Goal: Task Accomplishment & Management: Complete application form

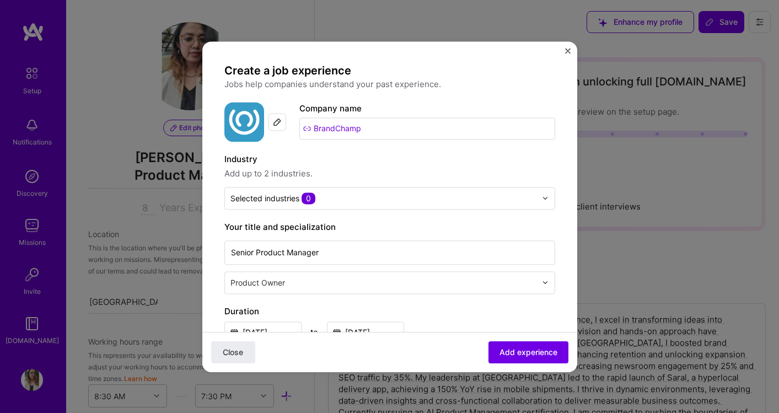
select select "US"
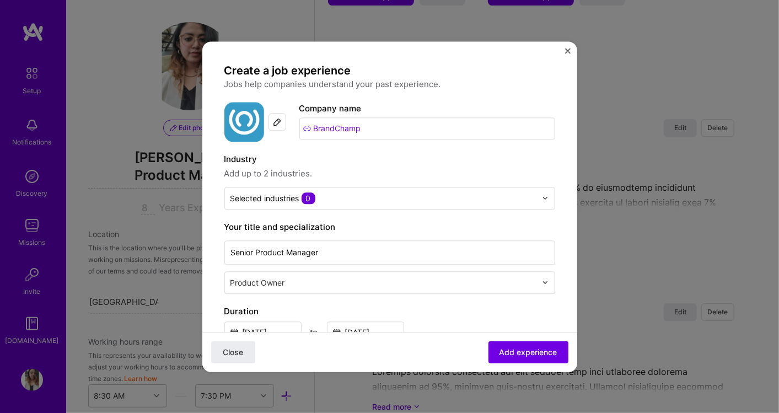
scroll to position [502, 0]
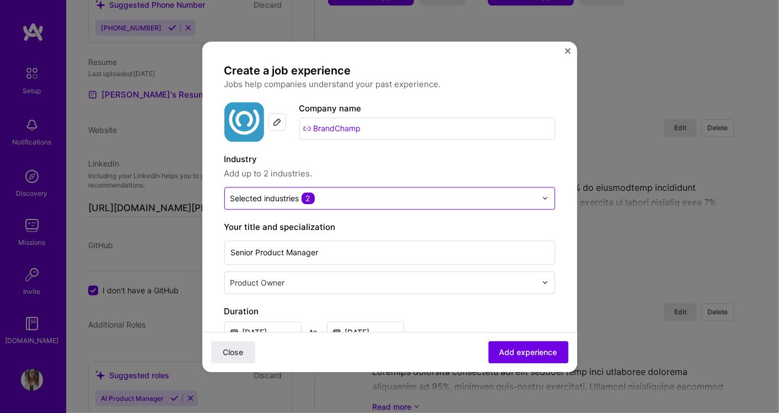
click at [400, 200] on input "text" at bounding box center [384, 198] width 306 height 12
click at [408, 167] on span "Add up to 2 industries." at bounding box center [389, 173] width 331 height 13
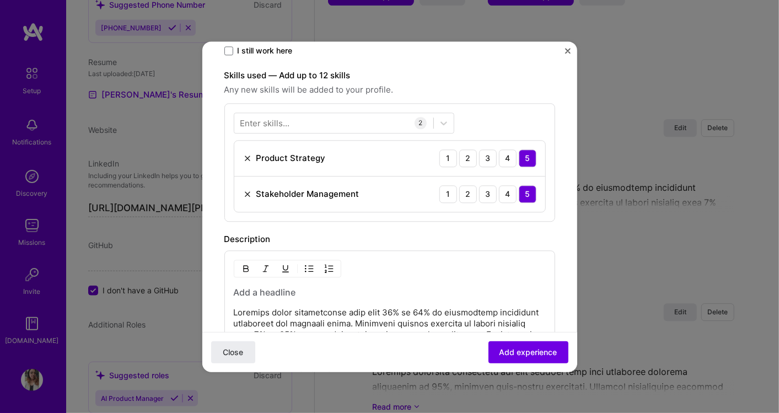
scroll to position [306, 0]
click at [325, 124] on div at bounding box center [333, 121] width 199 height 18
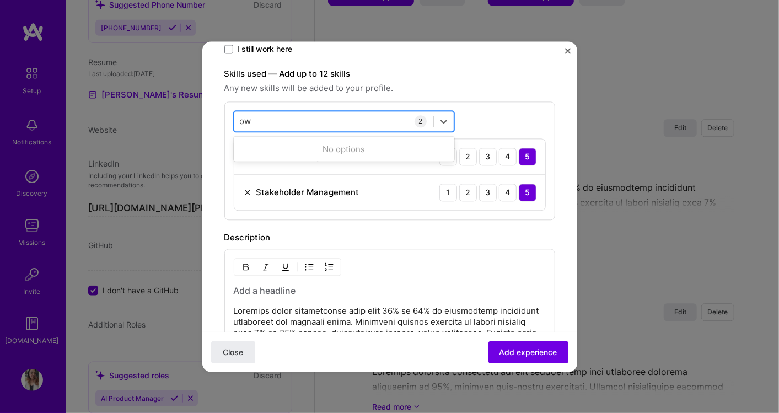
type input "o"
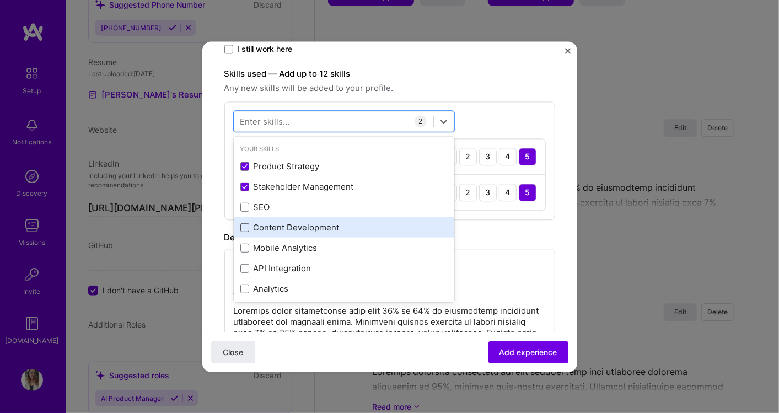
click at [247, 224] on span at bounding box center [244, 227] width 9 height 9
click at [0, 0] on input "checkbox" at bounding box center [0, 0] width 0 height 0
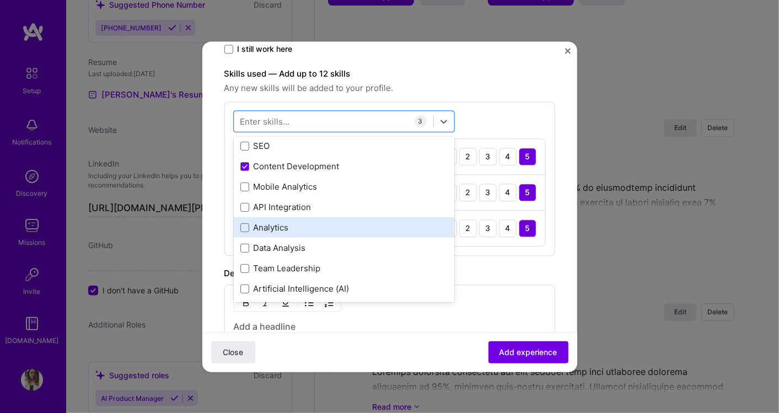
scroll to position [122, 0]
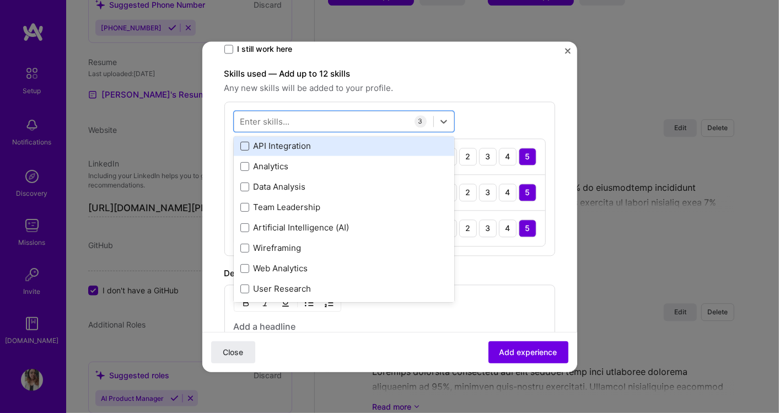
click at [245, 142] on span at bounding box center [244, 145] width 9 height 9
click at [0, 0] on input "checkbox" at bounding box center [0, 0] width 0 height 0
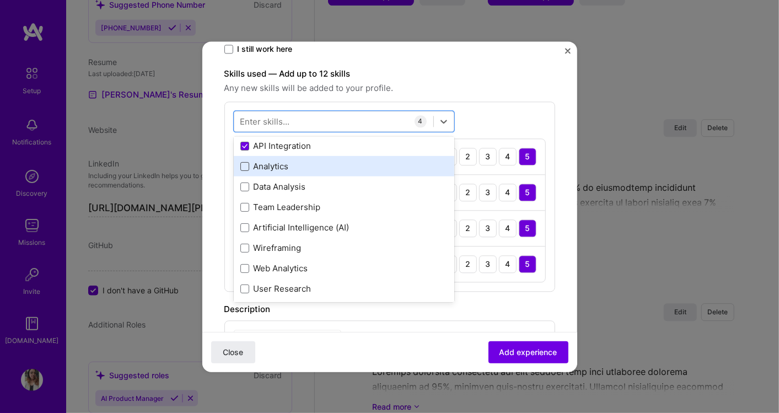
click at [244, 163] on span at bounding box center [244, 166] width 9 height 9
click at [0, 0] on input "checkbox" at bounding box center [0, 0] width 0 height 0
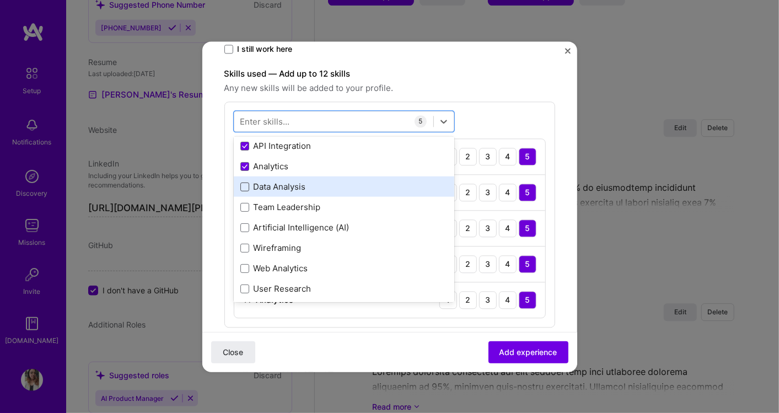
click at [248, 184] on span at bounding box center [244, 186] width 9 height 9
click at [0, 0] on input "checkbox" at bounding box center [0, 0] width 0 height 0
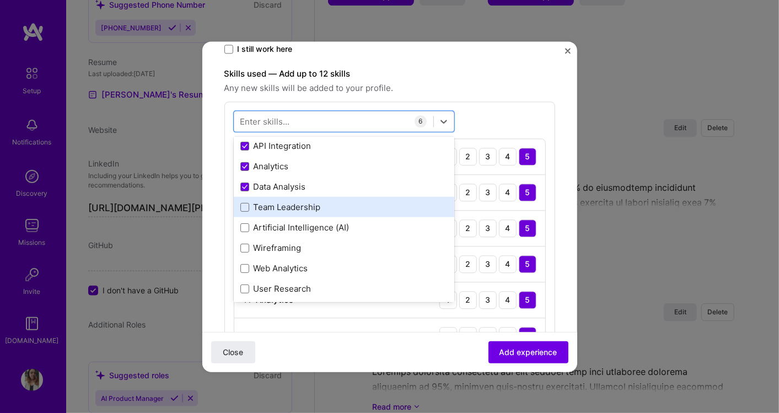
scroll to position [184, 0]
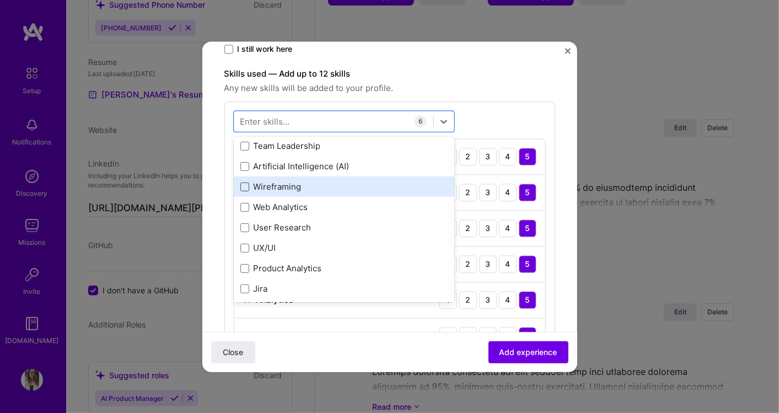
click at [243, 186] on span at bounding box center [244, 186] width 9 height 9
click at [0, 0] on input "checkbox" at bounding box center [0, 0] width 0 height 0
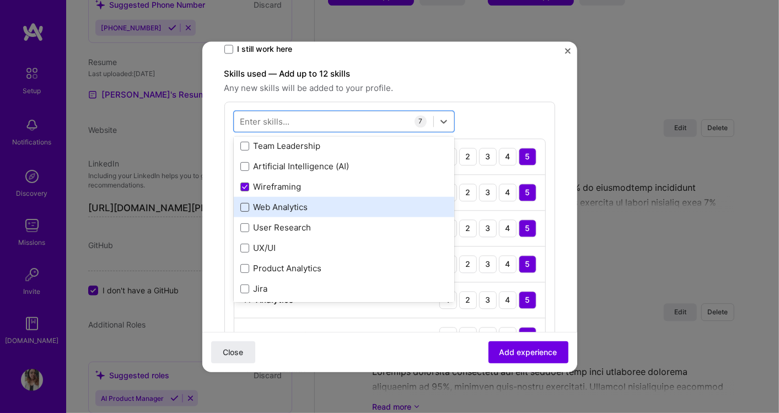
click at [244, 207] on span at bounding box center [244, 206] width 9 height 9
click at [0, 0] on input "checkbox" at bounding box center [0, 0] width 0 height 0
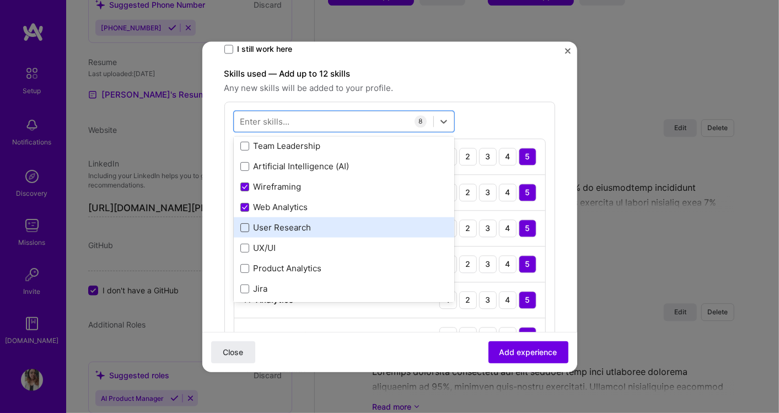
click at [240, 224] on span at bounding box center [244, 227] width 9 height 9
click at [0, 0] on input "checkbox" at bounding box center [0, 0] width 0 height 0
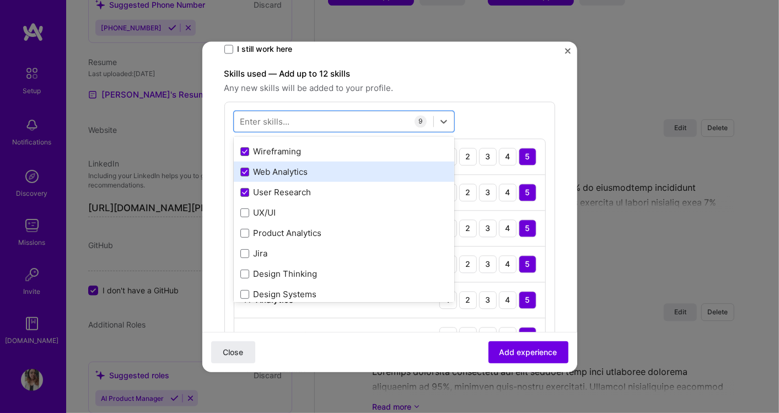
scroll to position [245, 0]
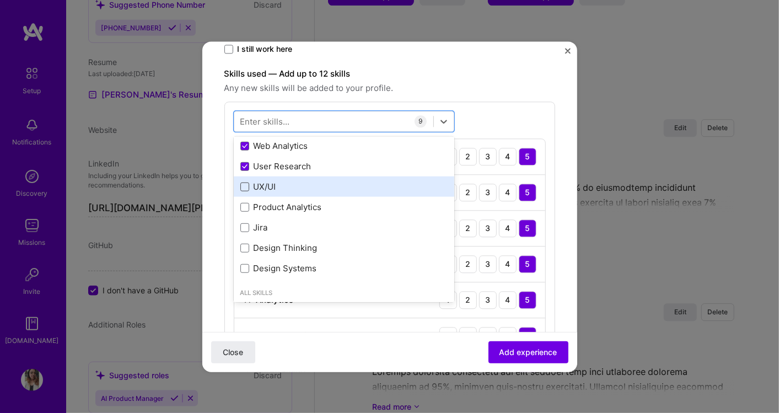
click at [244, 184] on span at bounding box center [244, 186] width 9 height 9
click at [0, 0] on input "checkbox" at bounding box center [0, 0] width 0 height 0
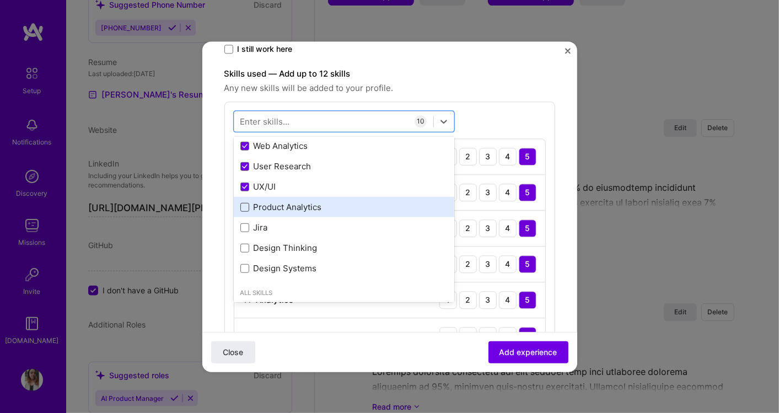
click at [245, 207] on span at bounding box center [244, 206] width 9 height 9
click at [0, 0] on input "checkbox" at bounding box center [0, 0] width 0 height 0
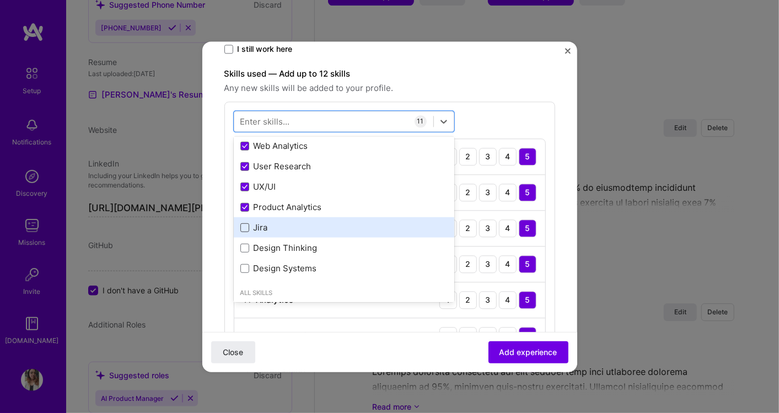
click at [245, 226] on span at bounding box center [244, 227] width 9 height 9
click at [0, 0] on input "checkbox" at bounding box center [0, 0] width 0 height 0
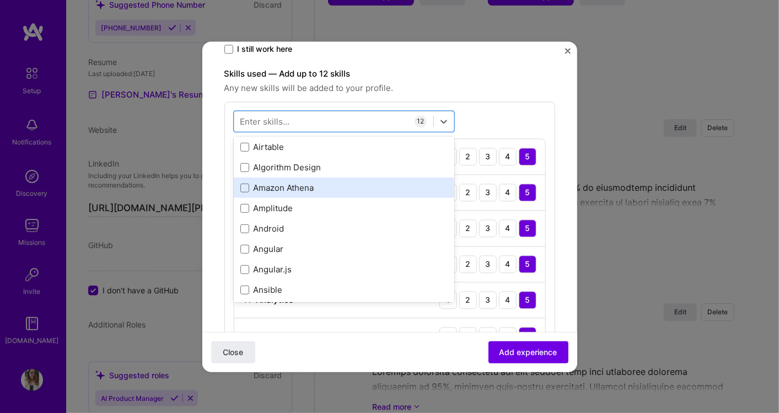
scroll to position [796, 0]
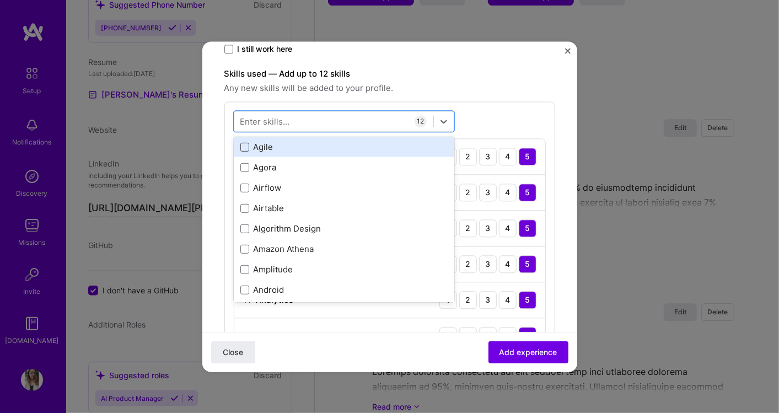
click at [241, 147] on span at bounding box center [244, 146] width 9 height 9
click at [0, 0] on input "checkbox" at bounding box center [0, 0] width 0 height 0
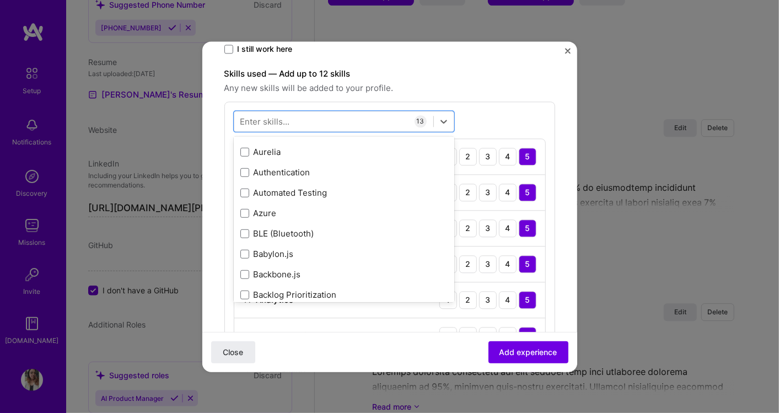
scroll to position [1164, 0]
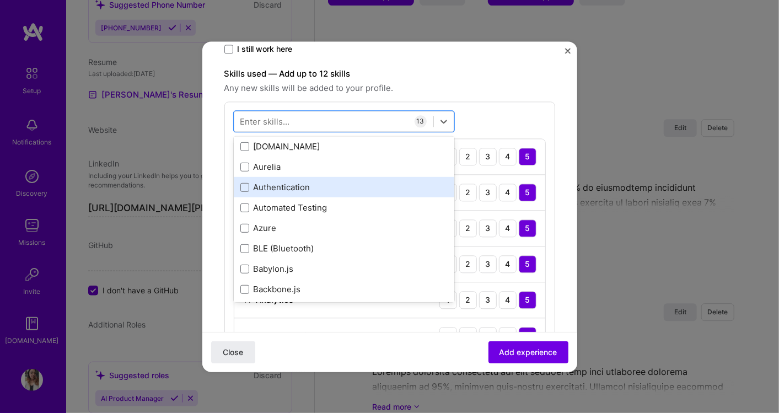
click at [245, 189] on div "Authentication" at bounding box center [343, 187] width 207 height 12
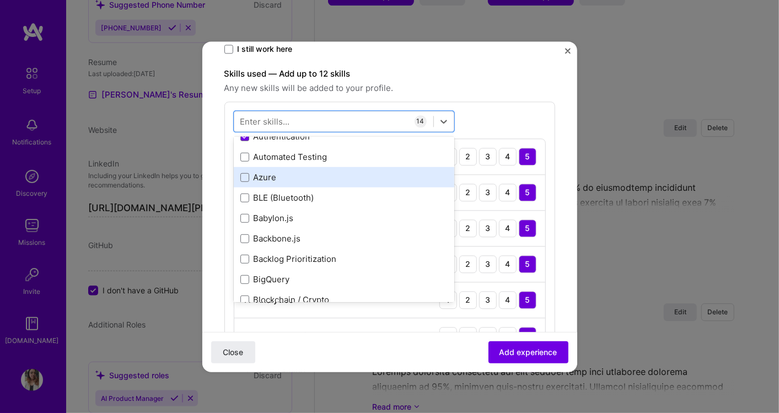
scroll to position [1225, 0]
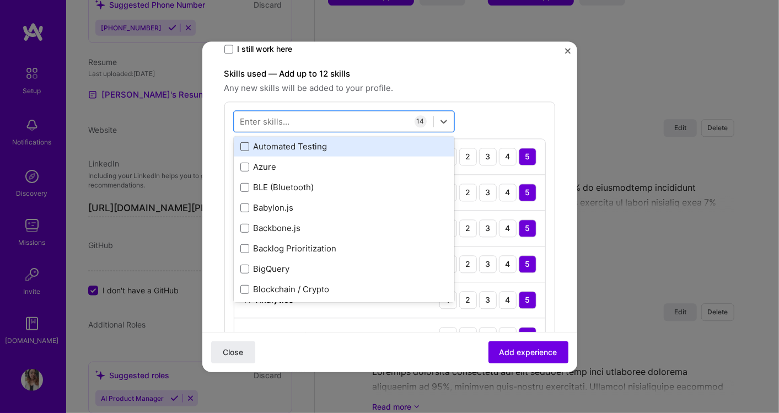
click at [247, 143] on span at bounding box center [244, 146] width 9 height 9
click at [0, 0] on input "checkbox" at bounding box center [0, 0] width 0 height 0
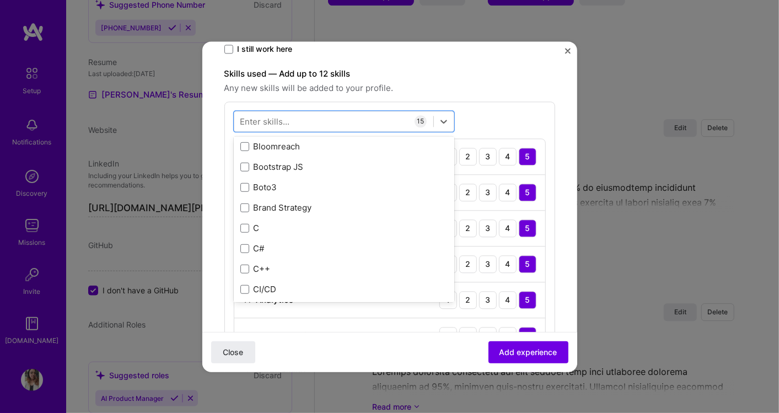
scroll to position [1470, 0]
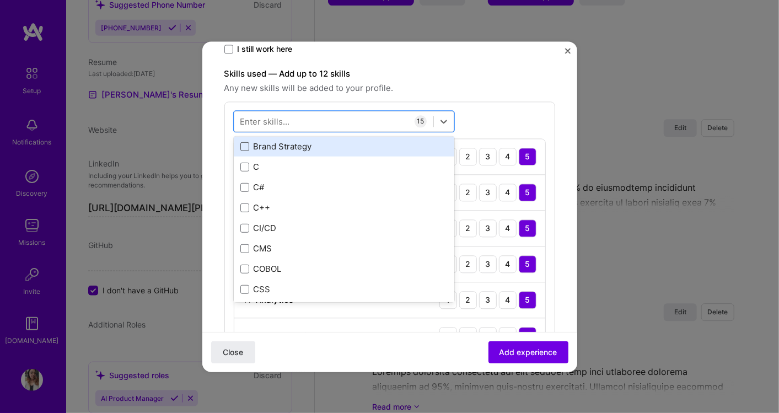
click at [244, 145] on span at bounding box center [244, 146] width 9 height 9
click at [0, 0] on input "checkbox" at bounding box center [0, 0] width 0 height 0
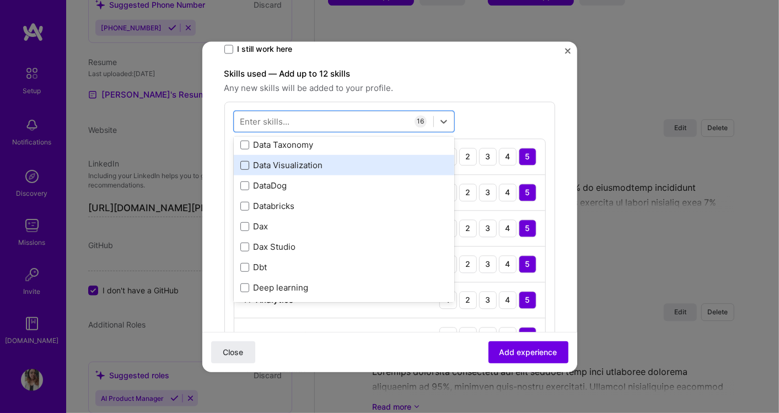
scroll to position [2144, 0]
click at [245, 164] on span at bounding box center [244, 166] width 9 height 9
click at [0, 0] on input "checkbox" at bounding box center [0, 0] width 0 height 0
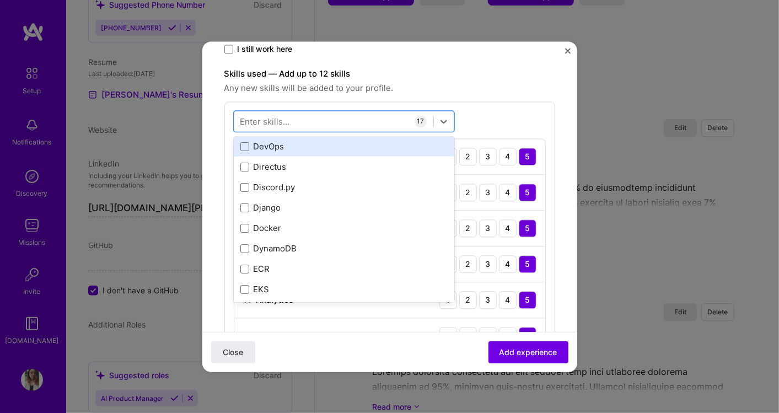
scroll to position [2328, 0]
click at [245, 146] on span at bounding box center [244, 145] width 9 height 9
click at [0, 0] on input "checkbox" at bounding box center [0, 0] width 0 height 0
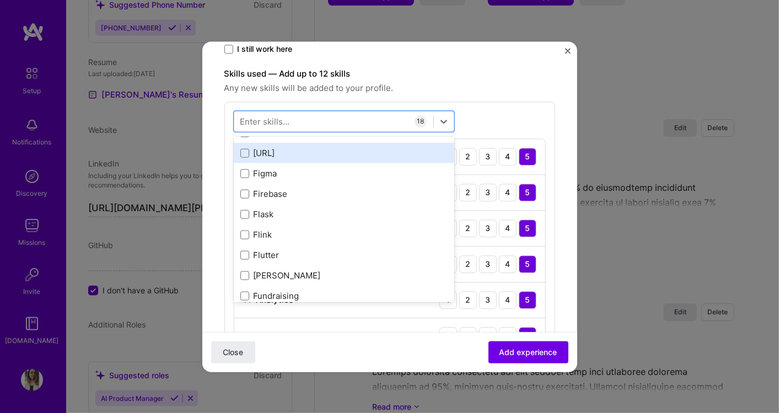
scroll to position [2880, 0]
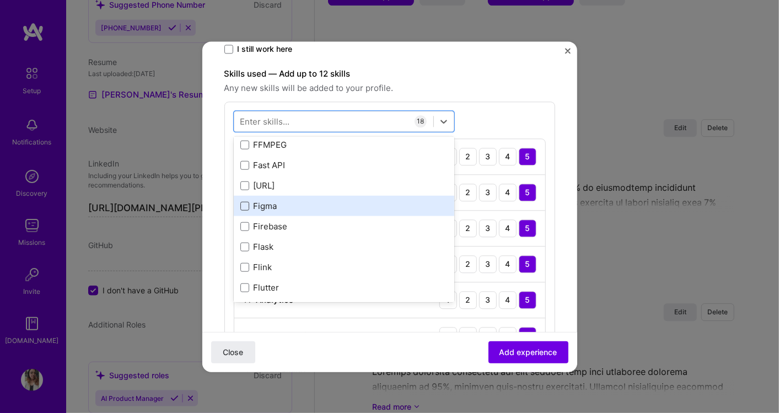
click at [240, 203] on span at bounding box center [244, 205] width 9 height 9
click at [0, 0] on input "checkbox" at bounding box center [0, 0] width 0 height 0
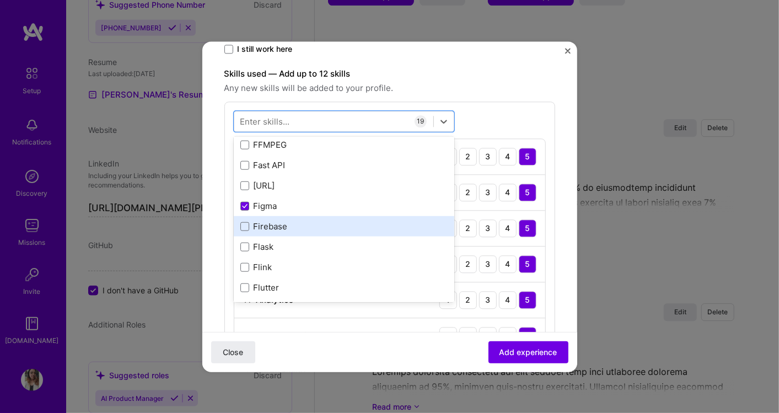
scroll to position [2941, 0]
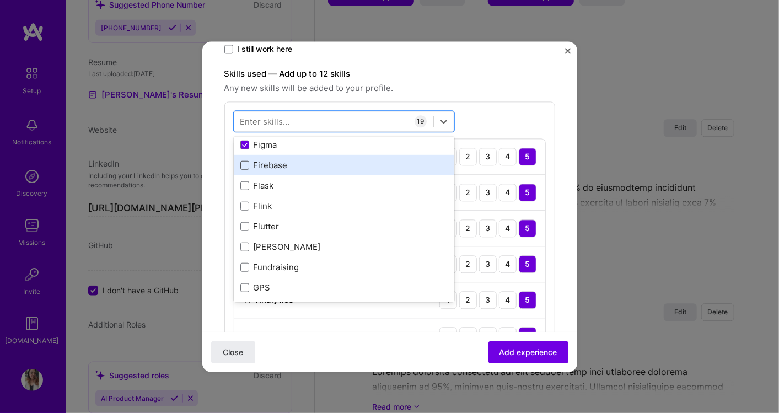
click at [243, 165] on span at bounding box center [244, 164] width 9 height 9
click at [0, 0] on input "checkbox" at bounding box center [0, 0] width 0 height 0
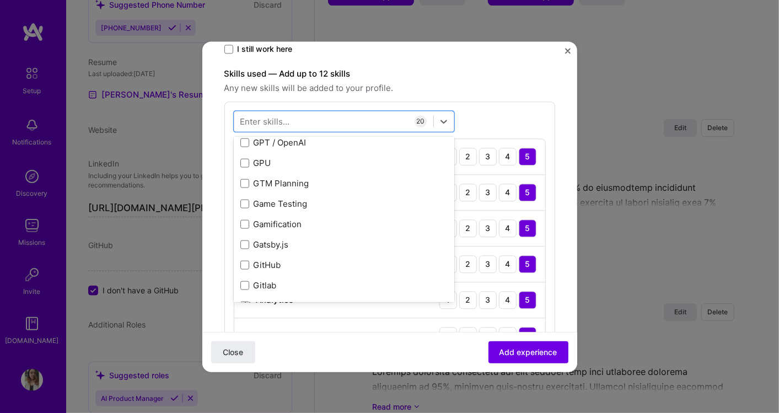
scroll to position [3125, 0]
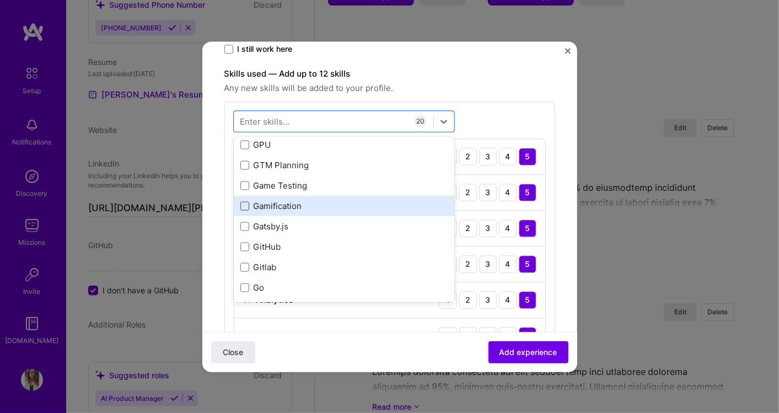
click at [244, 203] on span at bounding box center [244, 205] width 9 height 9
click at [0, 0] on input "checkbox" at bounding box center [0, 0] width 0 height 0
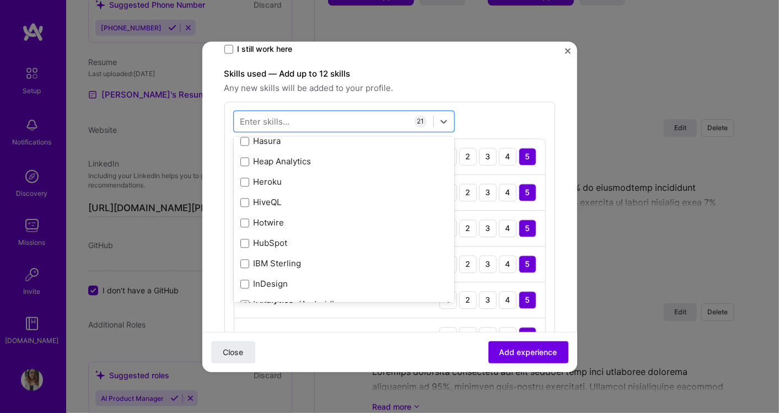
scroll to position [3554, 0]
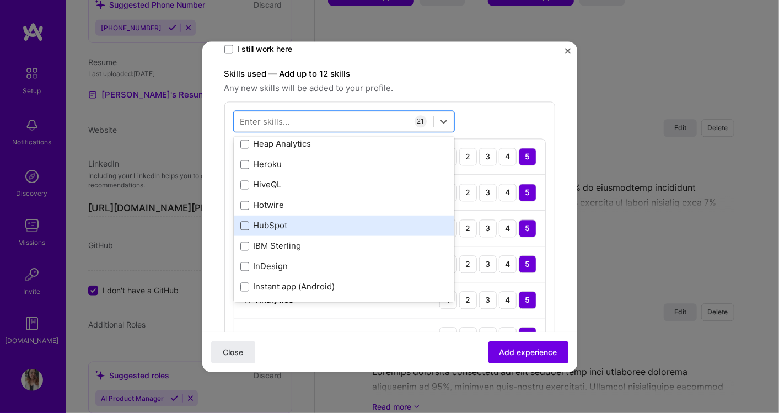
click at [245, 222] on span at bounding box center [244, 225] width 9 height 9
click at [0, 0] on input "checkbox" at bounding box center [0, 0] width 0 height 0
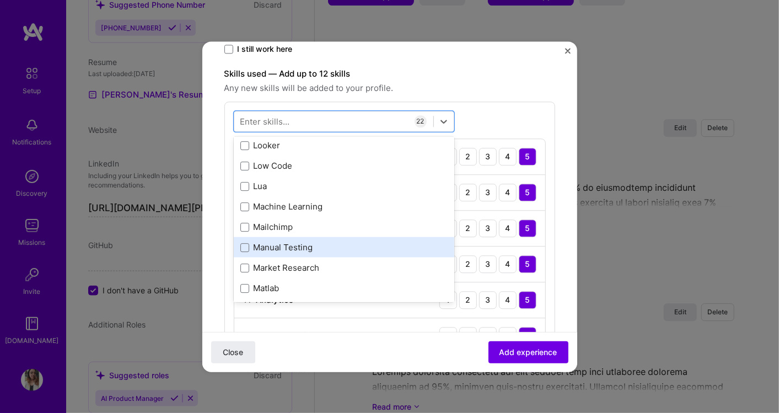
scroll to position [4166, 0]
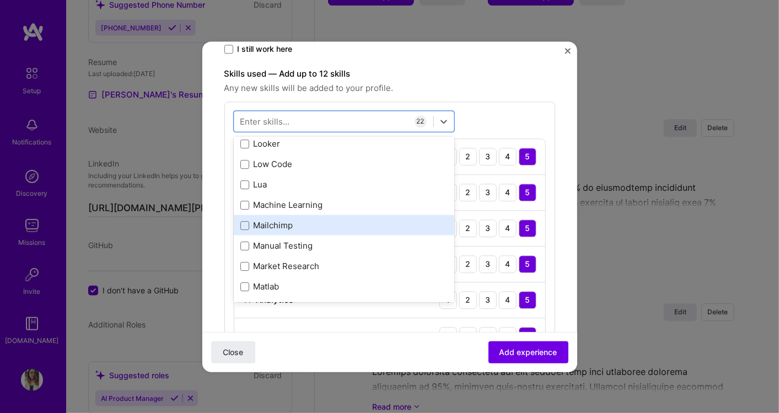
click at [287, 223] on div "Mailchimp" at bounding box center [343, 225] width 207 height 12
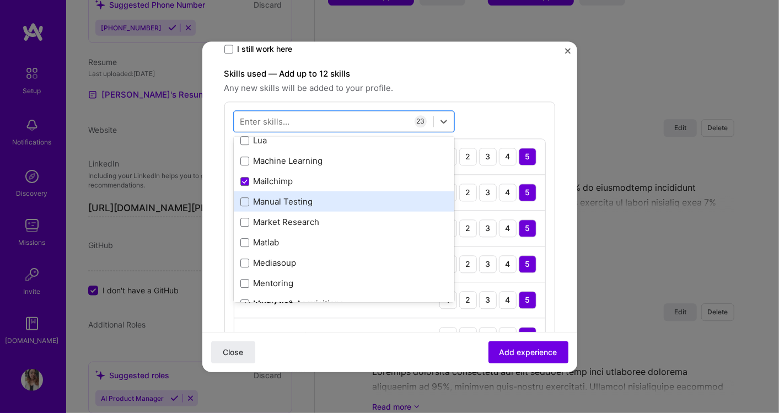
scroll to position [4227, 0]
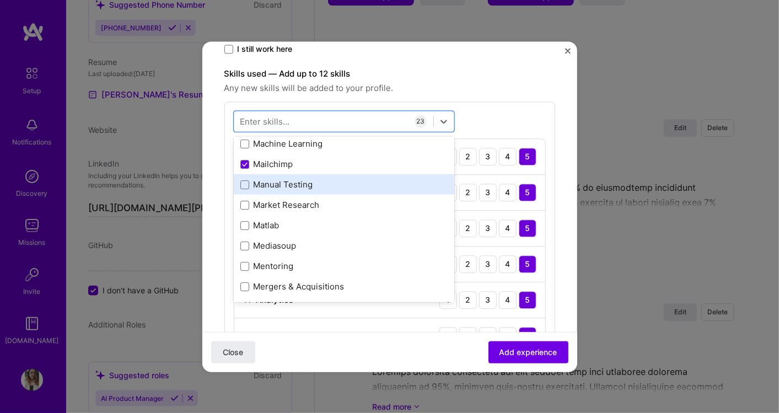
click at [308, 181] on div "Manual Testing" at bounding box center [343, 185] width 207 height 12
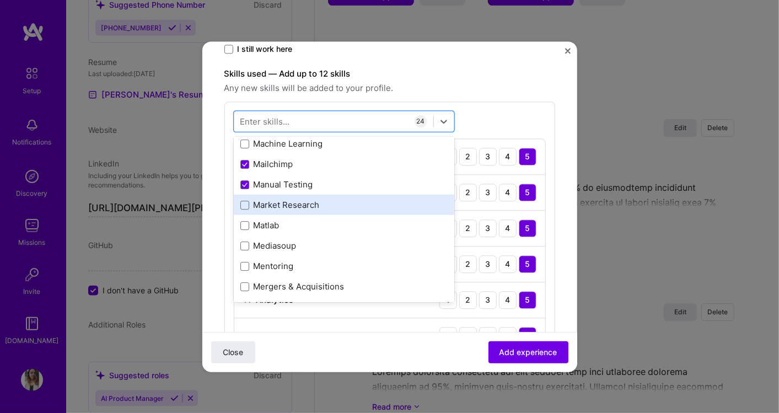
click at [314, 199] on div "Market Research" at bounding box center [343, 205] width 207 height 12
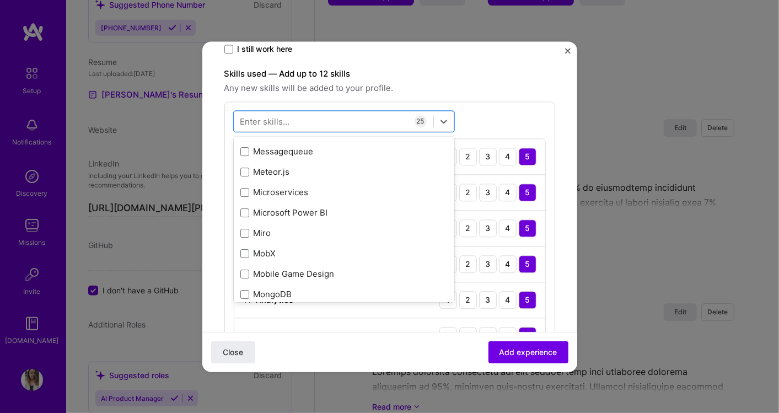
scroll to position [4412, 0]
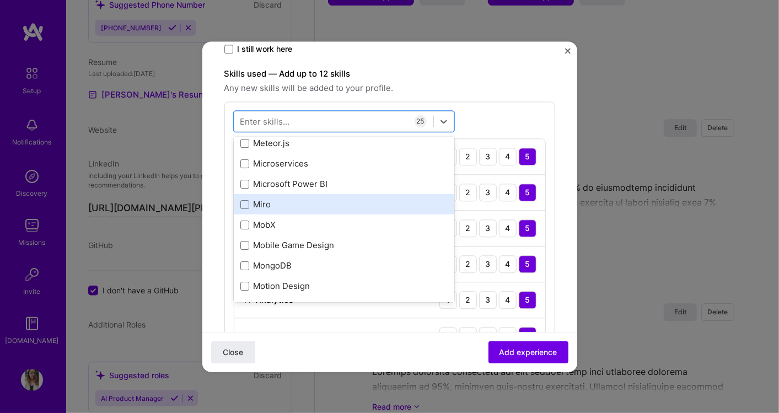
click at [306, 205] on div "Miro" at bounding box center [343, 205] width 207 height 12
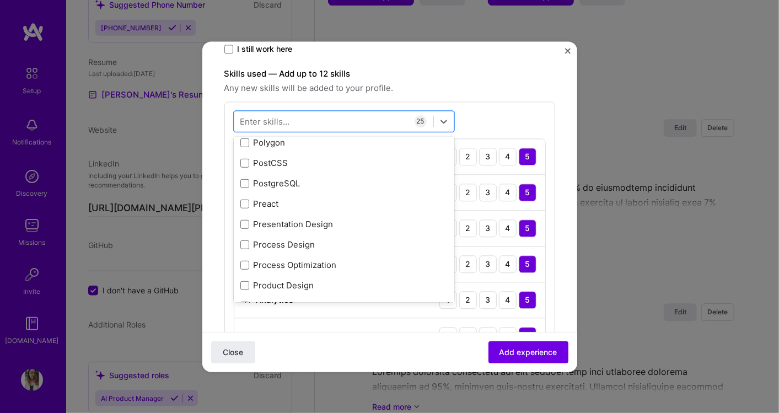
scroll to position [5208, 0]
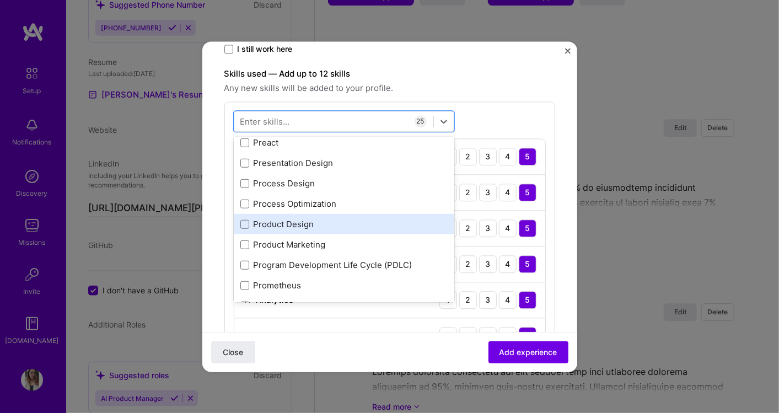
click at [306, 225] on div "Product Design" at bounding box center [343, 224] width 207 height 12
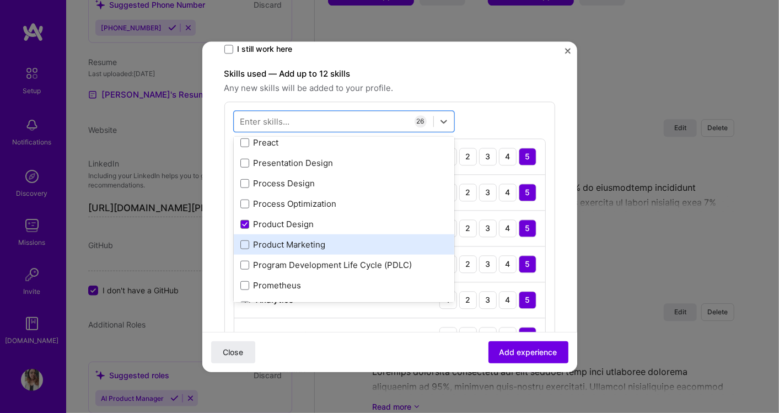
click at [306, 240] on div "Product Marketing" at bounding box center [343, 245] width 207 height 12
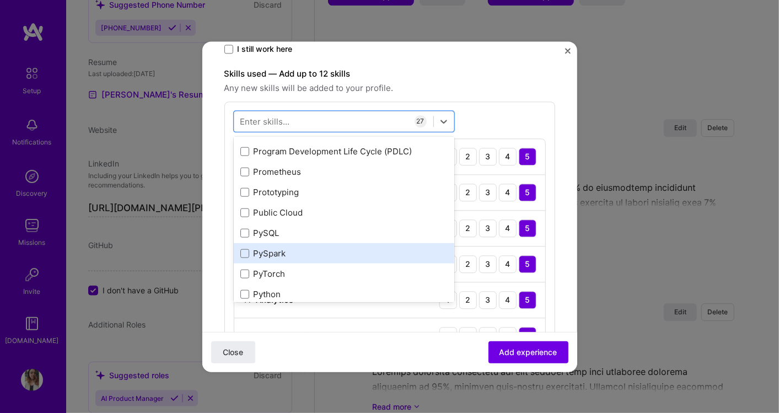
scroll to position [5269, 0]
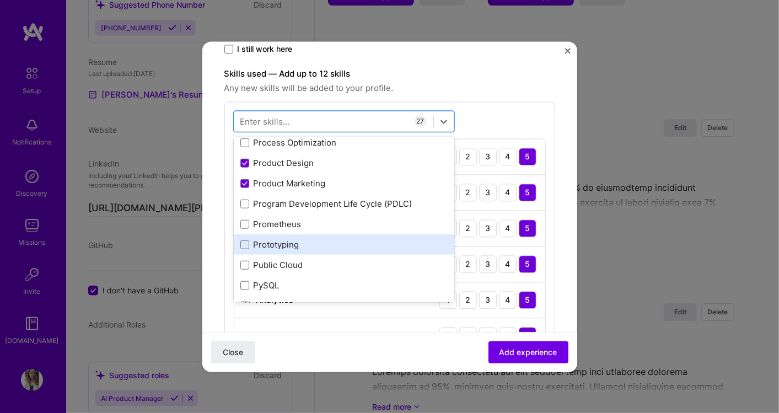
click at [313, 239] on div "Prototyping" at bounding box center [343, 245] width 207 height 12
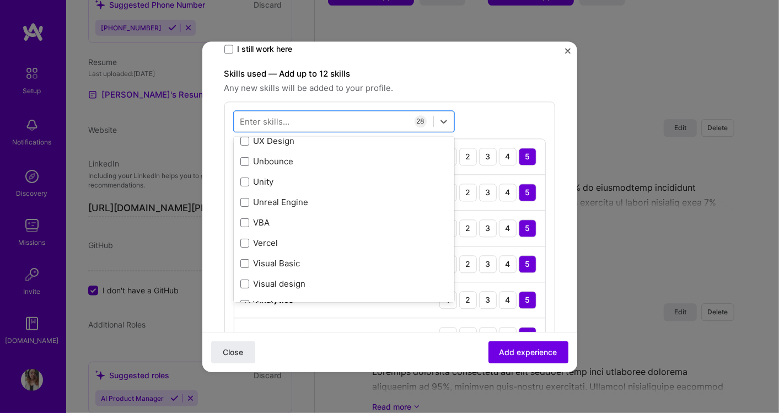
scroll to position [7046, 0]
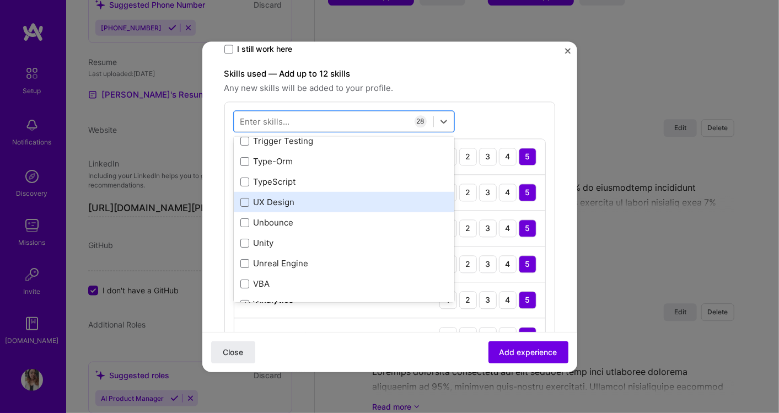
click at [296, 198] on div "UX Design" at bounding box center [343, 202] width 207 height 12
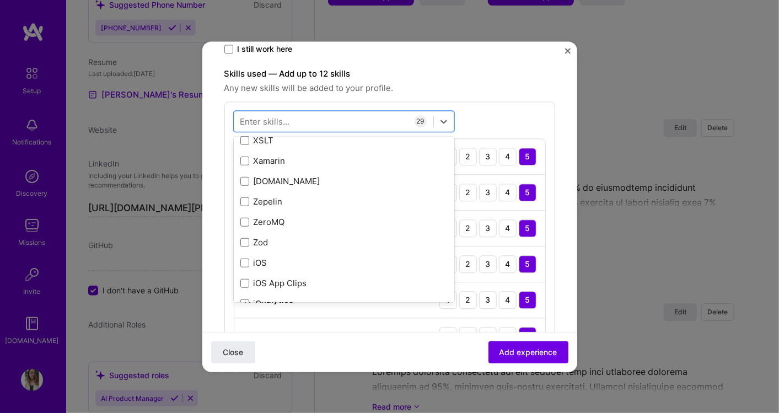
scroll to position [7594, 0]
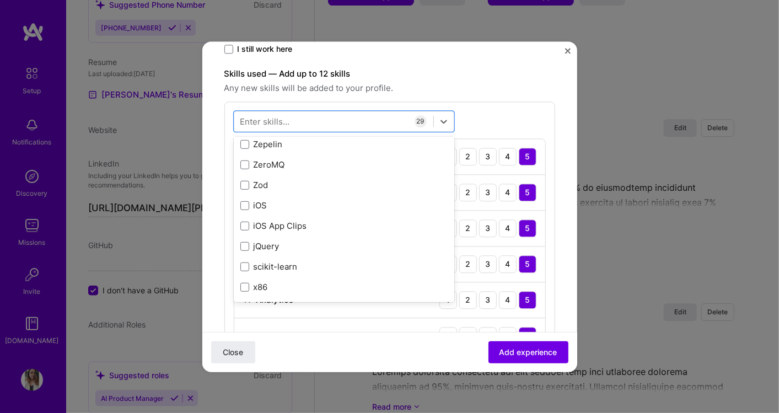
click at [510, 86] on span "Any new skills will be added to your profile." at bounding box center [389, 88] width 331 height 13
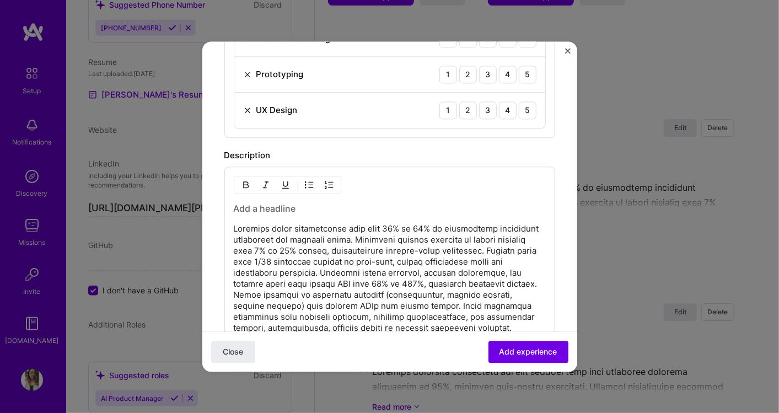
scroll to position [1225, 0]
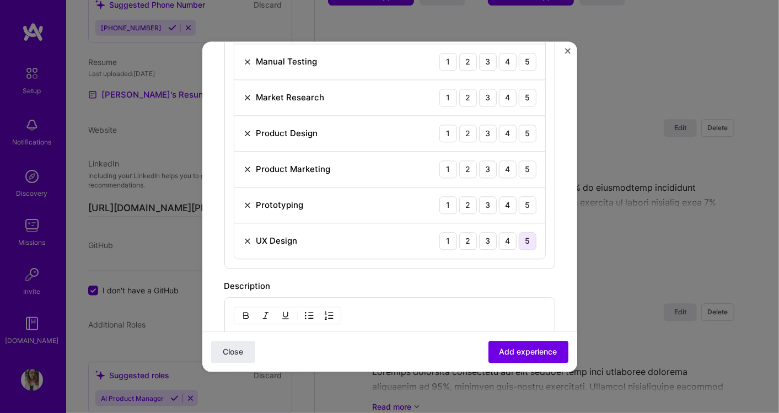
click at [519, 235] on div "5" at bounding box center [528, 241] width 18 height 18
click at [519, 199] on div "5" at bounding box center [528, 205] width 18 height 18
click at [501, 203] on div "4" at bounding box center [508, 205] width 18 height 18
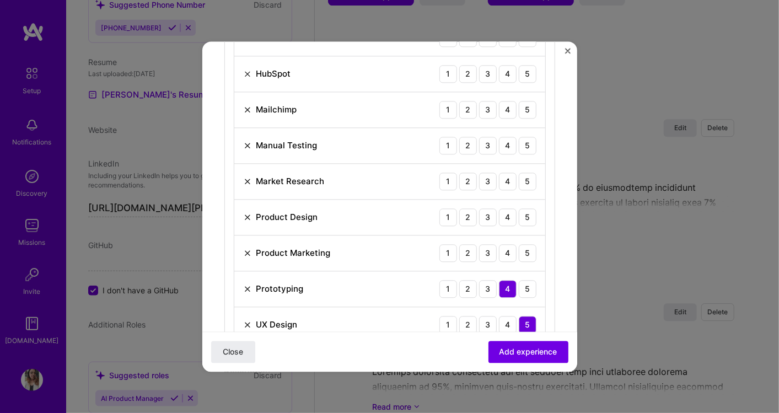
scroll to position [1103, 0]
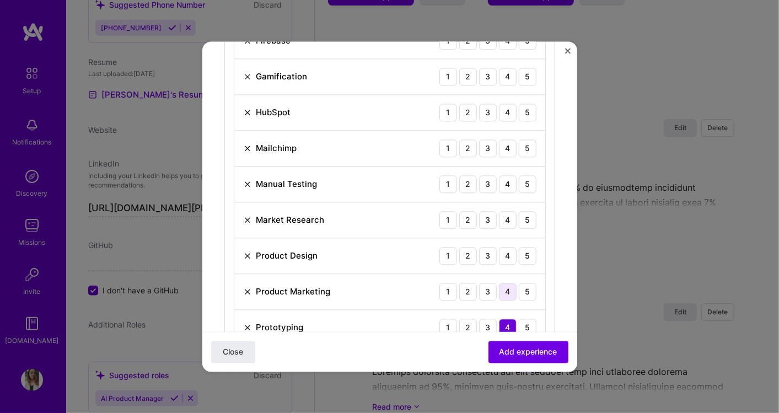
click at [501, 287] on div "4" at bounding box center [508, 292] width 18 height 18
click at [502, 250] on div "4" at bounding box center [508, 256] width 18 height 18
click at [501, 215] on div "4" at bounding box center [508, 220] width 18 height 18
click at [519, 216] on div "5" at bounding box center [528, 220] width 18 height 18
click at [499, 180] on div "4" at bounding box center [508, 184] width 18 height 18
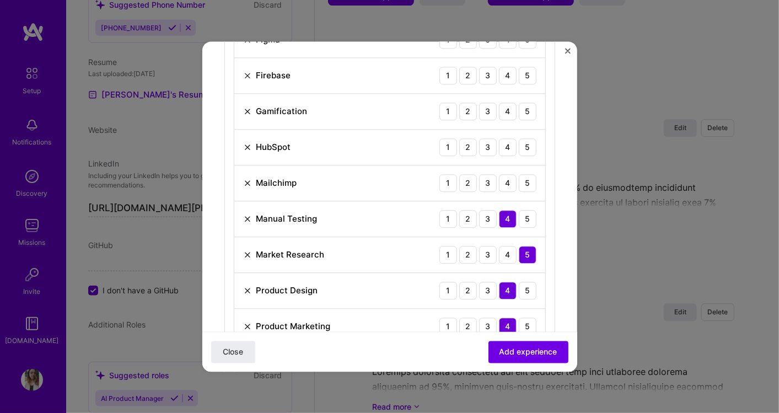
scroll to position [1041, 0]
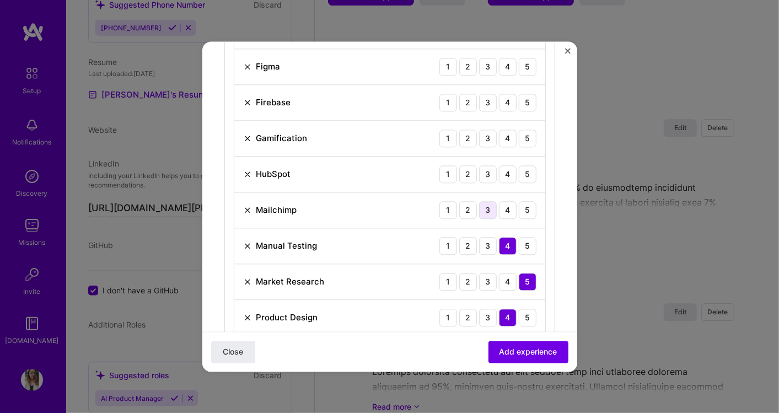
click at [482, 208] on div "3" at bounding box center [488, 210] width 18 height 18
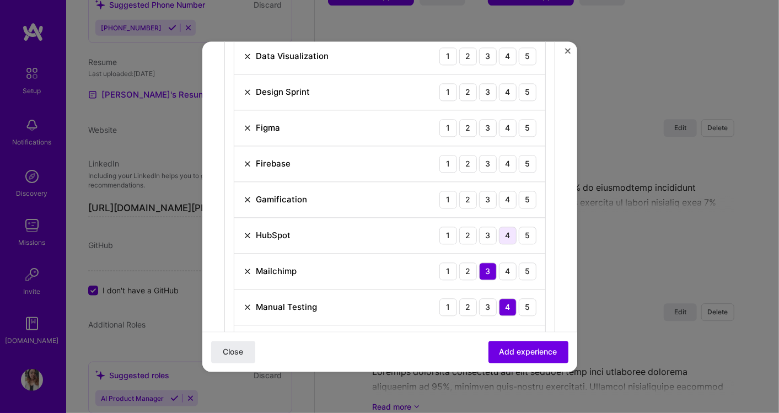
click at [499, 231] on div "4" at bounding box center [508, 236] width 18 height 18
click at [486, 193] on div "3" at bounding box center [488, 200] width 18 height 18
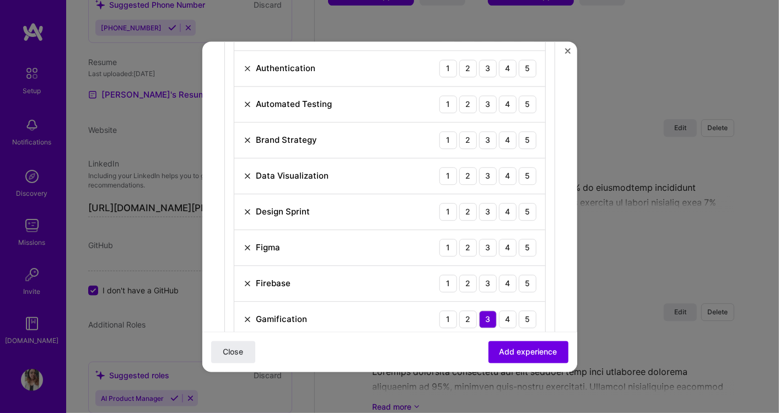
scroll to position [858, 0]
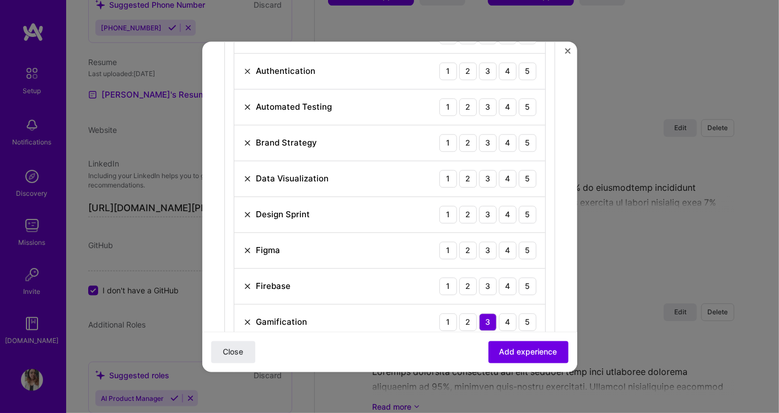
click at [248, 282] on img at bounding box center [247, 286] width 9 height 9
click at [519, 245] on div "5" at bounding box center [528, 251] width 18 height 18
click at [247, 210] on img at bounding box center [247, 214] width 9 height 9
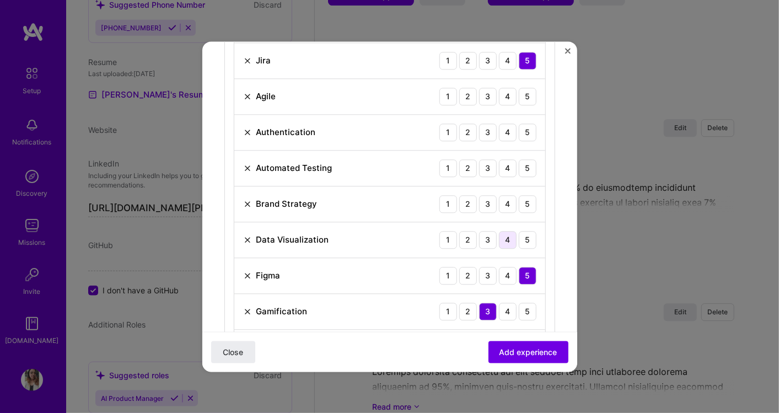
click at [503, 236] on div "4" at bounding box center [508, 240] width 18 height 18
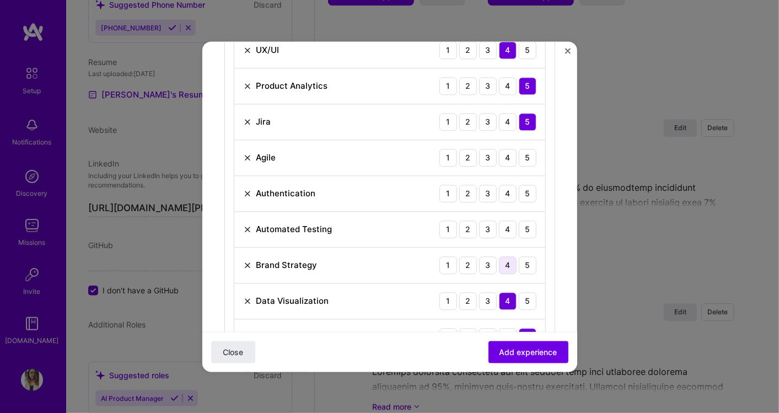
click at [499, 256] on div "4" at bounding box center [508, 265] width 18 height 18
click at [499, 224] on div "4" at bounding box center [508, 230] width 18 height 18
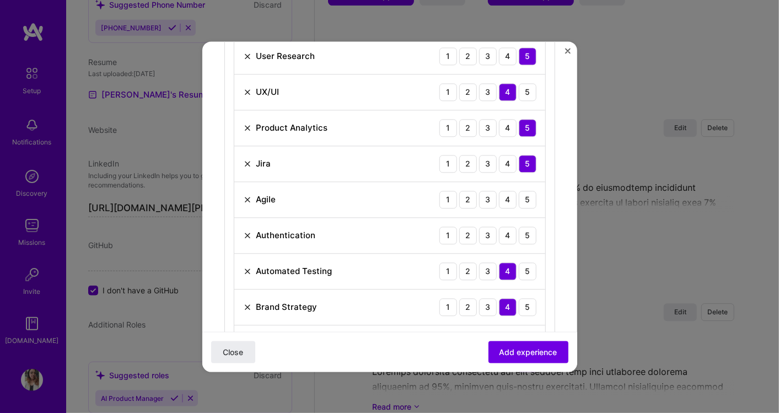
scroll to position [674, 0]
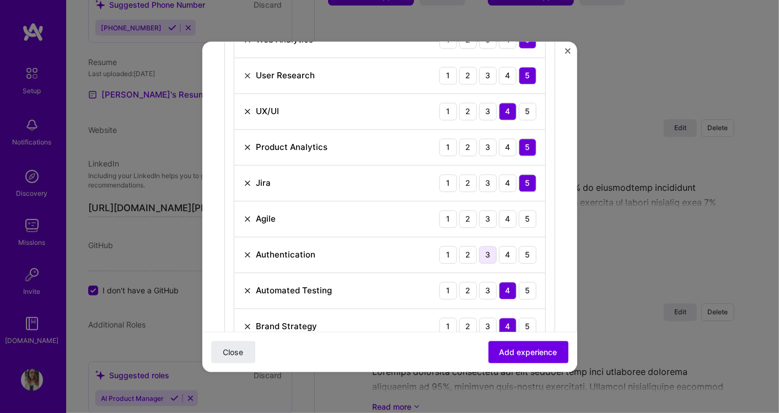
click at [479, 257] on div "3" at bounding box center [488, 255] width 18 height 18
click at [522, 215] on div "5" at bounding box center [528, 219] width 18 height 18
click at [518, 349] on span "Add experience" at bounding box center [529, 351] width 58 height 11
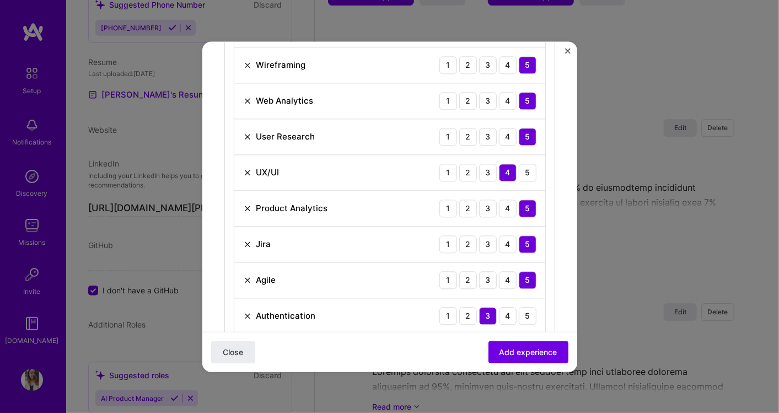
scroll to position [551, 0]
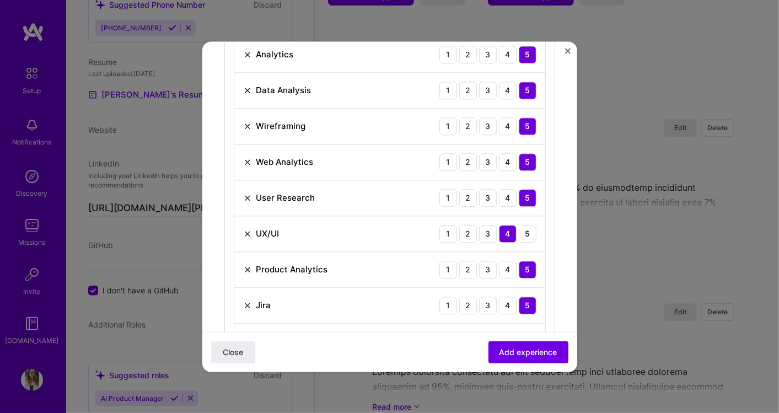
click at [244, 159] on img at bounding box center [247, 162] width 9 height 9
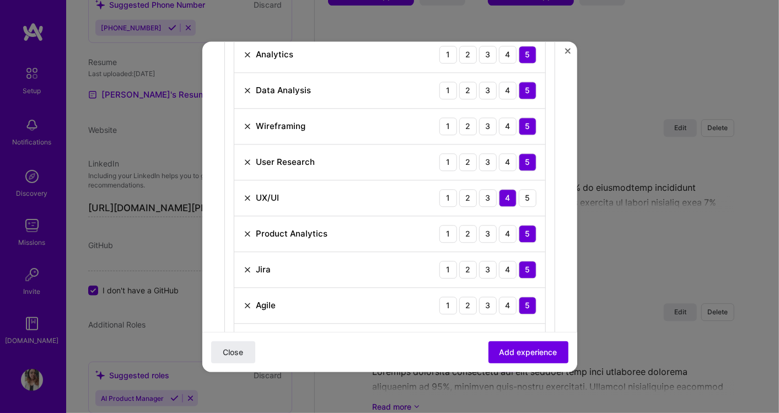
click at [248, 87] on img at bounding box center [247, 90] width 9 height 9
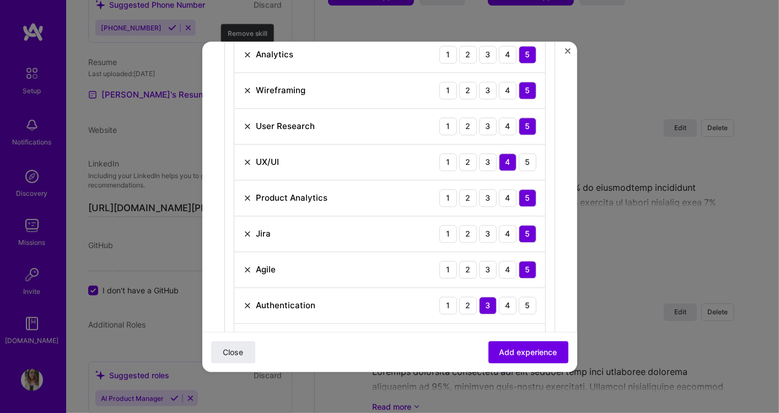
click at [244, 55] on img at bounding box center [247, 54] width 9 height 9
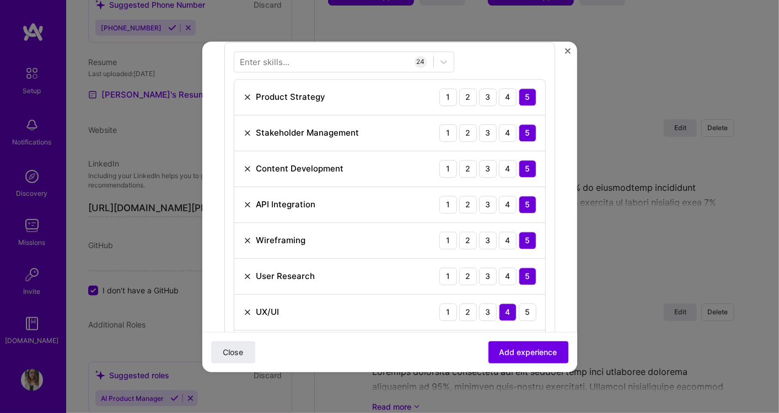
scroll to position [393, 0]
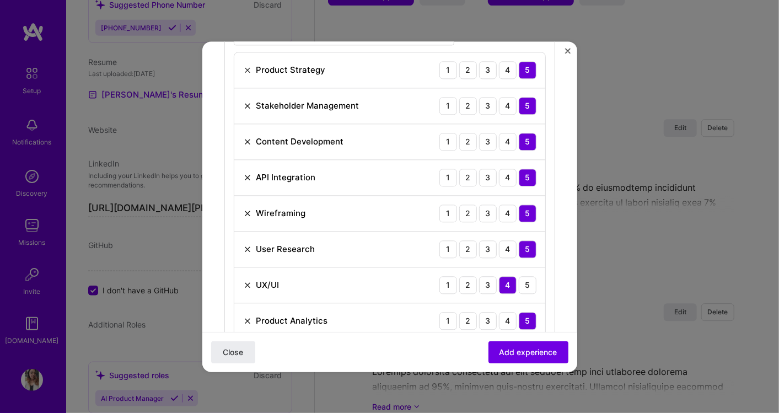
click at [247, 102] on img at bounding box center [247, 105] width 9 height 9
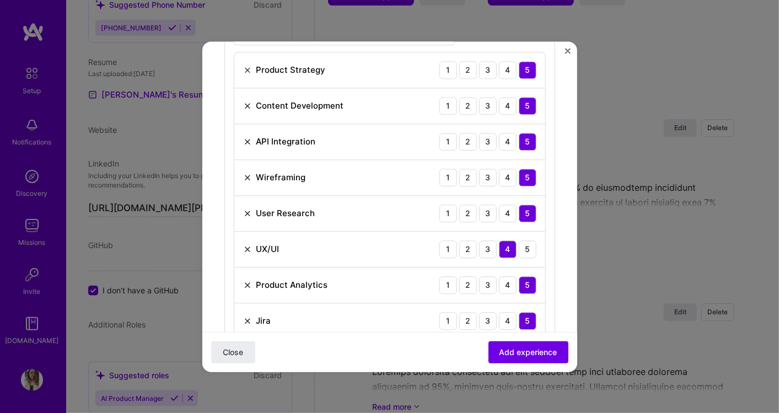
click at [245, 103] on img at bounding box center [247, 105] width 9 height 9
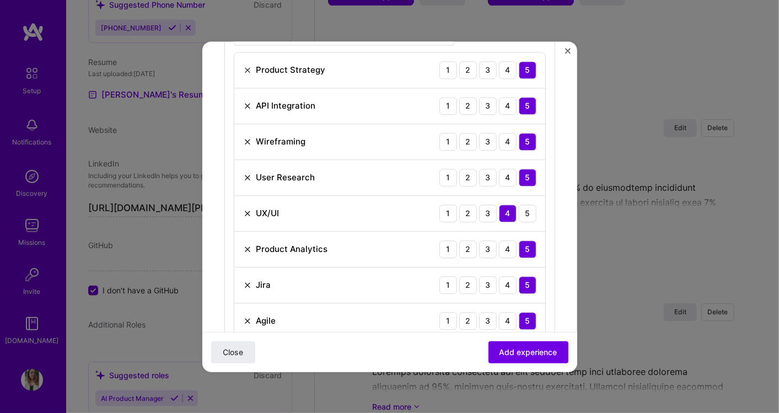
click at [248, 103] on img at bounding box center [247, 105] width 9 height 9
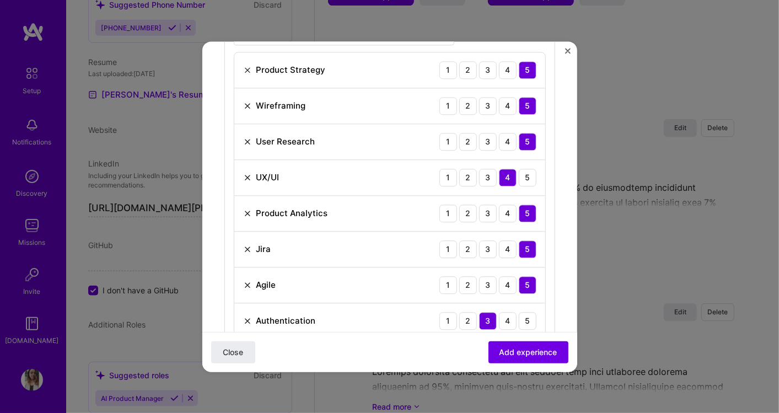
click at [244, 105] on img at bounding box center [247, 105] width 9 height 9
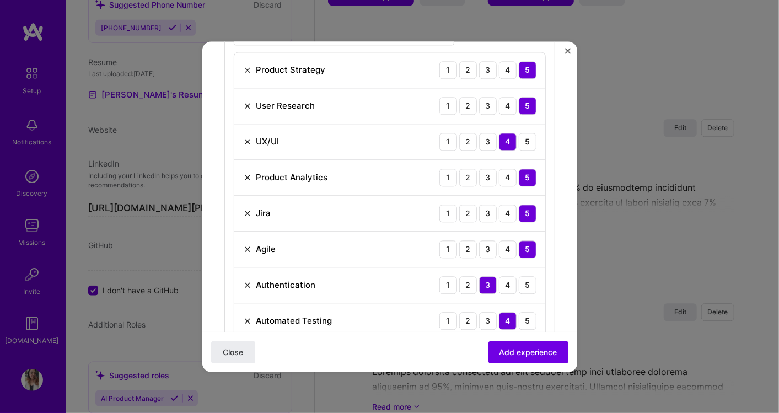
scroll to position [454, 0]
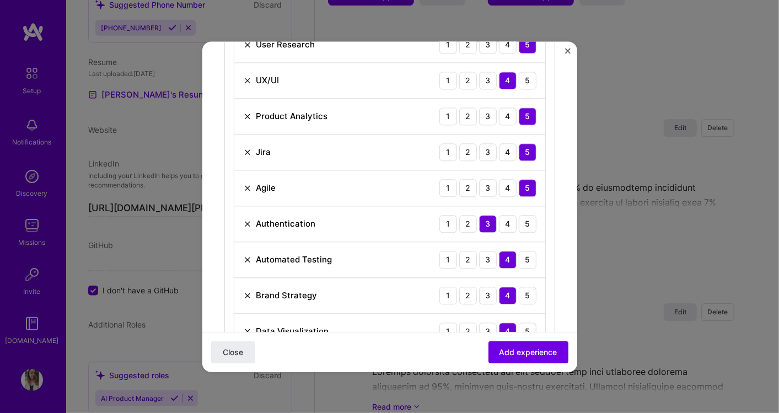
click at [246, 148] on img at bounding box center [247, 152] width 9 height 9
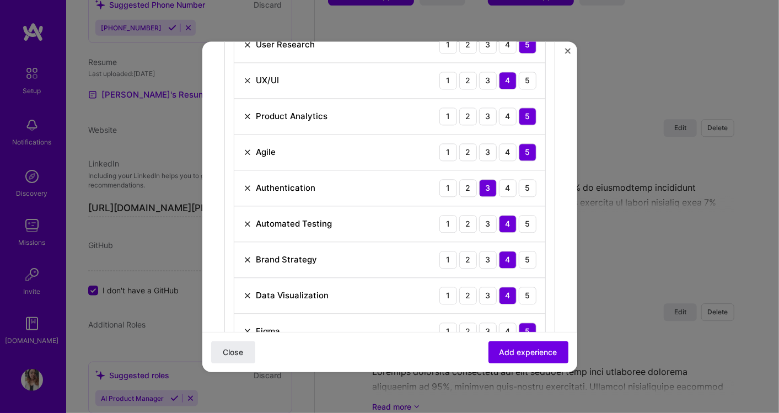
click at [245, 148] on img at bounding box center [247, 152] width 9 height 9
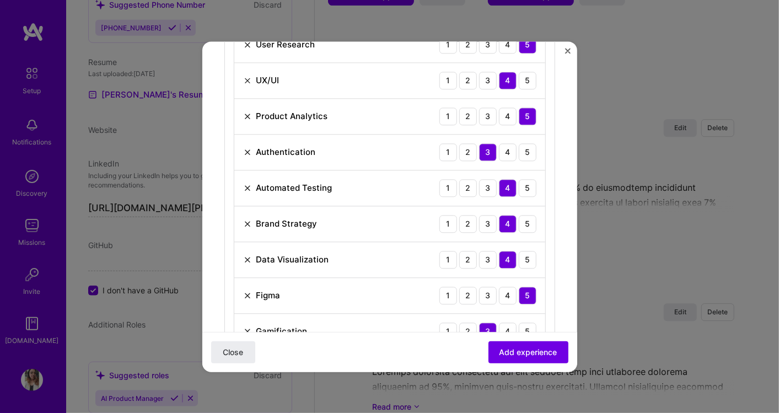
click at [247, 148] on img at bounding box center [247, 152] width 9 height 9
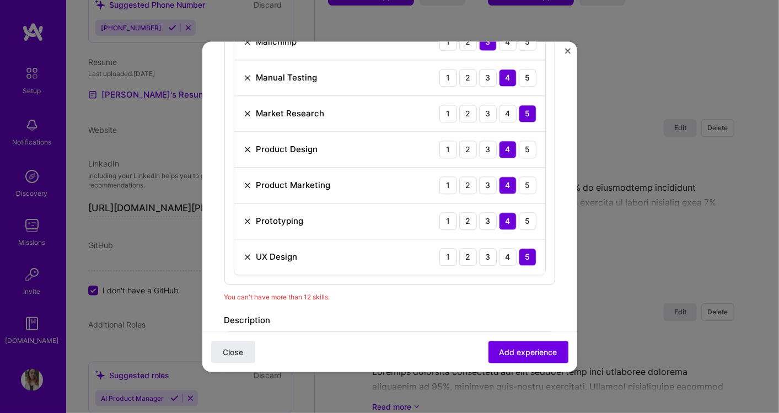
scroll to position [760, 0]
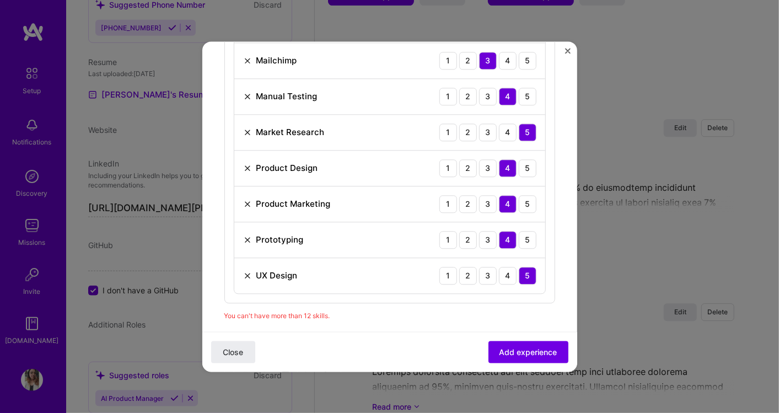
click at [244, 167] on img at bounding box center [247, 168] width 9 height 9
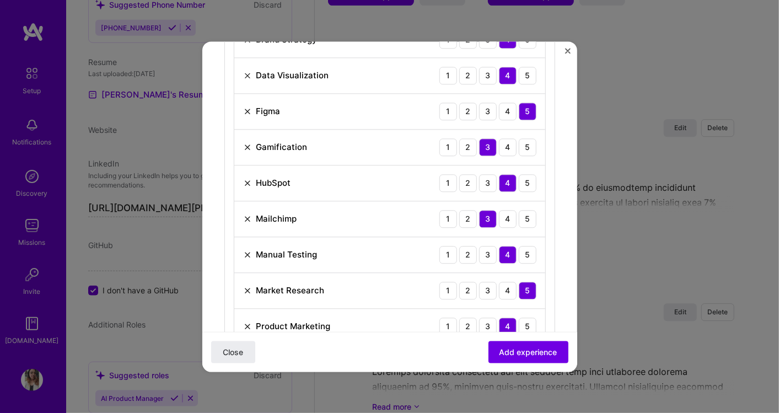
scroll to position [576, 0]
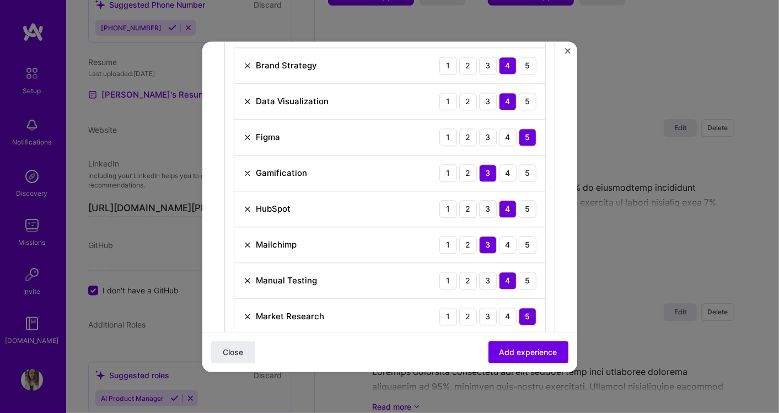
click at [250, 241] on img at bounding box center [247, 244] width 9 height 9
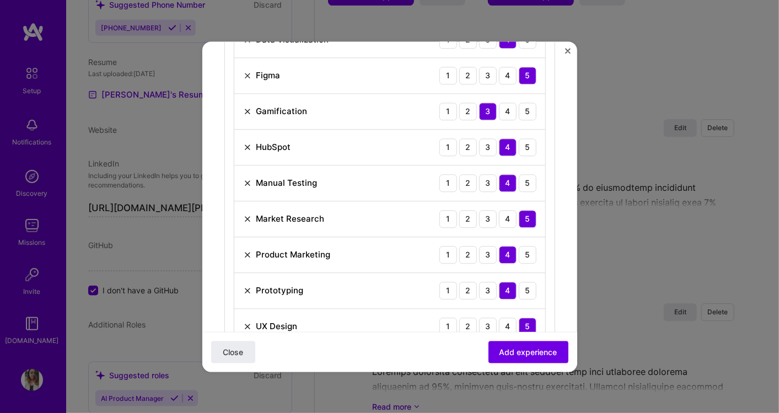
scroll to position [760, 0]
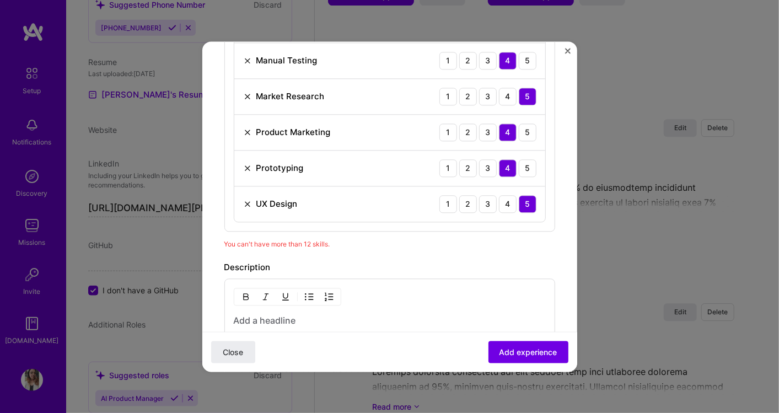
click at [244, 200] on img at bounding box center [247, 204] width 9 height 9
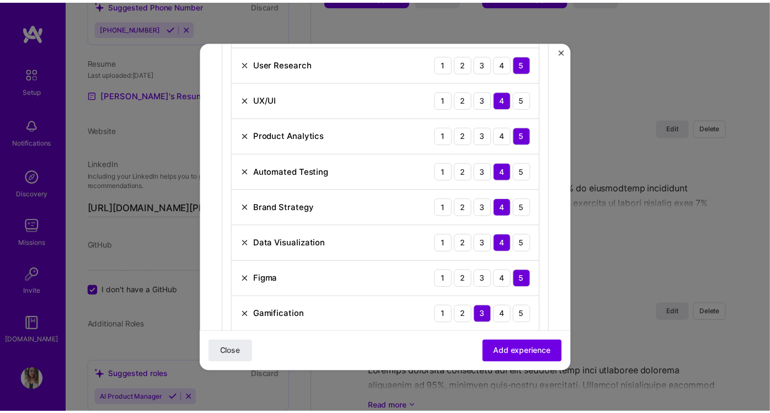
scroll to position [454, 0]
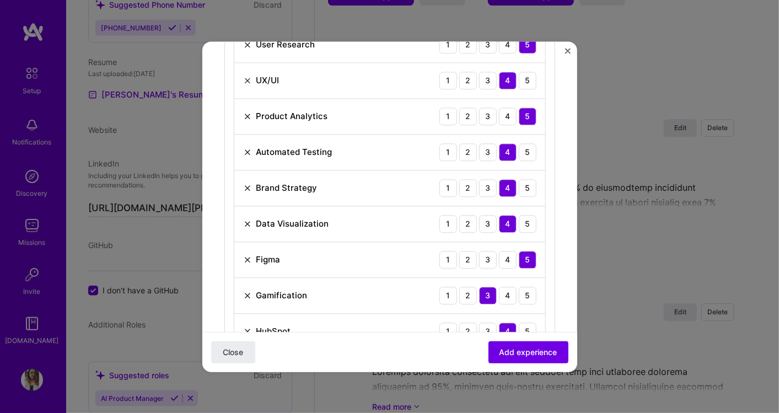
click at [244, 184] on img at bounding box center [247, 188] width 9 height 9
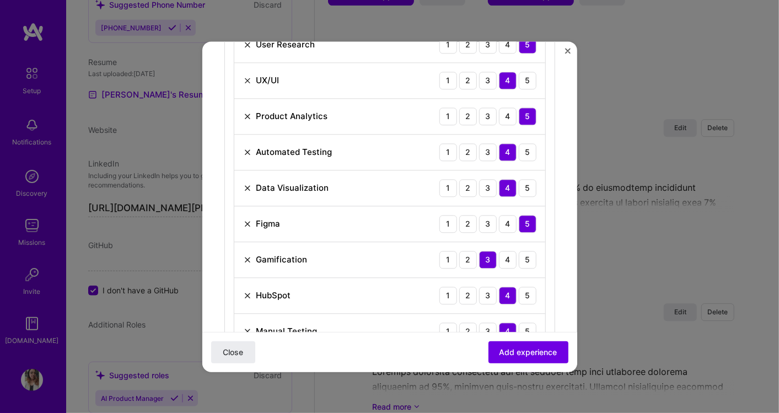
click at [248, 186] on img at bounding box center [247, 188] width 9 height 9
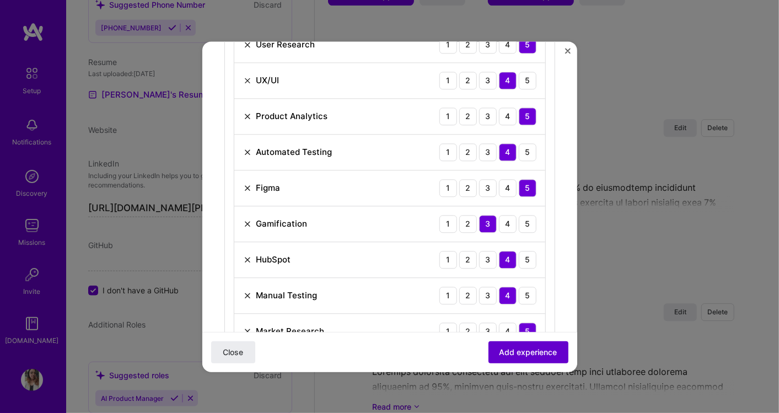
click at [510, 350] on span "Add experience" at bounding box center [529, 351] width 58 height 11
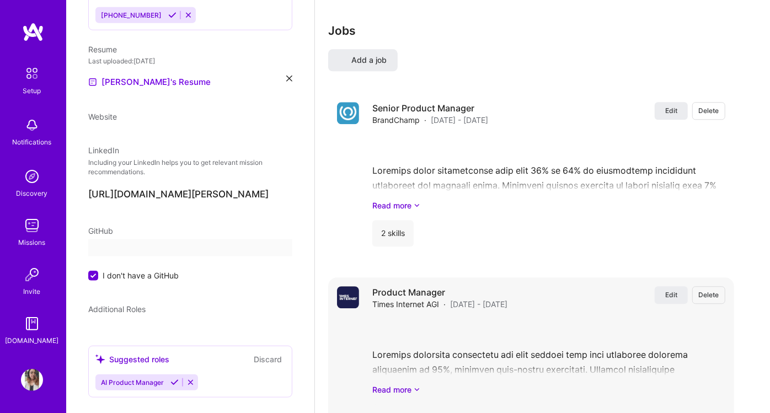
select select "US"
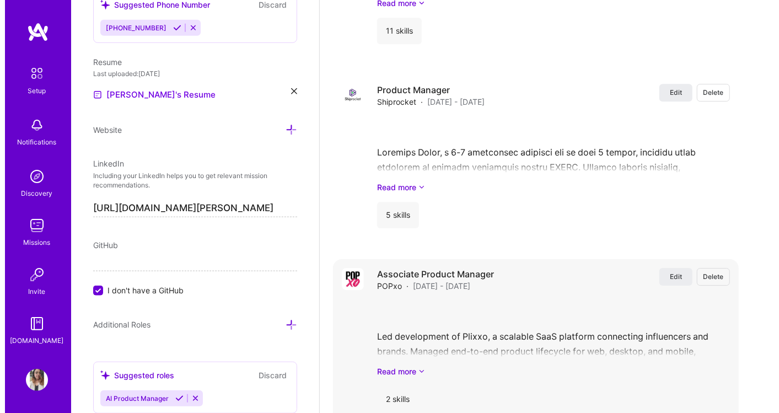
scroll to position [1997, 0]
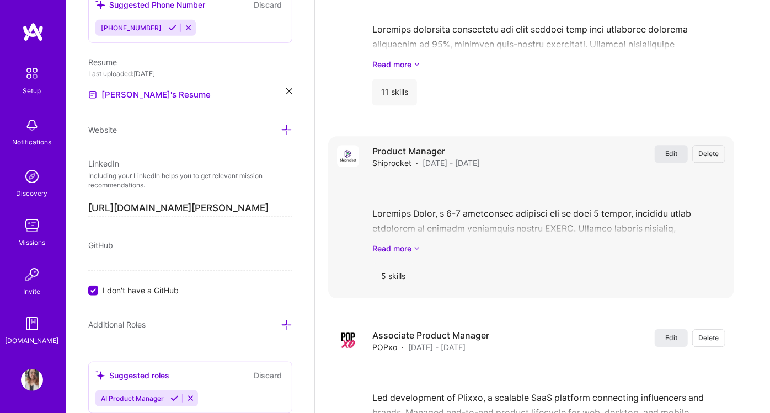
click at [674, 145] on button "Edit" at bounding box center [671, 154] width 33 height 18
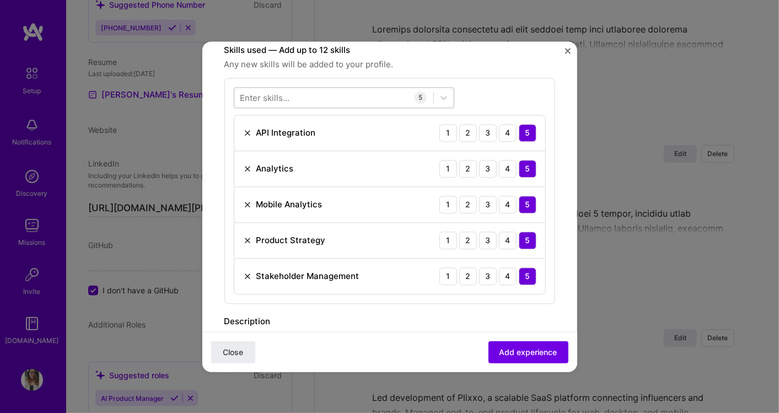
scroll to position [306, 0]
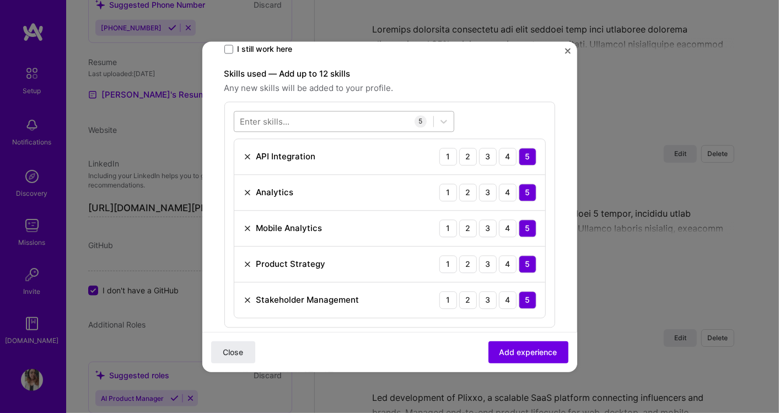
click at [351, 117] on div at bounding box center [333, 121] width 199 height 18
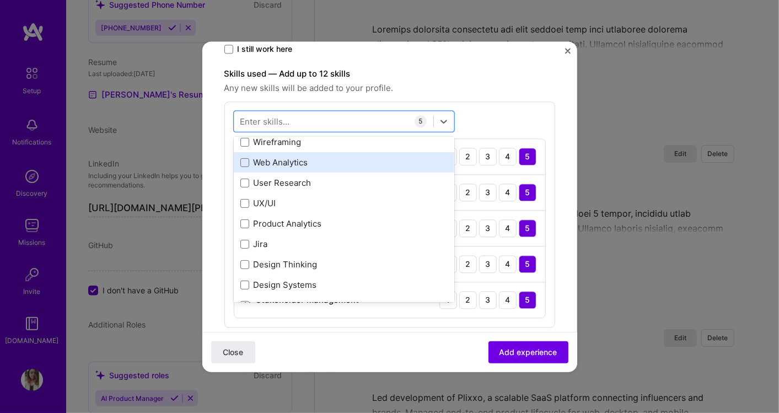
scroll to position [245, 0]
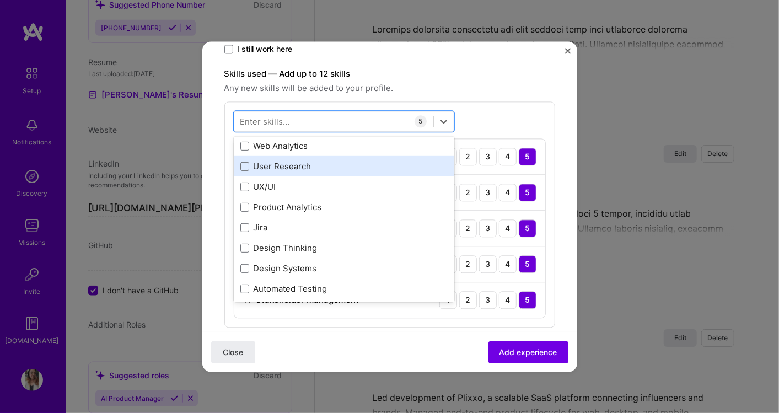
click at [290, 163] on div "User Research" at bounding box center [343, 166] width 207 height 12
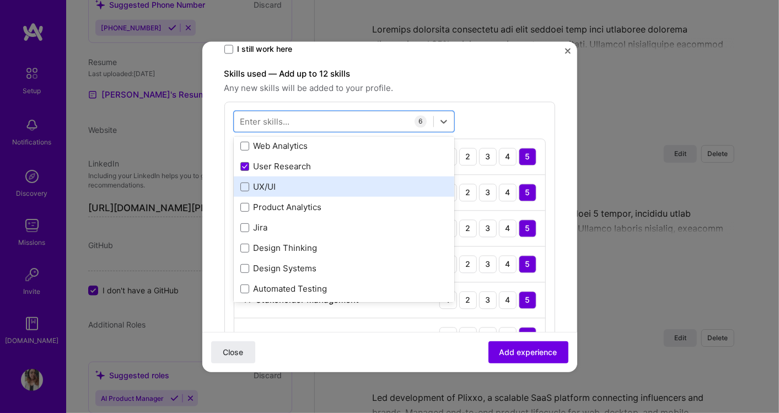
click at [291, 189] on div "UX/UI" at bounding box center [343, 187] width 207 height 12
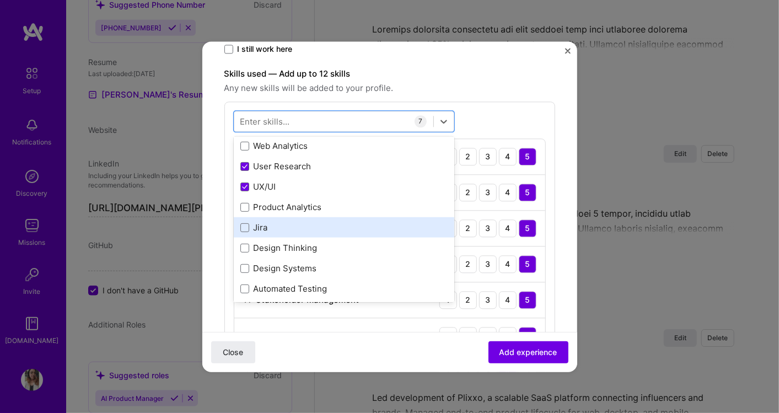
click at [292, 226] on div "Jira" at bounding box center [343, 228] width 207 height 12
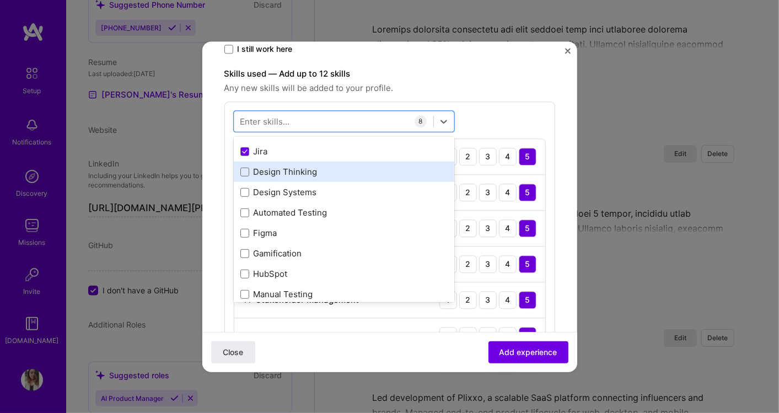
scroll to position [306, 0]
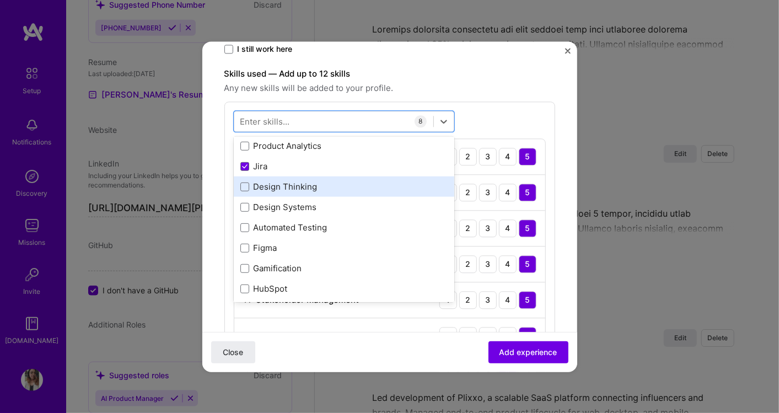
click at [313, 186] on div "Design Thinking" at bounding box center [343, 187] width 207 height 12
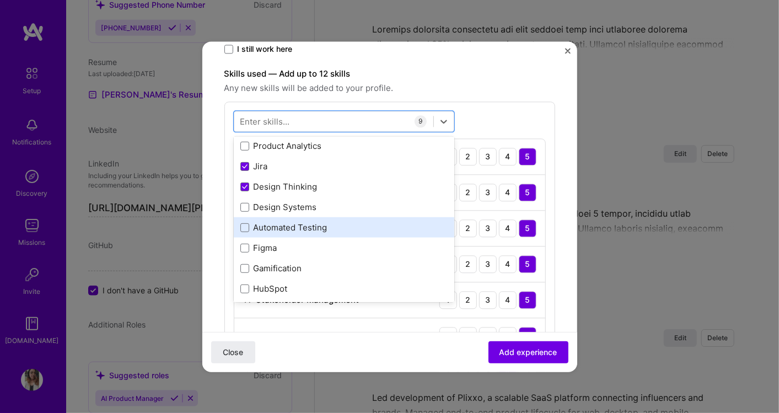
click at [323, 229] on div "Automated Testing" at bounding box center [343, 228] width 207 height 12
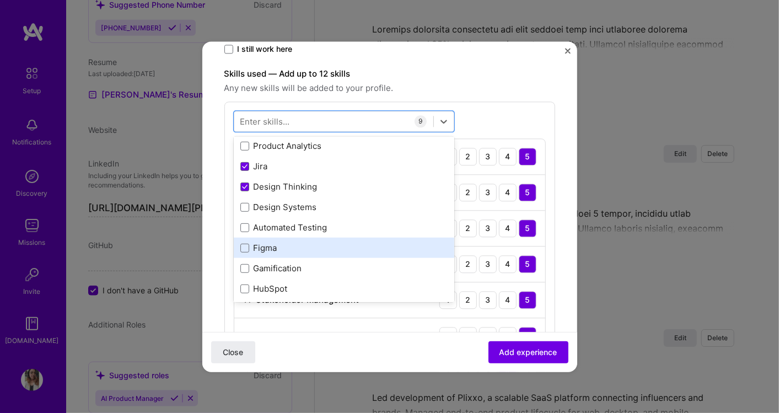
click at [305, 244] on div "Figma" at bounding box center [343, 248] width 207 height 12
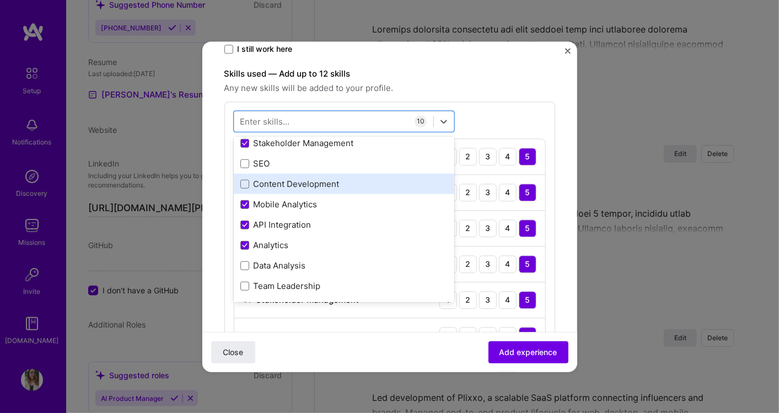
scroll to position [0, 0]
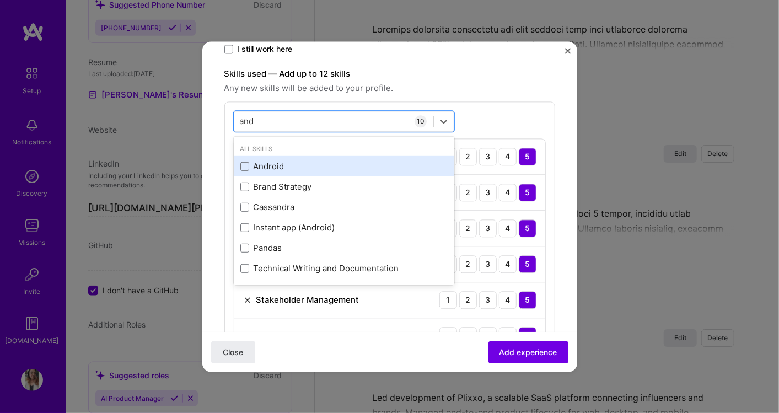
click at [279, 168] on div "Android" at bounding box center [343, 166] width 207 height 12
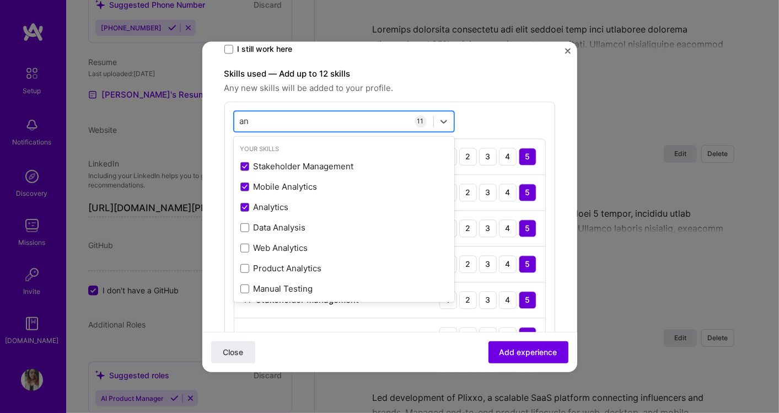
type input "a"
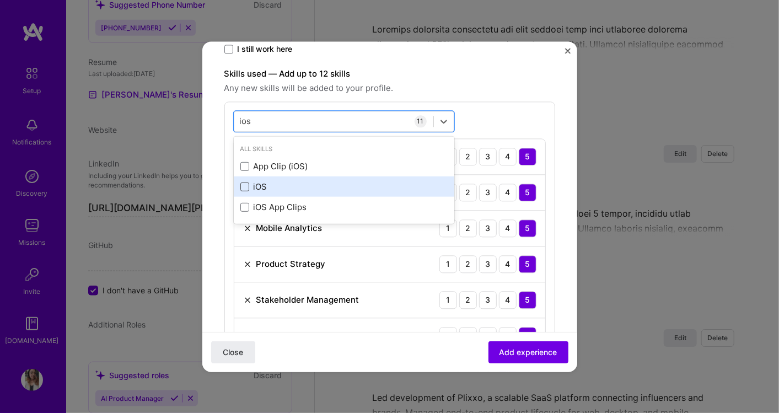
click at [247, 187] on span at bounding box center [244, 186] width 9 height 9
click at [0, 0] on input "checkbox" at bounding box center [0, 0] width 0 height 0
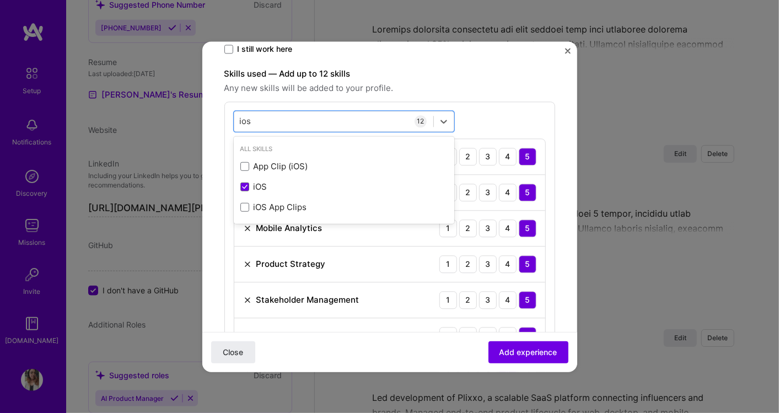
type input "ios"
click at [534, 82] on span "Any new skills will be added to your profile." at bounding box center [389, 88] width 331 height 13
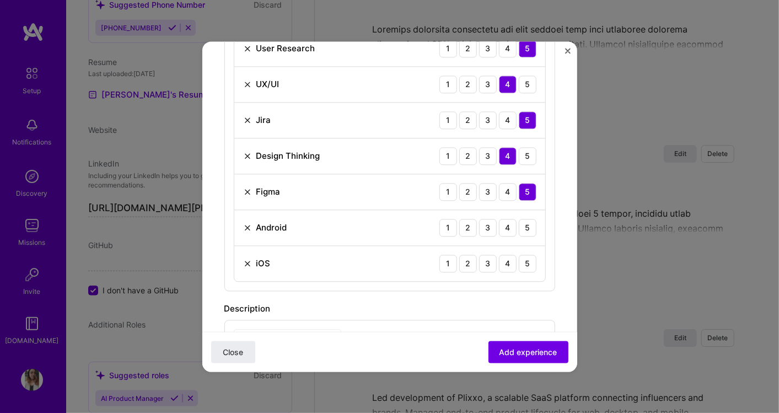
scroll to position [613, 0]
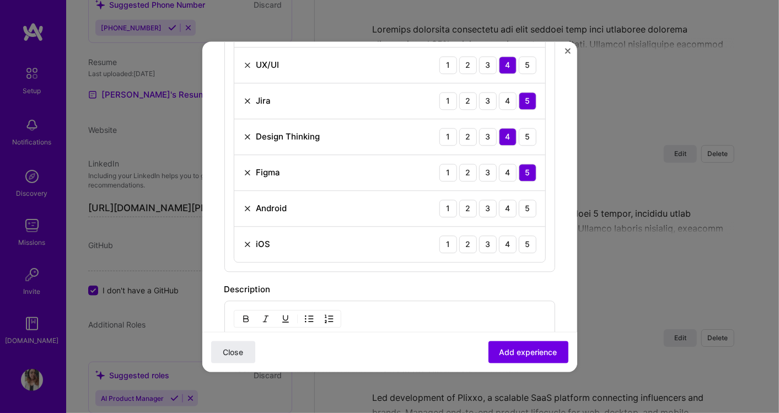
drag, startPoint x: 518, startPoint y: 202, endPoint x: 519, endPoint y: 226, distance: 23.7
click at [519, 203] on div "5" at bounding box center [528, 209] width 18 height 18
click at [519, 241] on div "5" at bounding box center [528, 244] width 18 height 18
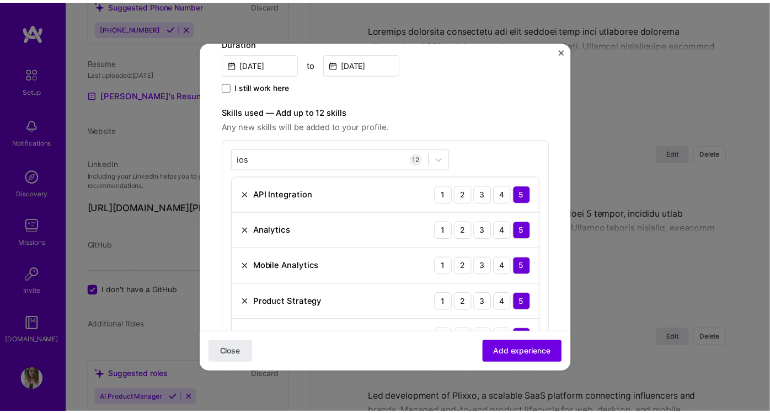
scroll to position [245, 0]
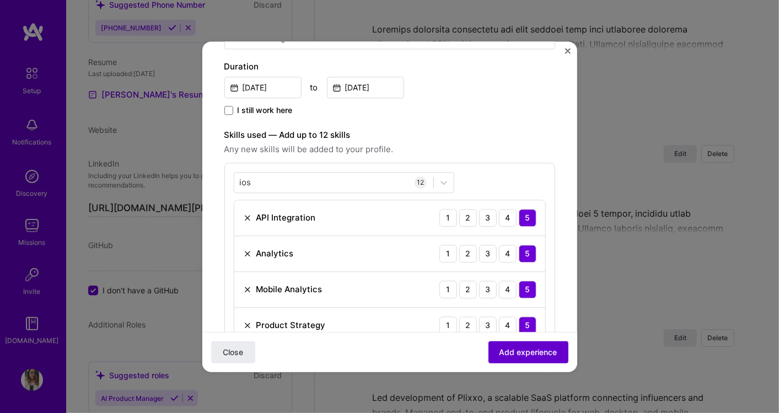
click at [500, 349] on span "Add experience" at bounding box center [529, 351] width 58 height 11
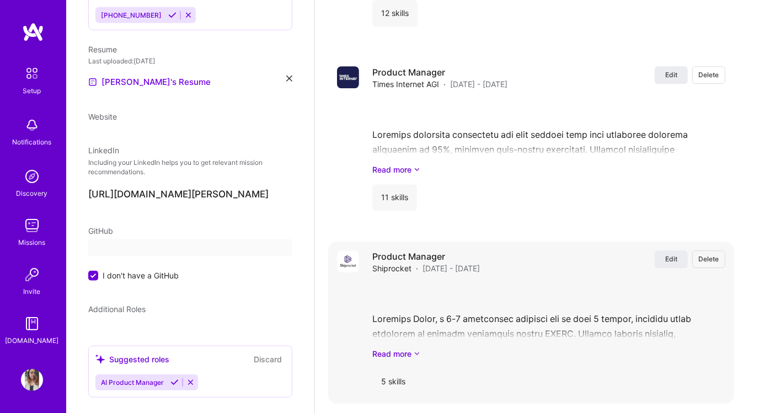
select select "US"
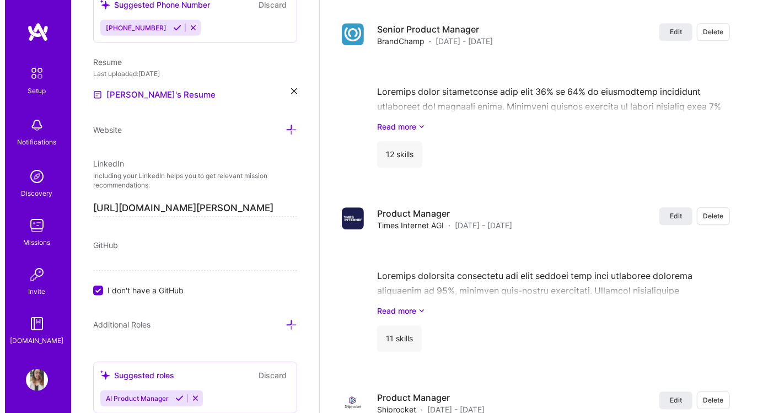
scroll to position [1752, 0]
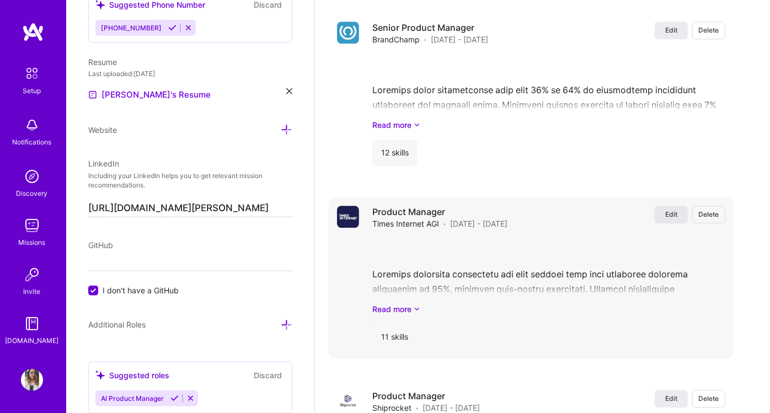
click at [677, 210] on span "Edit" at bounding box center [671, 214] width 12 height 9
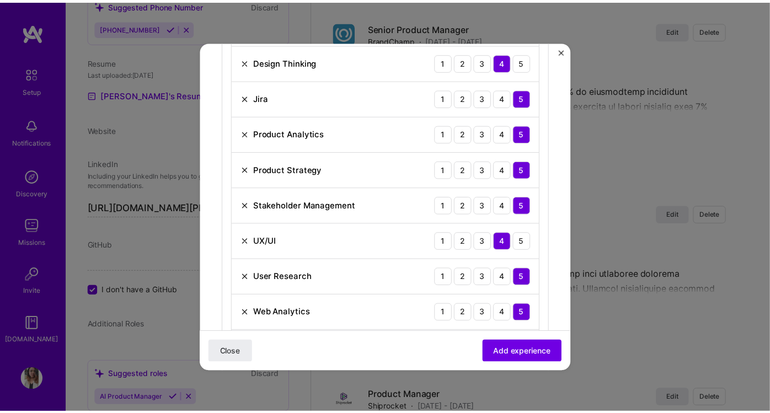
scroll to position [490, 0]
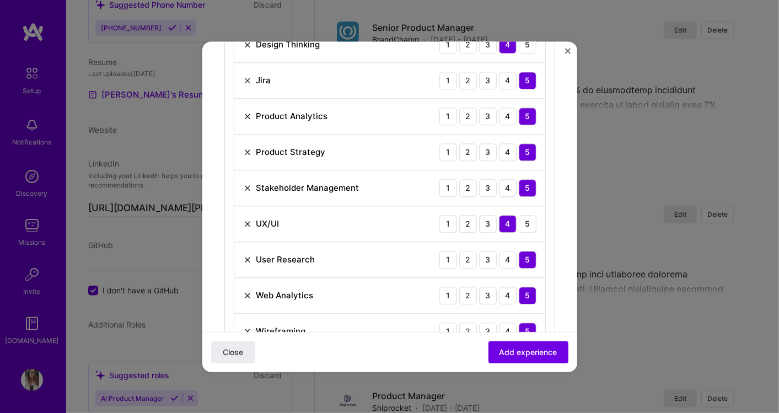
click at [616, 288] on div "Create a job experience Jobs help companies understand your past experience. Co…" at bounding box center [389, 206] width 779 height 413
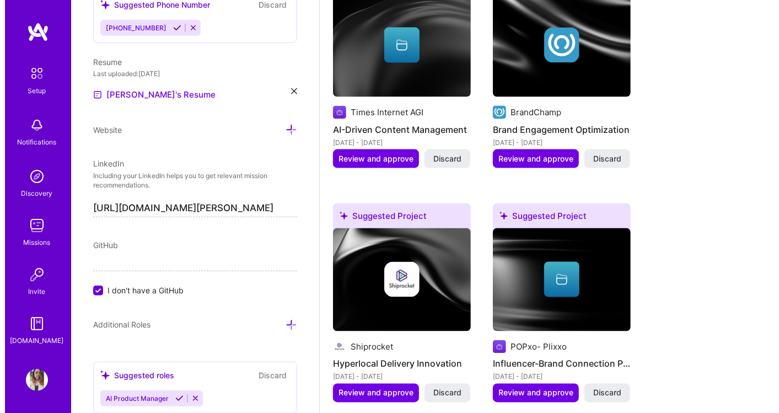
scroll to position [955, 0]
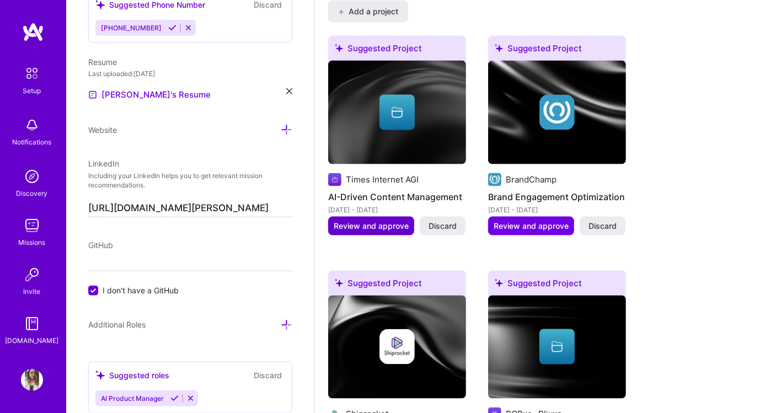
click at [397, 221] on span "Review and approve" at bounding box center [371, 226] width 75 height 11
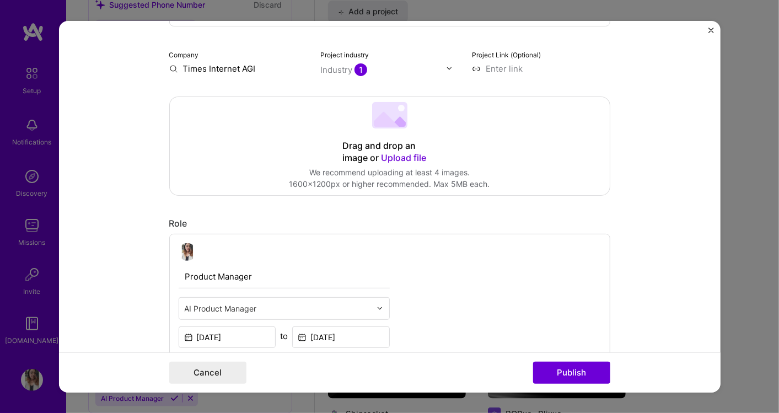
scroll to position [184, 0]
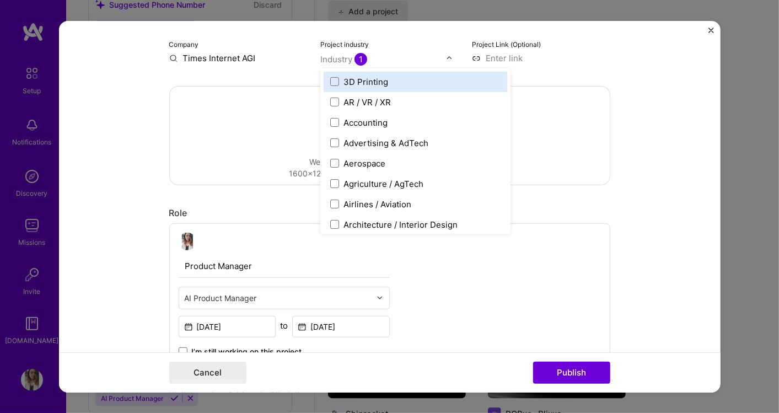
click at [447, 58] on img at bounding box center [449, 58] width 7 height 7
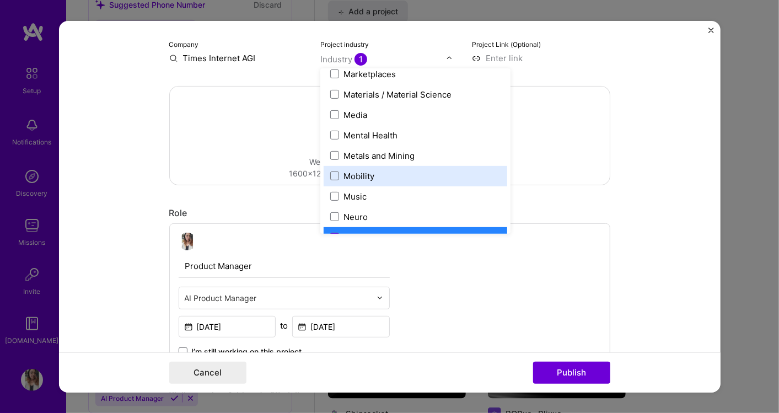
scroll to position [1654, 0]
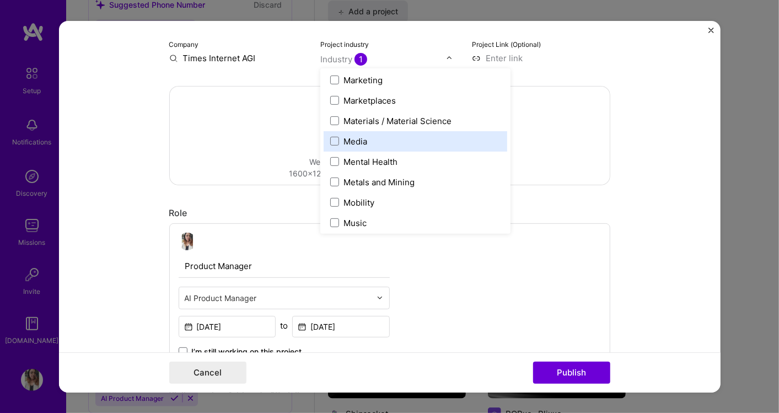
click at [362, 142] on div "Media" at bounding box center [356, 141] width 24 height 12
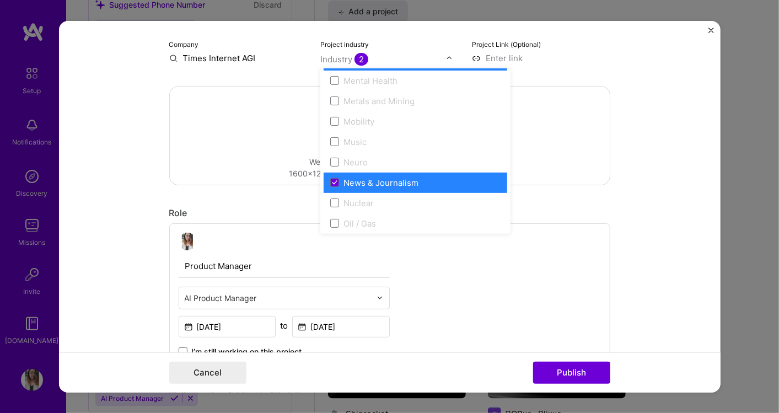
scroll to position [1716, 0]
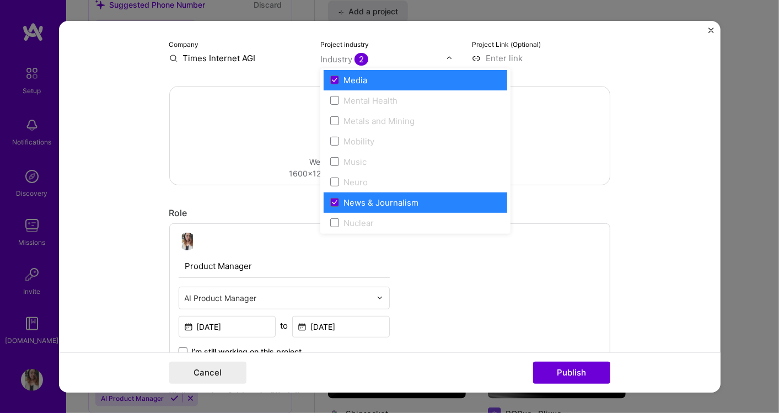
click at [395, 201] on div "News & Journalism" at bounding box center [381, 202] width 75 height 12
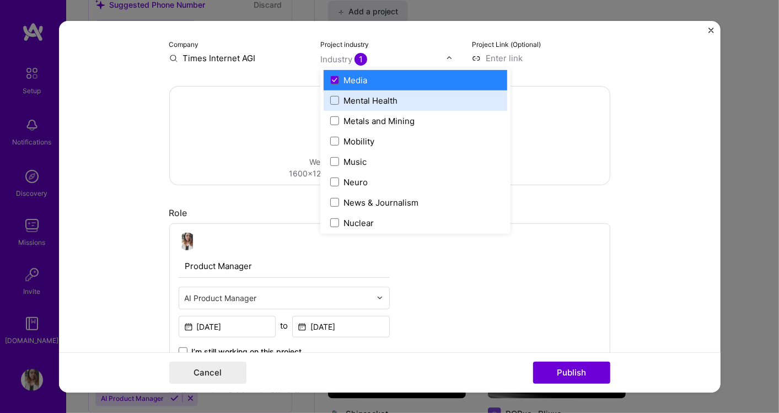
click at [556, 59] on input at bounding box center [541, 58] width 138 height 12
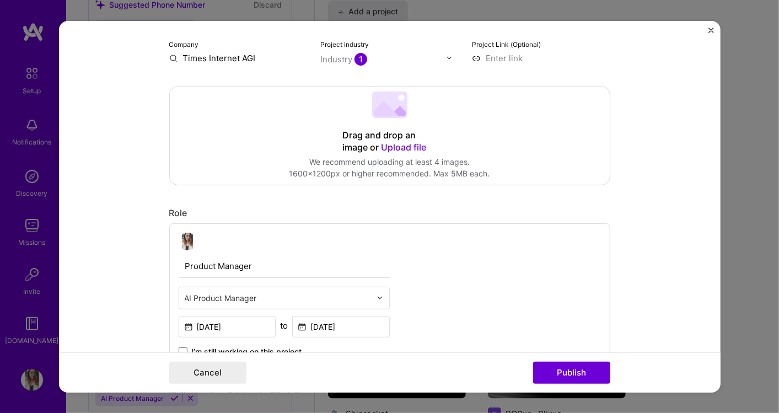
click at [387, 58] on input "text" at bounding box center [383, 59] width 126 height 12
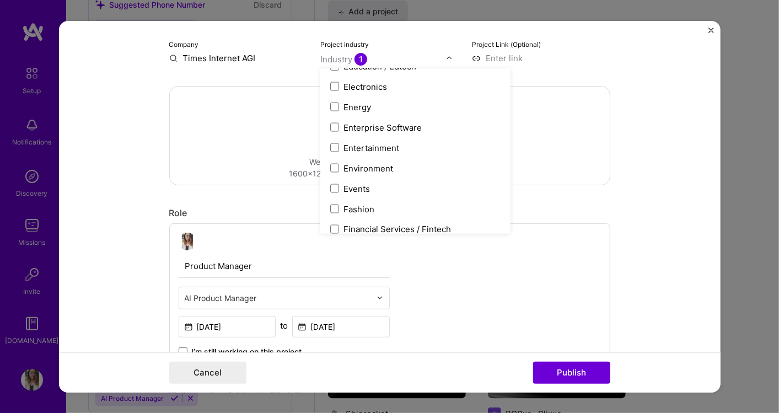
scroll to position [1041, 0]
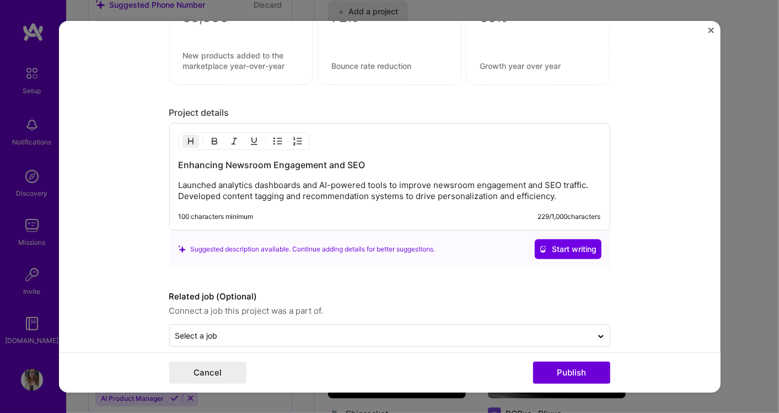
scroll to position [929, 0]
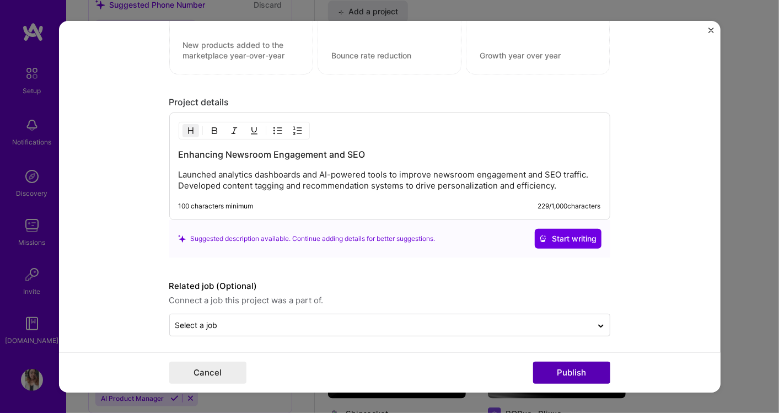
click at [574, 370] on button "Publish" at bounding box center [571, 373] width 77 height 22
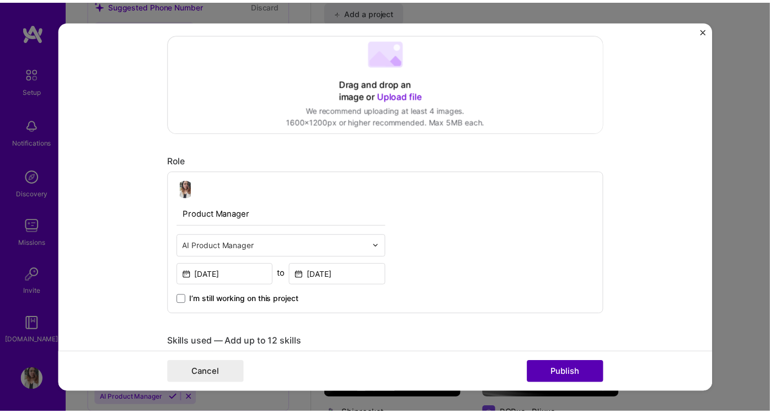
scroll to position [72, 0]
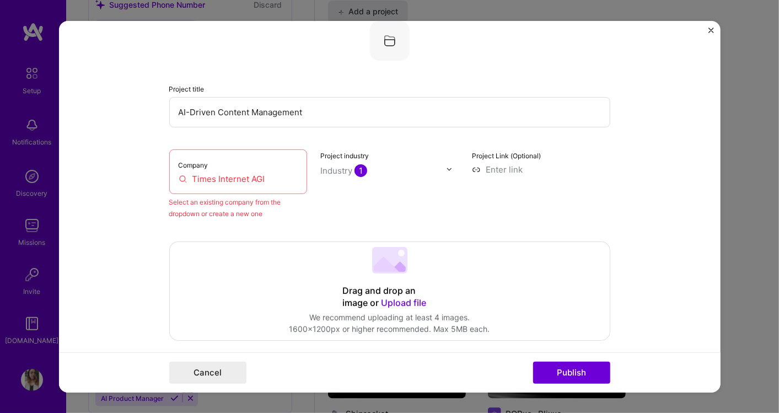
click at [272, 178] on input "Times Internet AGI" at bounding box center [239, 179] width 120 height 12
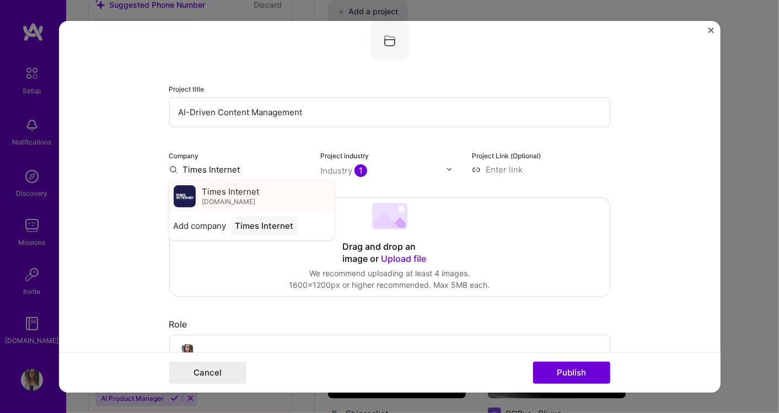
type input "Times Internet"
click at [257, 194] on div "Times Internet timesinternet.in" at bounding box center [251, 195] width 165 height 31
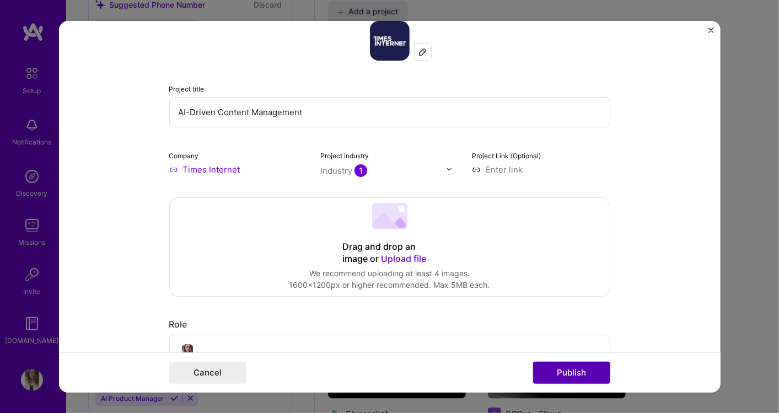
click at [575, 367] on button "Publish" at bounding box center [571, 373] width 77 height 22
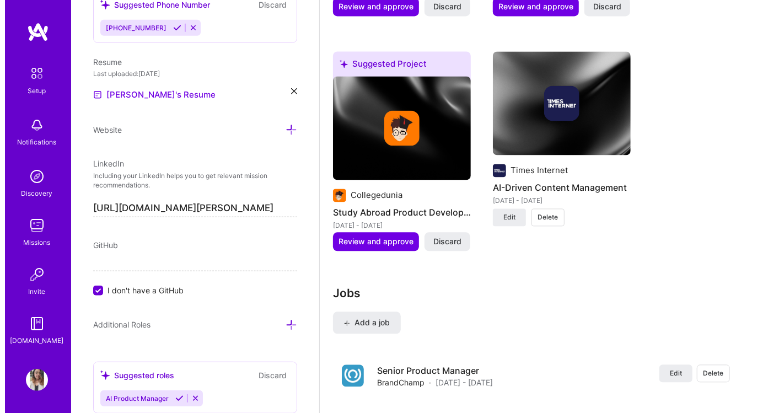
scroll to position [1348, 0]
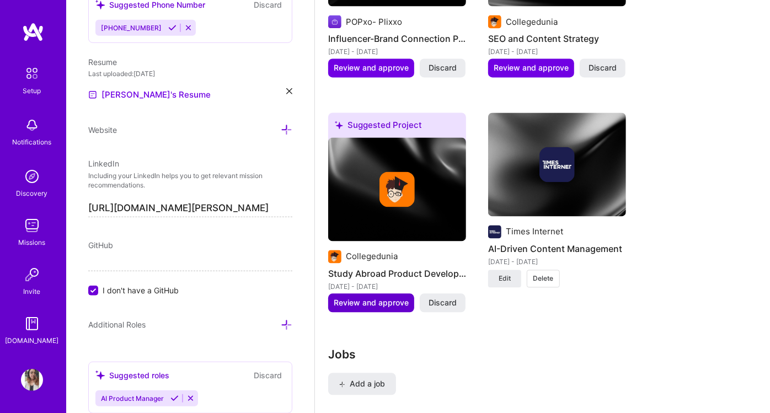
click at [380, 297] on span "Review and approve" at bounding box center [371, 302] width 75 height 11
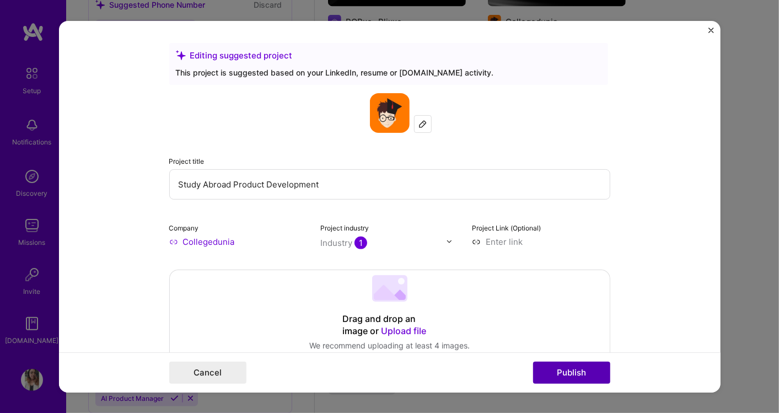
click at [599, 366] on button "Publish" at bounding box center [571, 373] width 77 height 22
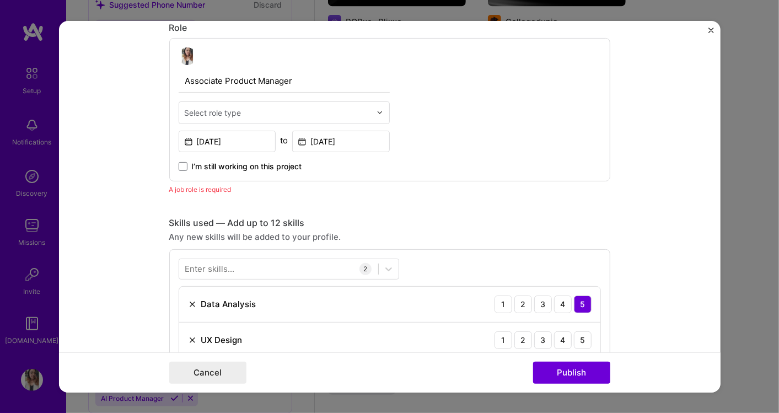
scroll to position [247, 0]
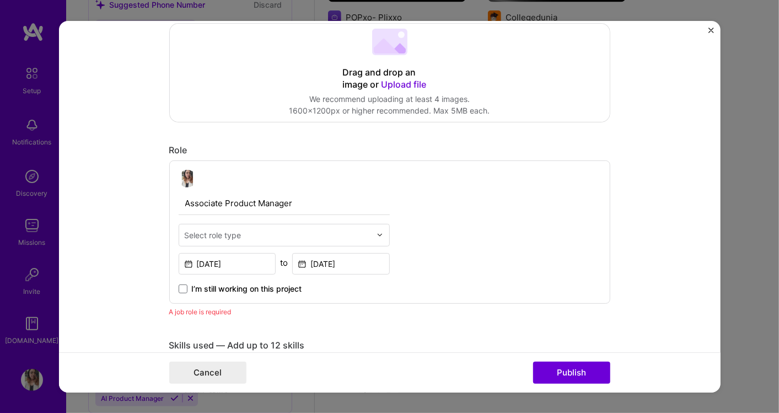
click at [282, 230] on input "text" at bounding box center [278, 235] width 186 height 12
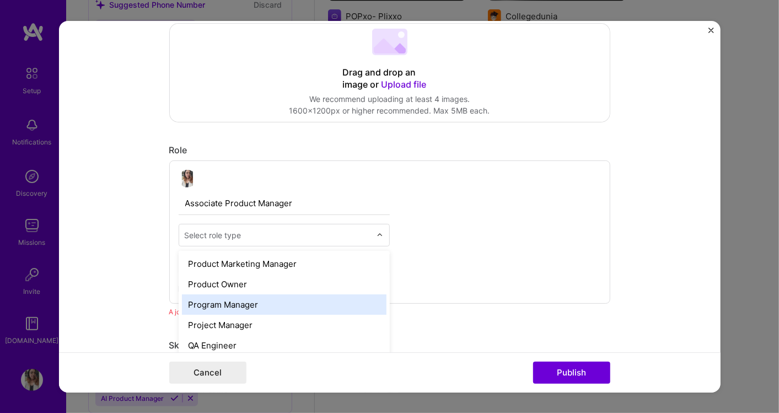
scroll to position [980, 0]
click at [241, 307] on div "Product Manager" at bounding box center [284, 304] width 205 height 20
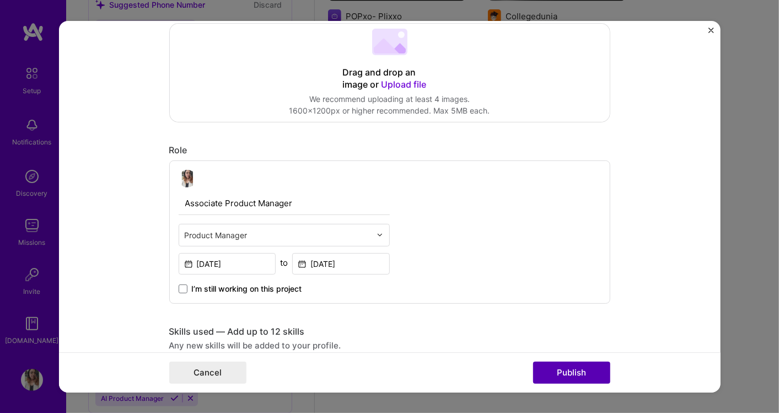
click at [584, 372] on button "Publish" at bounding box center [571, 373] width 77 height 22
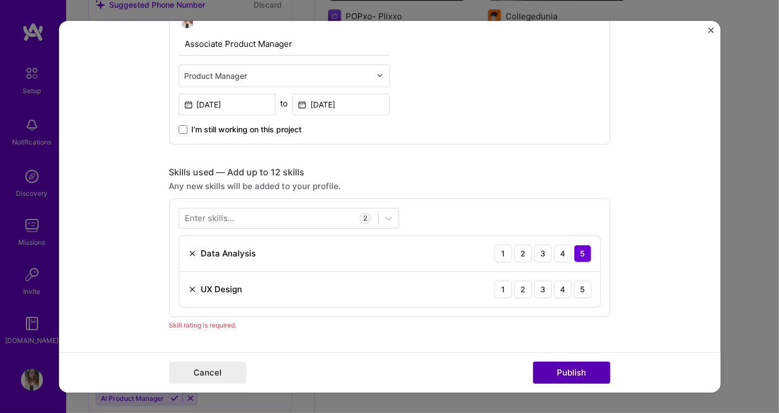
scroll to position [550, 0]
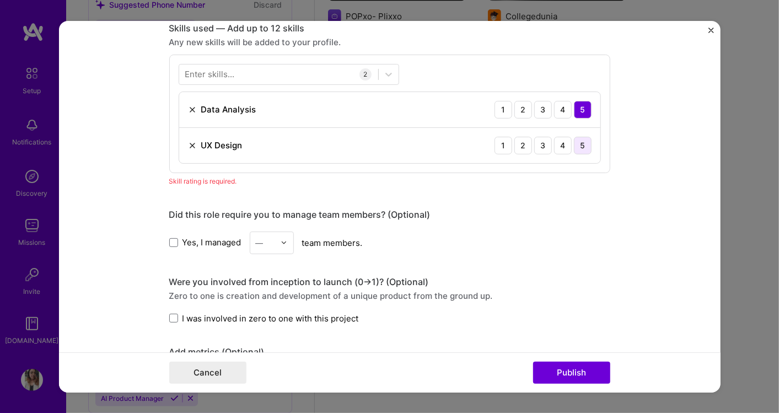
click at [581, 143] on div "5" at bounding box center [583, 145] width 18 height 18
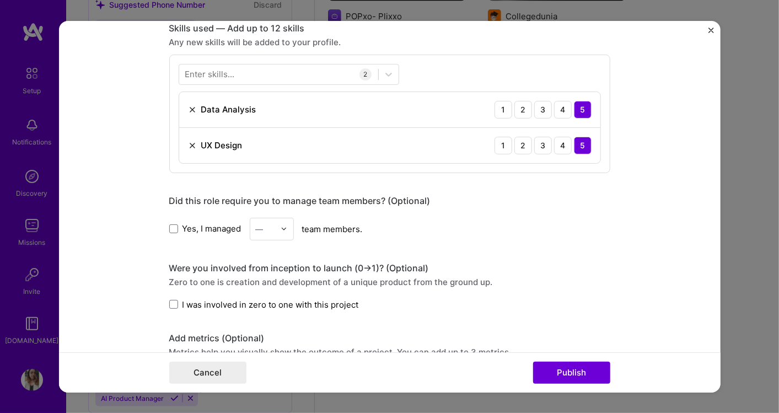
click at [569, 358] on div "Cancel Publish" at bounding box center [390, 372] width 662 height 40
click at [565, 375] on button "Publish" at bounding box center [571, 373] width 77 height 22
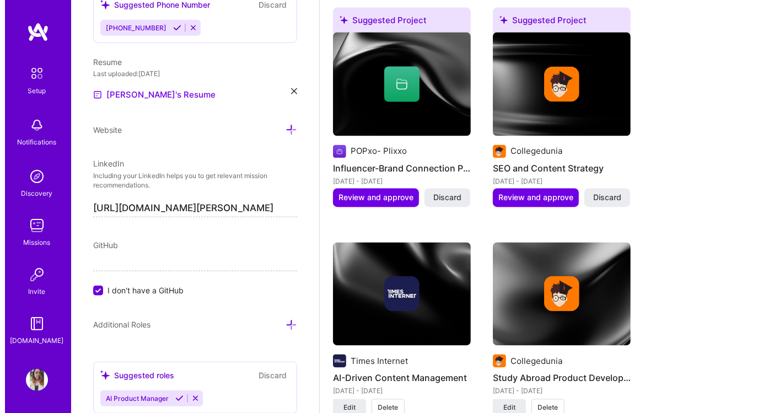
scroll to position [1170, 0]
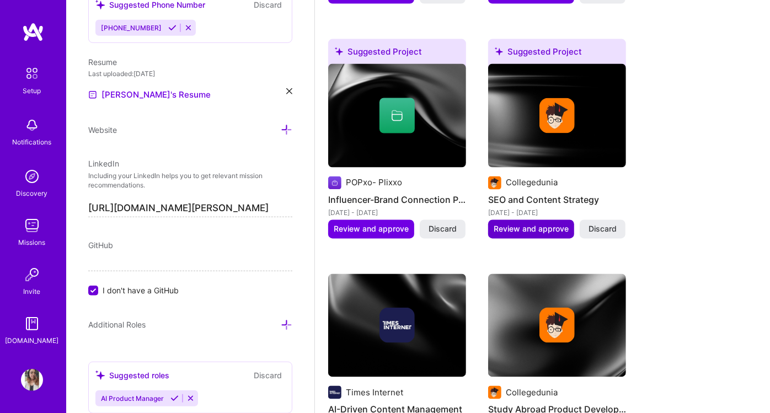
click at [541, 224] on span "Review and approve" at bounding box center [531, 229] width 75 height 11
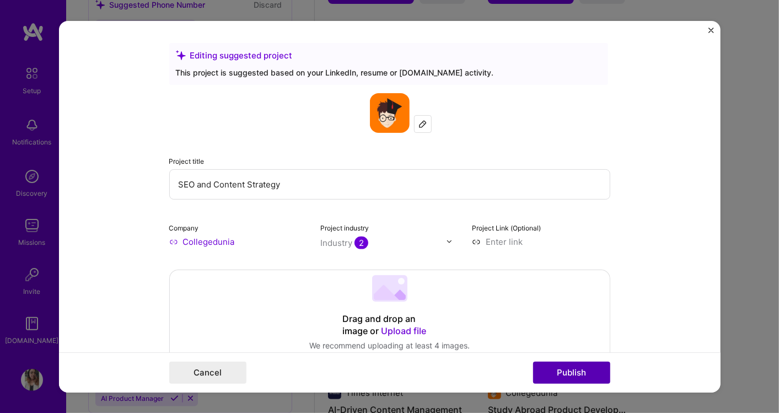
click at [560, 368] on button "Publish" at bounding box center [571, 373] width 77 height 22
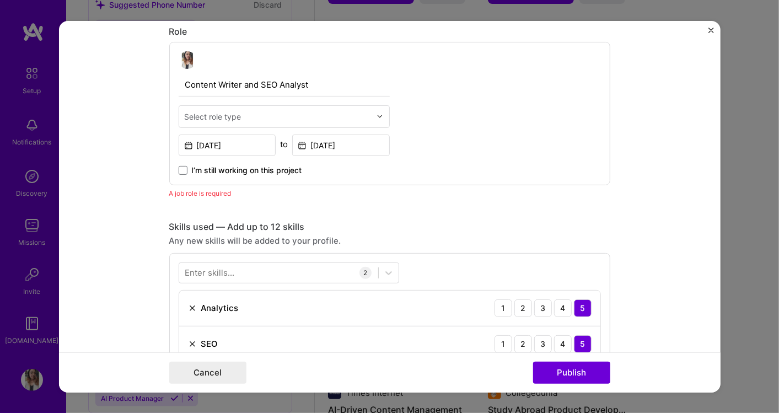
scroll to position [369, 0]
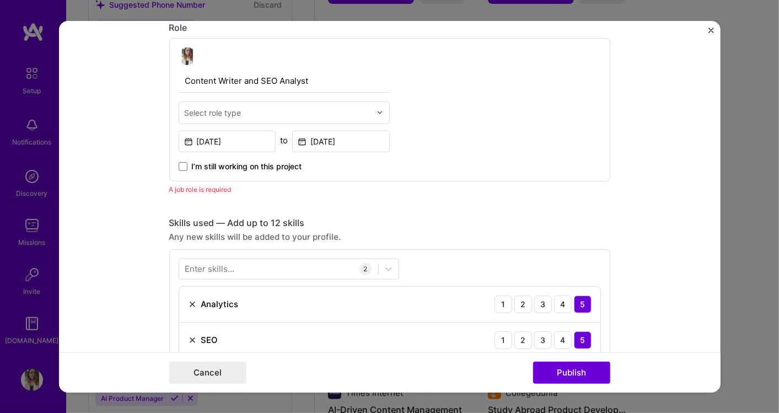
click at [233, 111] on div "Select role type" at bounding box center [213, 112] width 57 height 12
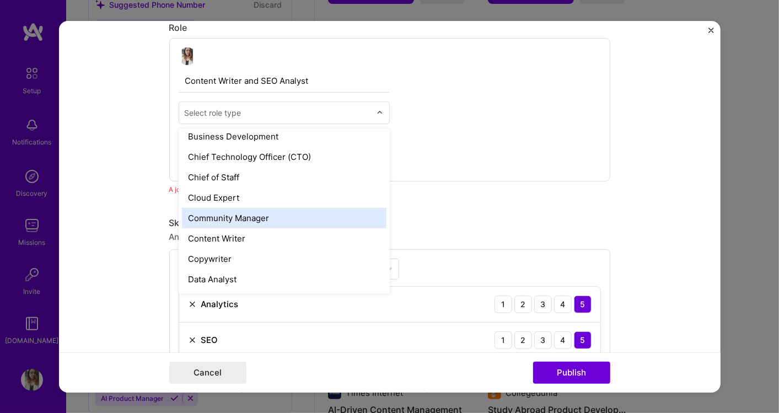
scroll to position [288, 0]
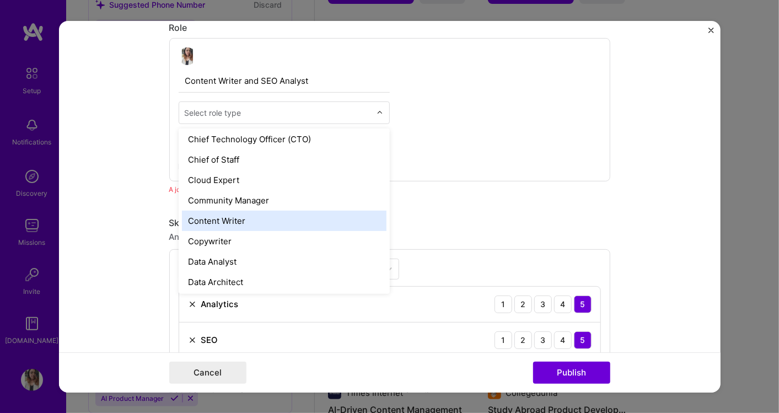
click at [273, 222] on div "Content Writer" at bounding box center [284, 220] width 205 height 20
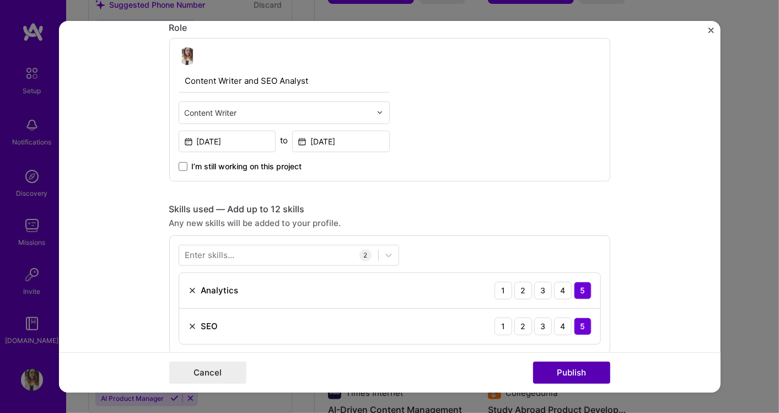
click at [570, 373] on button "Publish" at bounding box center [571, 373] width 77 height 22
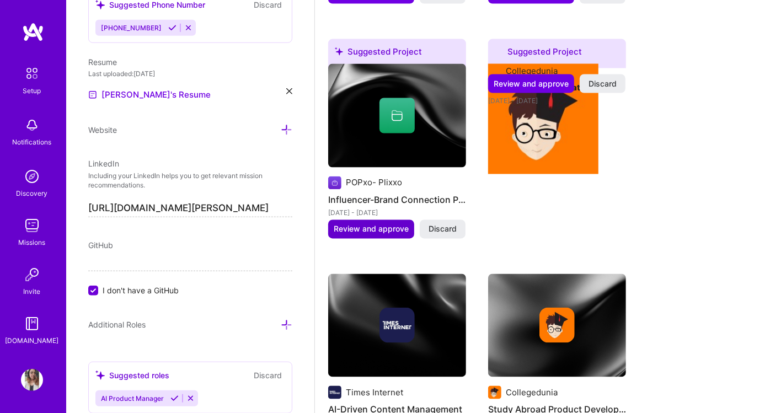
click at [380, 224] on span "Review and approve" at bounding box center [371, 229] width 75 height 11
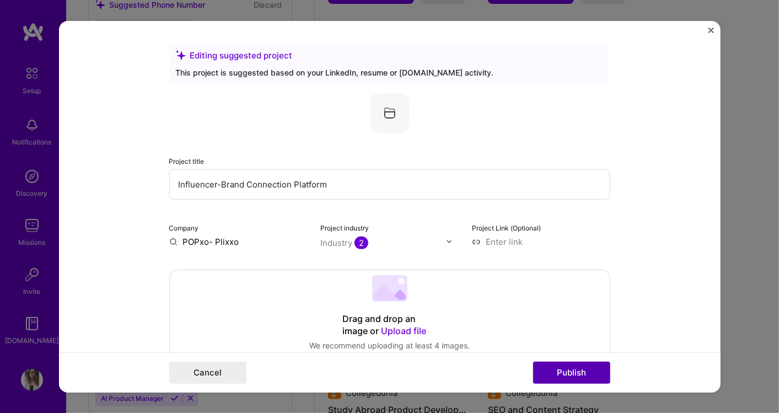
click at [583, 374] on button "Publish" at bounding box center [571, 373] width 77 height 22
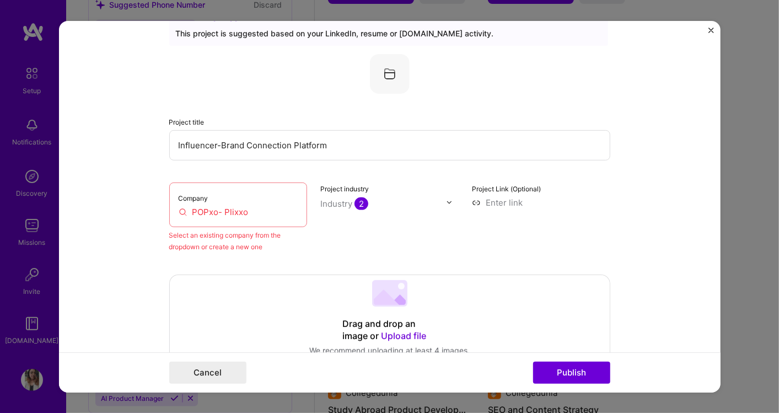
scroll to position [72, 0]
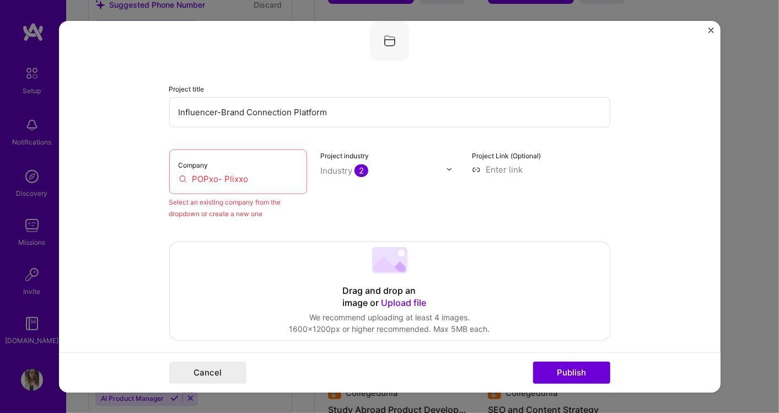
click at [260, 178] on input "POPxo- Plixxo" at bounding box center [239, 179] width 120 height 12
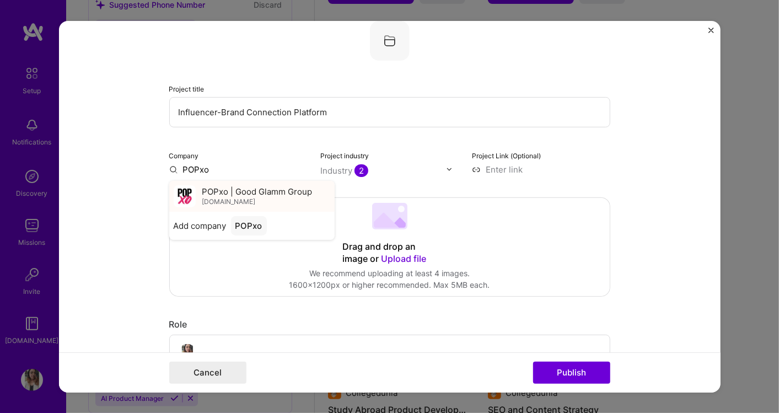
click at [238, 200] on div "POPxo | Good Glamm Group popxo.com" at bounding box center [257, 196] width 110 height 20
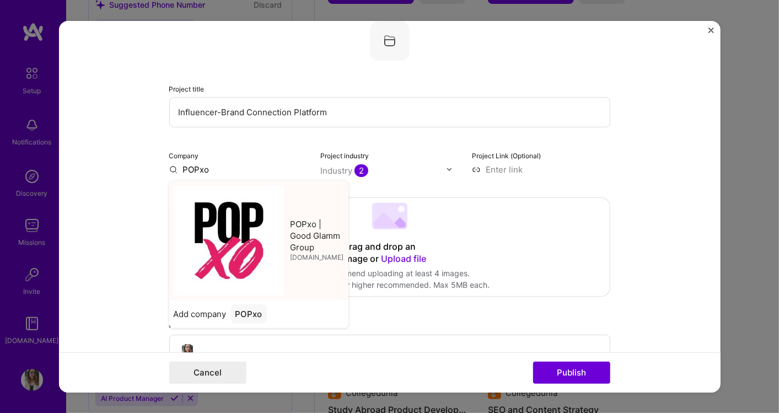
type input "POPxo | Good Glamm Group"
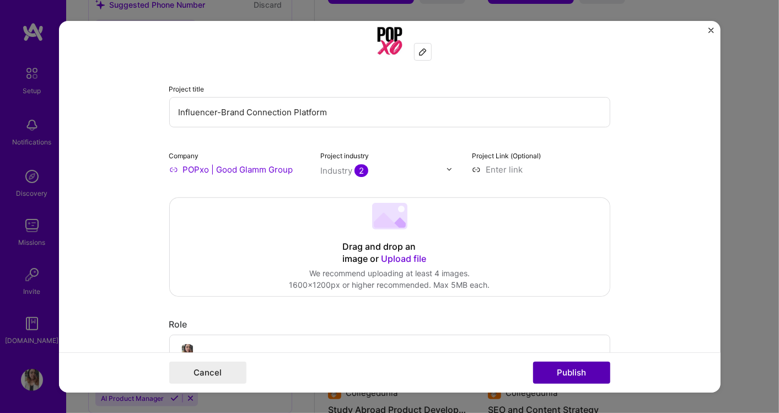
click at [578, 373] on button "Publish" at bounding box center [571, 373] width 77 height 22
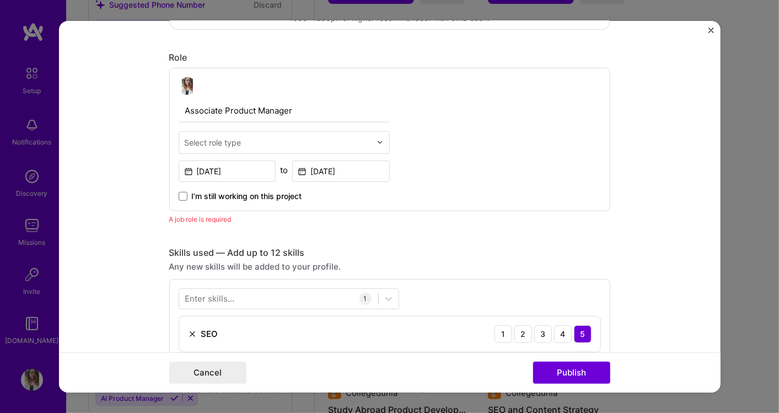
scroll to position [369, 0]
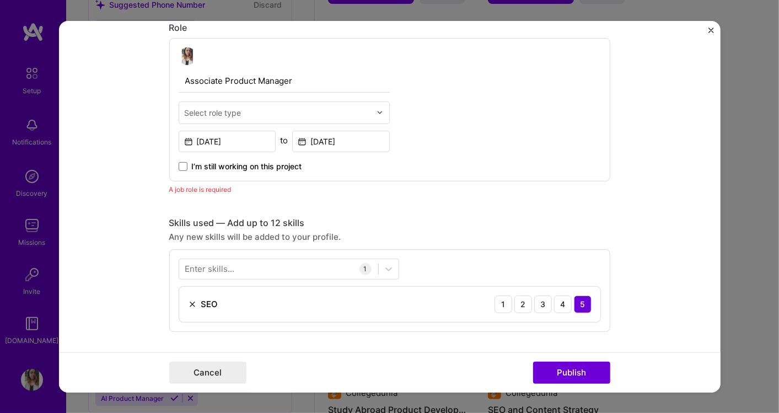
click at [237, 116] on div at bounding box center [278, 112] width 186 height 14
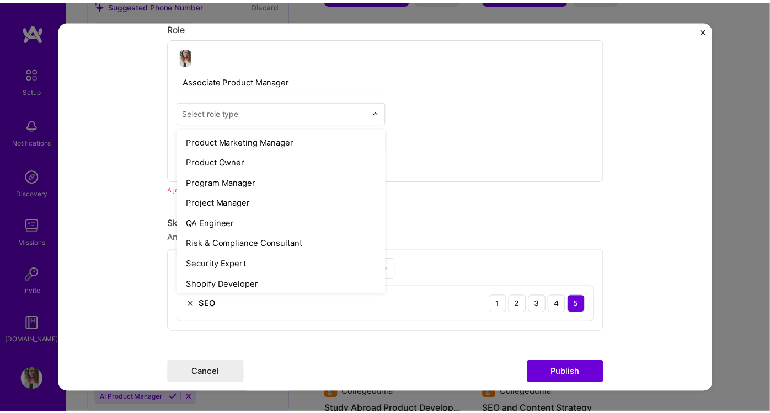
scroll to position [980, 0]
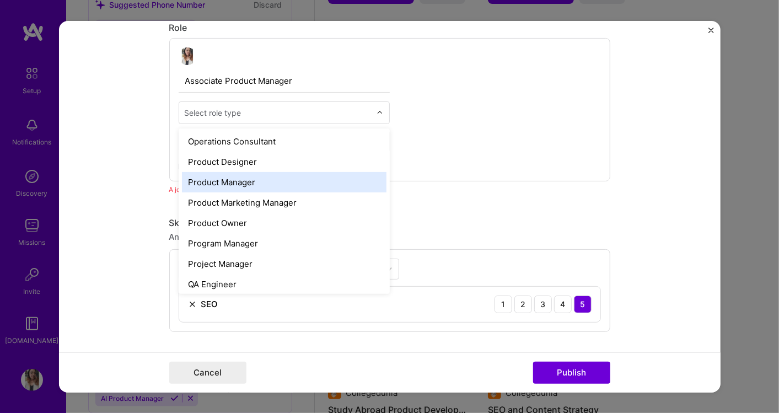
click at [241, 179] on div "Product Manager" at bounding box center [284, 182] width 205 height 20
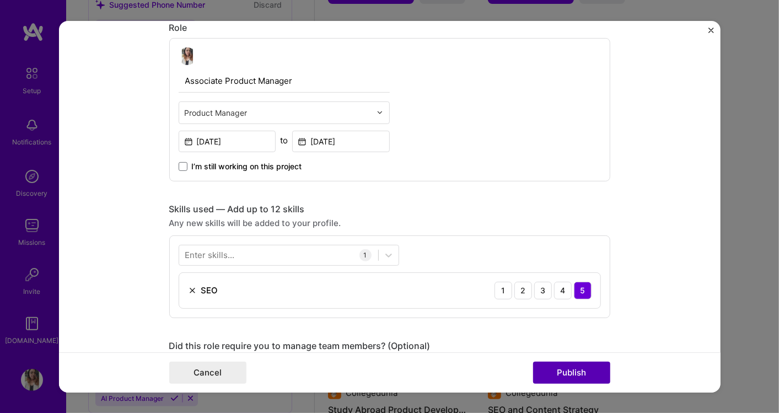
click at [555, 376] on button "Publish" at bounding box center [571, 373] width 77 height 22
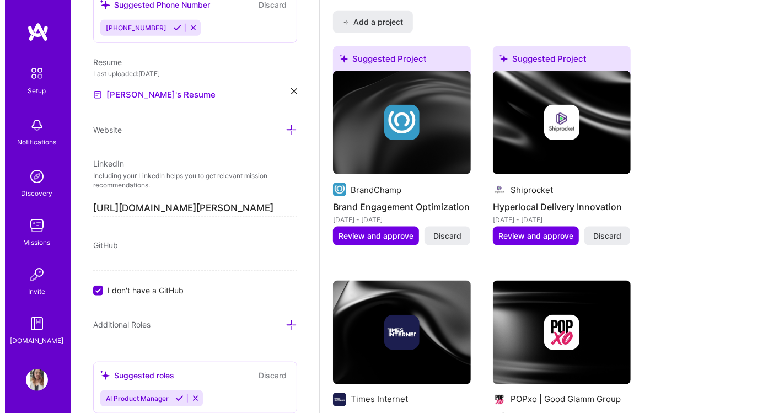
scroll to position [925, 0]
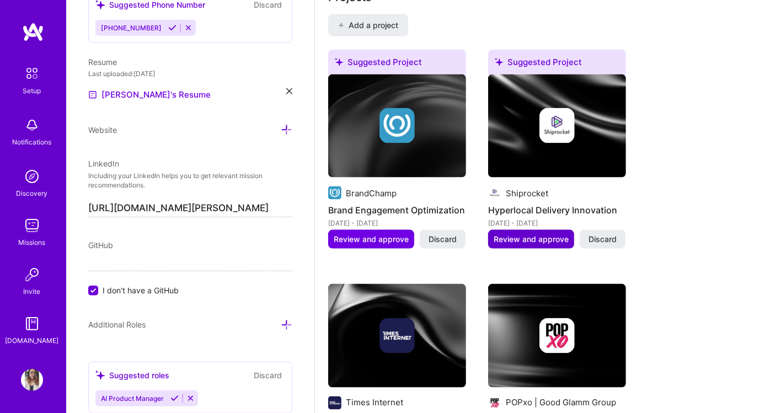
click at [513, 234] on span "Review and approve" at bounding box center [531, 239] width 75 height 11
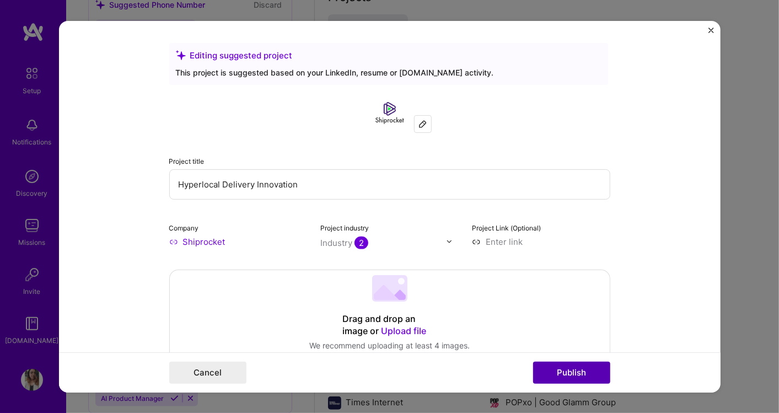
click at [584, 375] on button "Publish" at bounding box center [571, 373] width 77 height 22
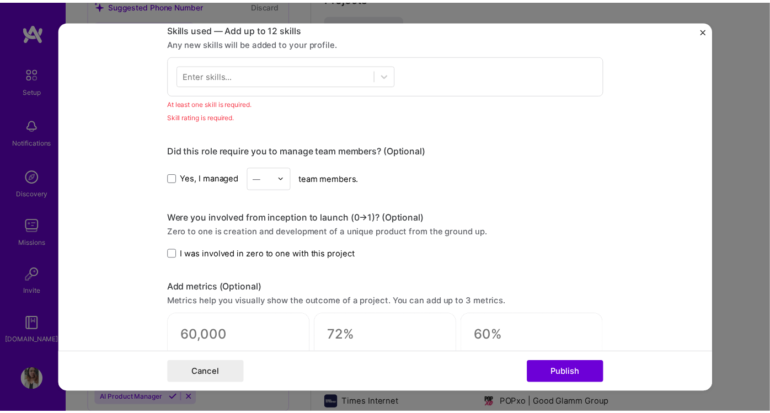
scroll to position [550, 0]
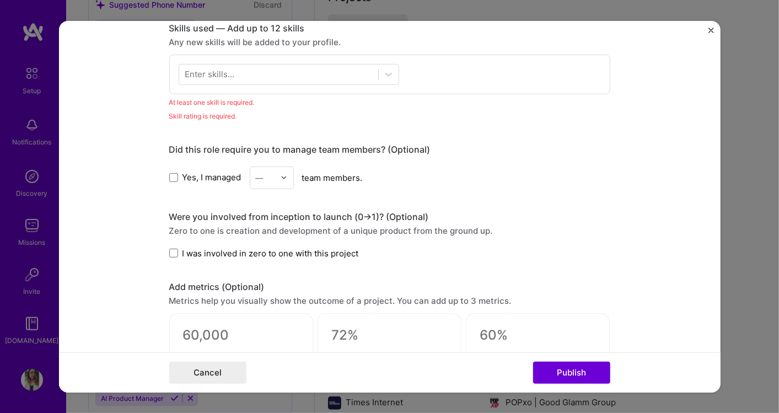
click at [213, 75] on div "Enter skills..." at bounding box center [210, 74] width 50 height 12
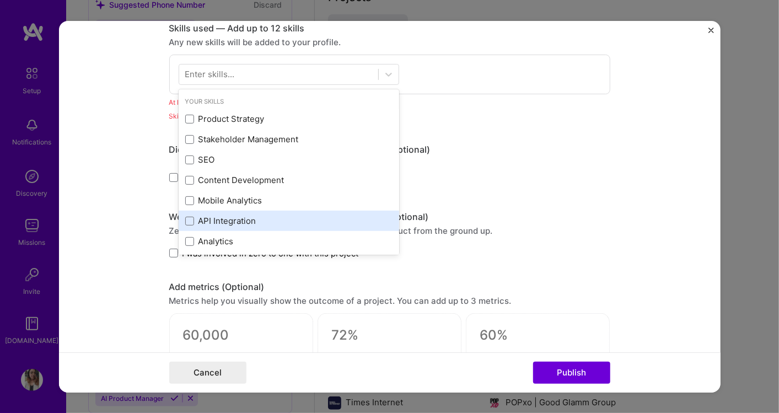
click at [186, 199] on span at bounding box center [189, 200] width 9 height 9
click at [0, 0] on input "checkbox" at bounding box center [0, 0] width 0 height 0
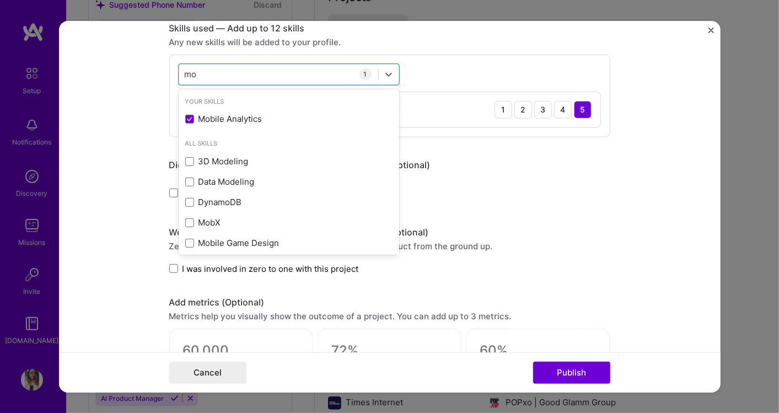
type input "m"
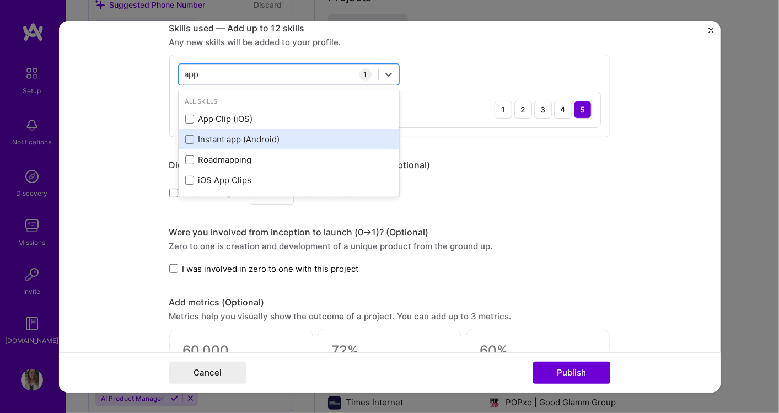
click at [254, 142] on div "Instant app (Android)" at bounding box center [288, 139] width 207 height 12
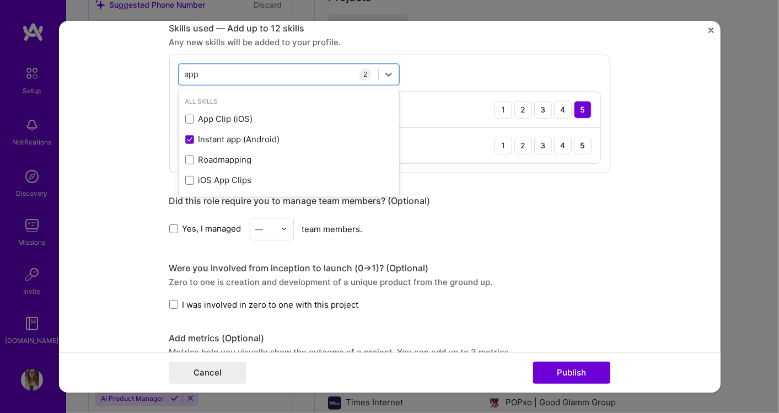
type input "app"
click at [616, 176] on form "Editing suggested project This project is suggested based on your LinkedIn, res…" at bounding box center [390, 206] width 662 height 372
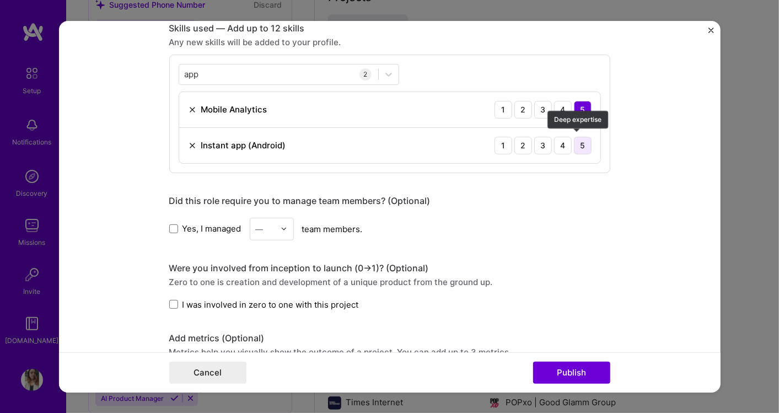
click at [576, 143] on div "5" at bounding box center [583, 145] width 18 height 18
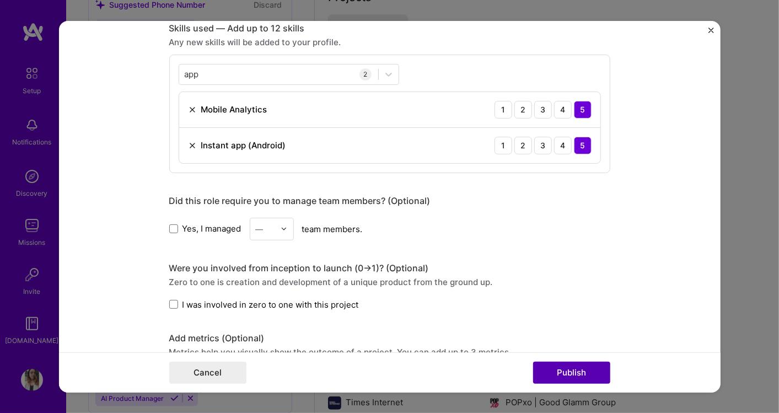
click at [556, 376] on button "Publish" at bounding box center [571, 373] width 77 height 22
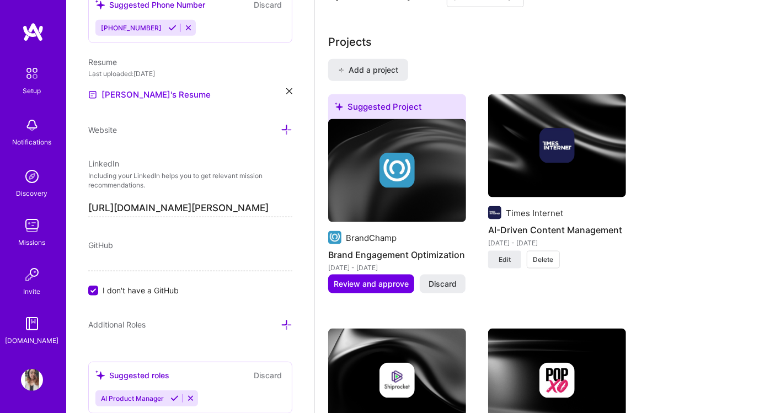
scroll to position [925, 0]
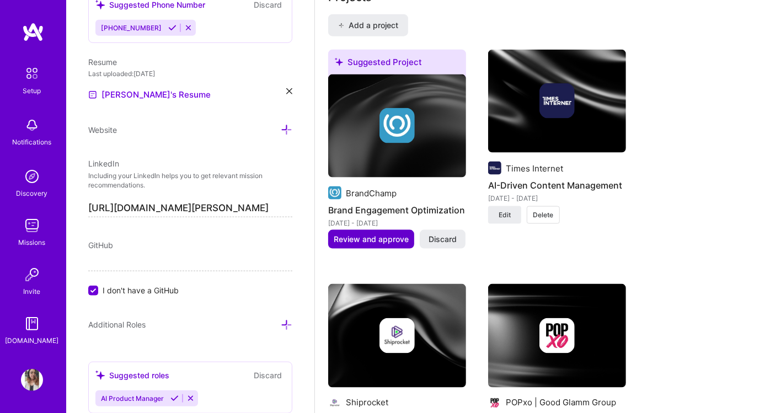
click at [384, 234] on span "Review and approve" at bounding box center [371, 239] width 75 height 11
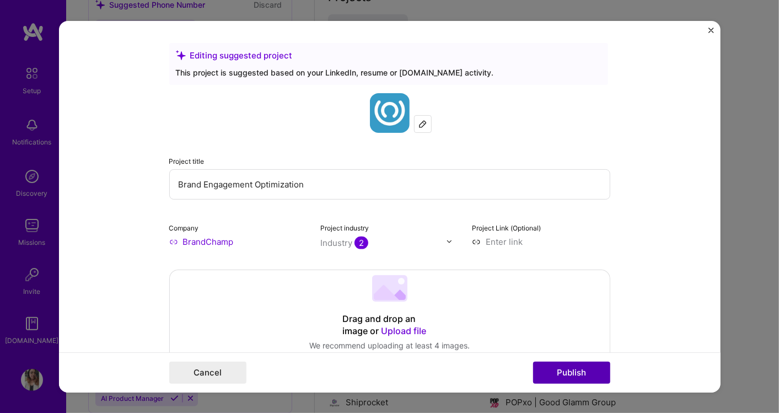
click at [567, 370] on button "Publish" at bounding box center [571, 373] width 77 height 22
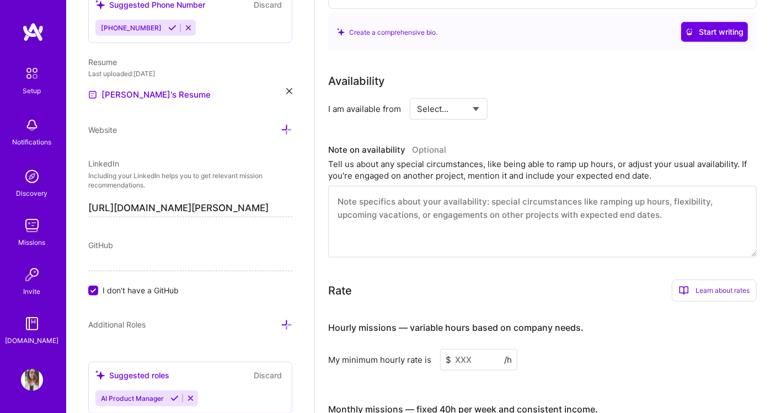
scroll to position [557, 0]
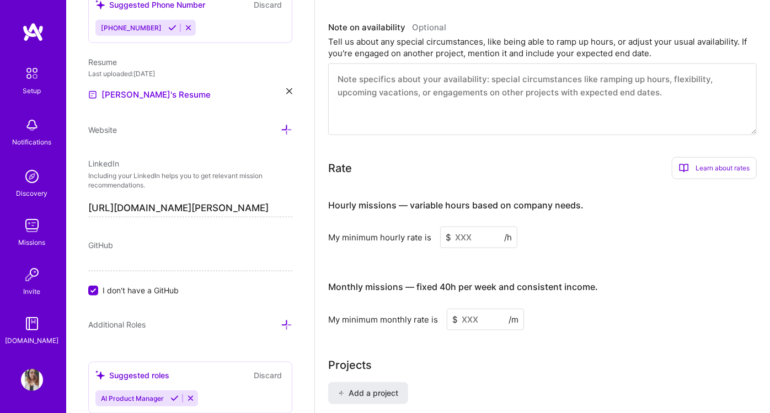
click at [473, 227] on input at bounding box center [478, 238] width 77 height 22
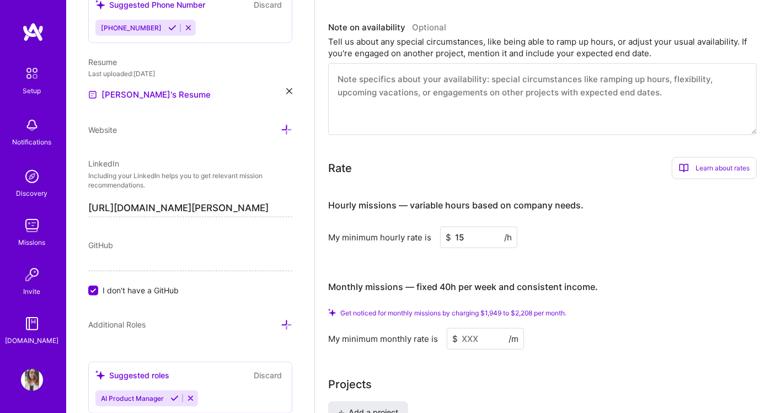
type input "15"
click at [479, 328] on input at bounding box center [485, 339] width 77 height 22
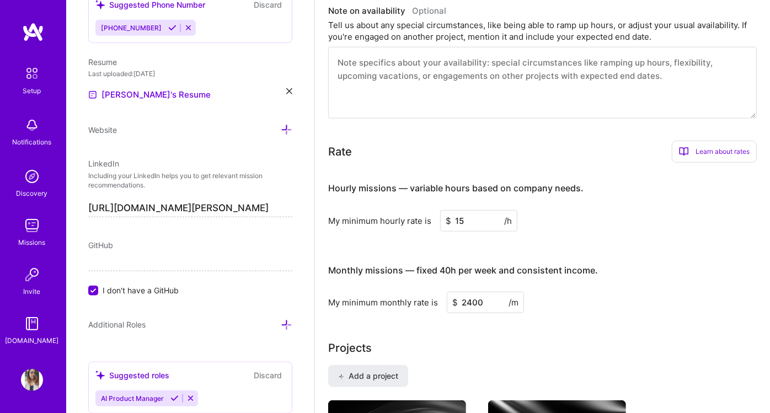
type input "2400"
click at [639, 271] on h3 "Monthly missions — fixed 40h per week and consistent income." at bounding box center [542, 271] width 428 height 34
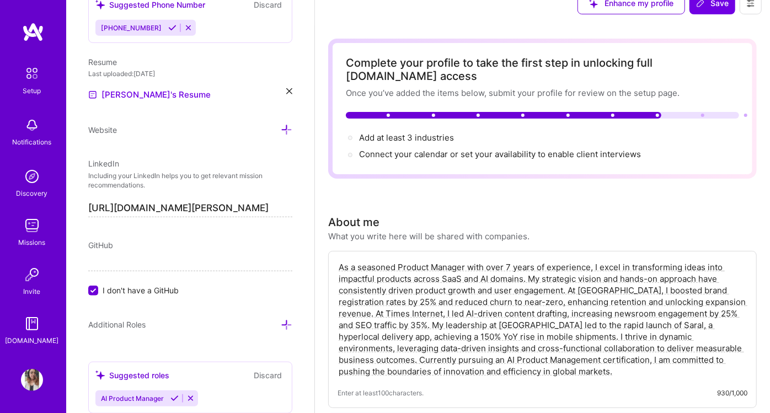
scroll to position [0, 0]
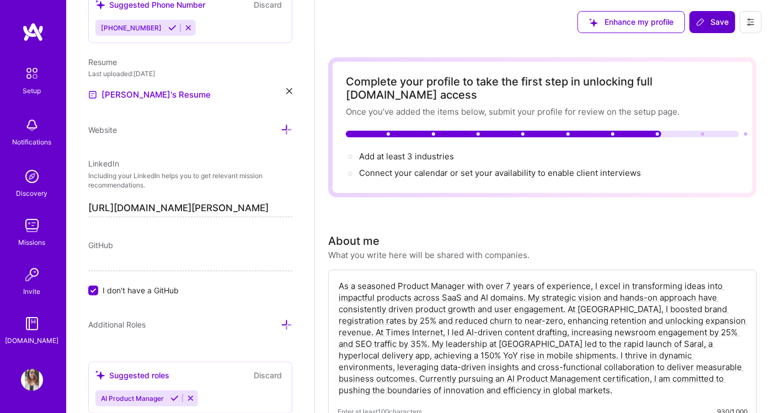
click at [715, 19] on span "Save" at bounding box center [712, 22] width 33 height 11
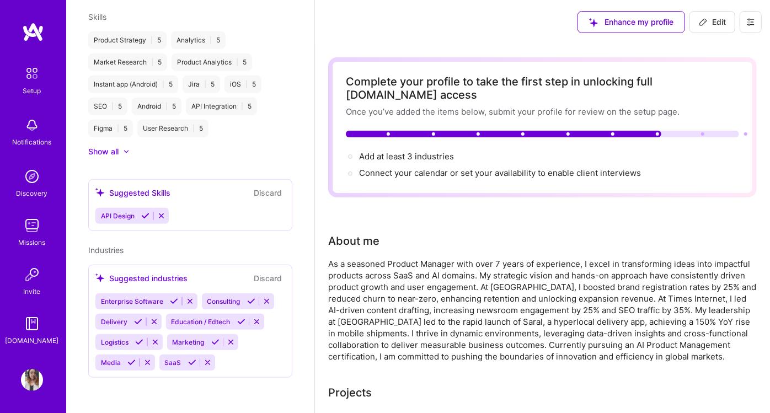
scroll to position [313, 0]
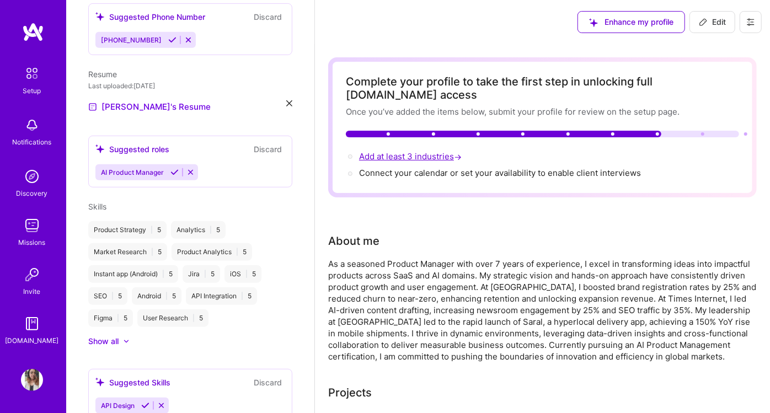
click at [400, 151] on span "Add at least 3 industries →" at bounding box center [411, 156] width 105 height 10
select select "US"
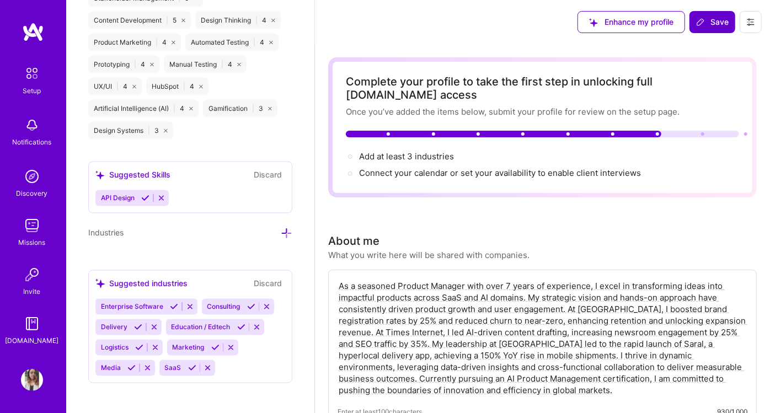
scroll to position [61, 0]
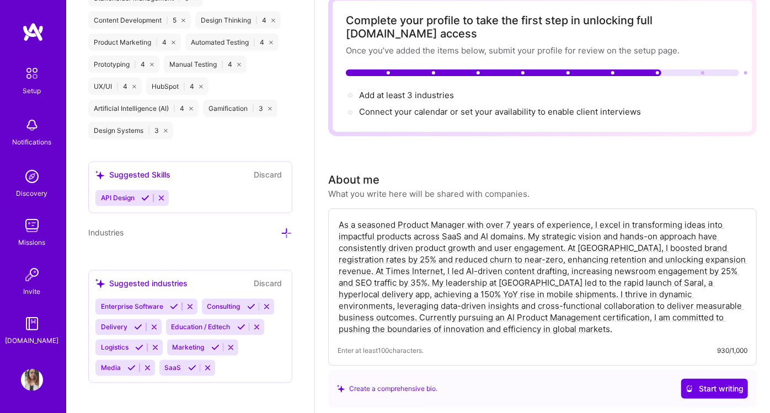
click at [154, 323] on icon at bounding box center [154, 327] width 8 height 8
click at [266, 303] on icon at bounding box center [266, 307] width 8 height 8
click at [187, 303] on icon at bounding box center [190, 307] width 8 height 8
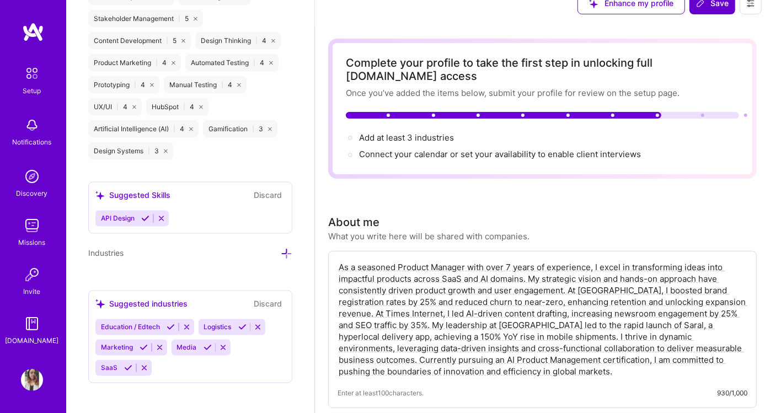
scroll to position [0, 0]
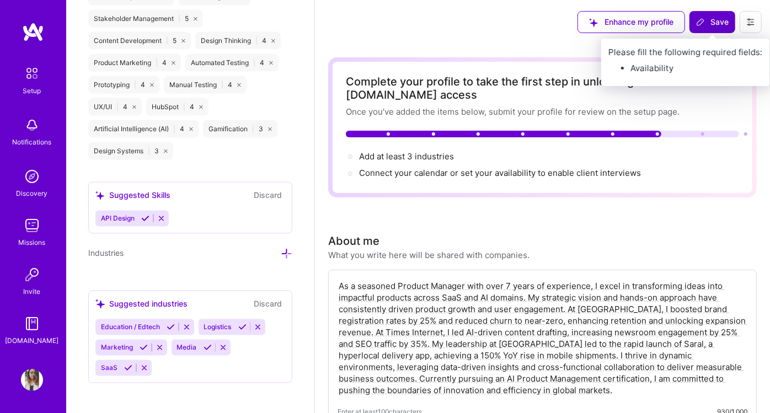
click at [713, 13] on button "Save" at bounding box center [712, 22] width 46 height 22
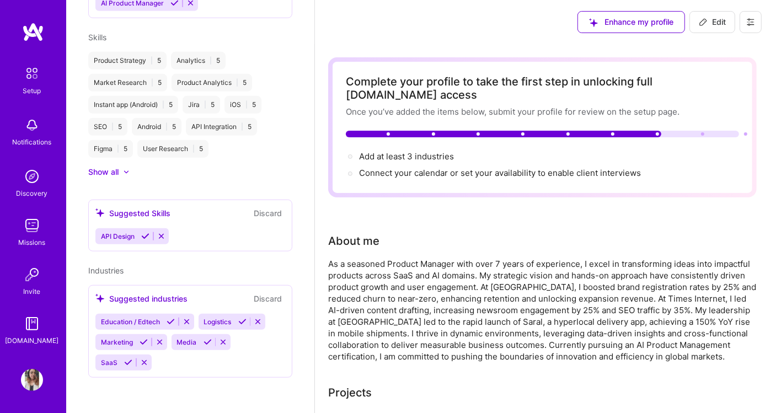
scroll to position [468, 0]
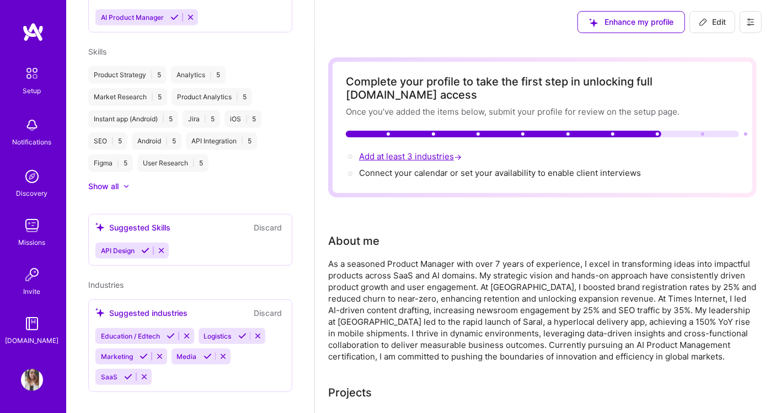
click at [381, 151] on span "Add at least 3 industries →" at bounding box center [411, 156] width 105 height 10
select select "US"
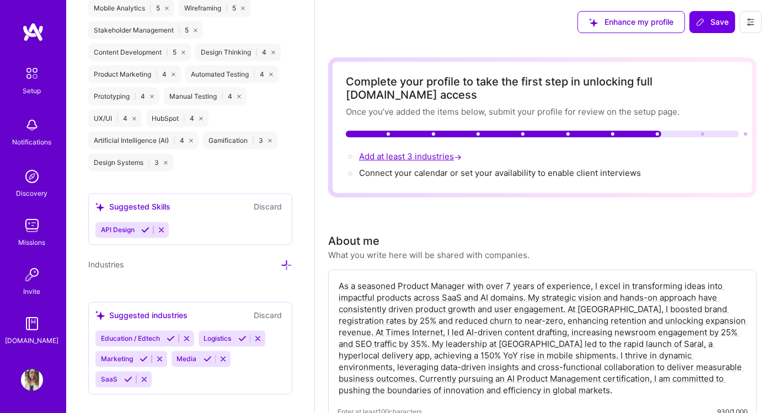
scroll to position [1117, 0]
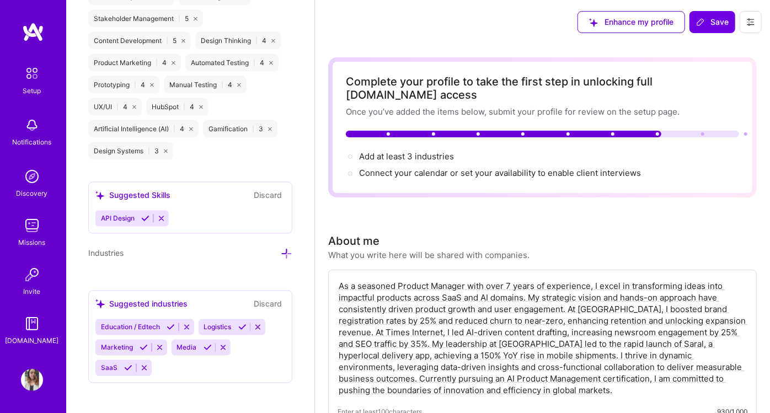
click at [170, 323] on icon at bounding box center [171, 327] width 8 height 8
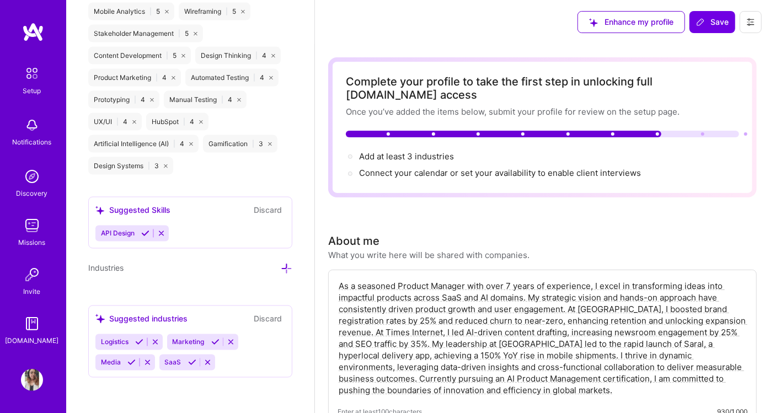
scroll to position [1096, 0]
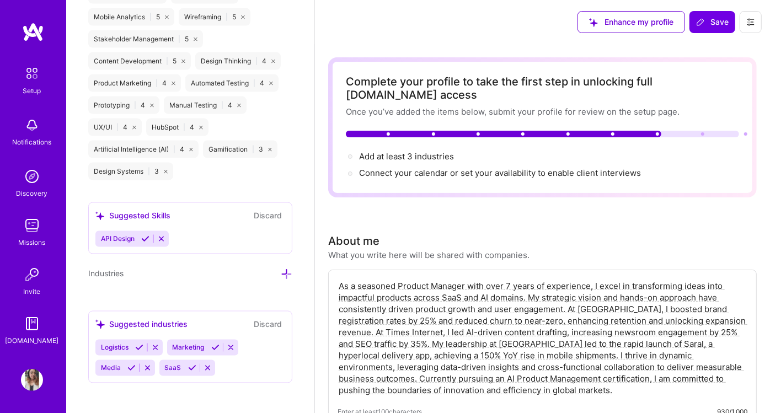
click at [190, 364] on icon at bounding box center [192, 368] width 8 height 8
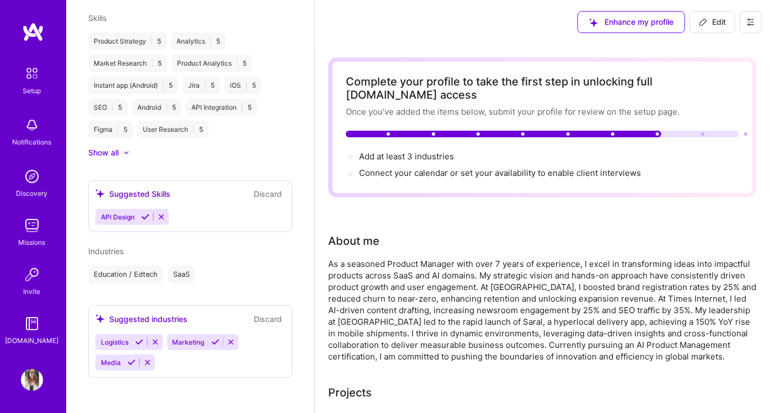
scroll to position [486, 0]
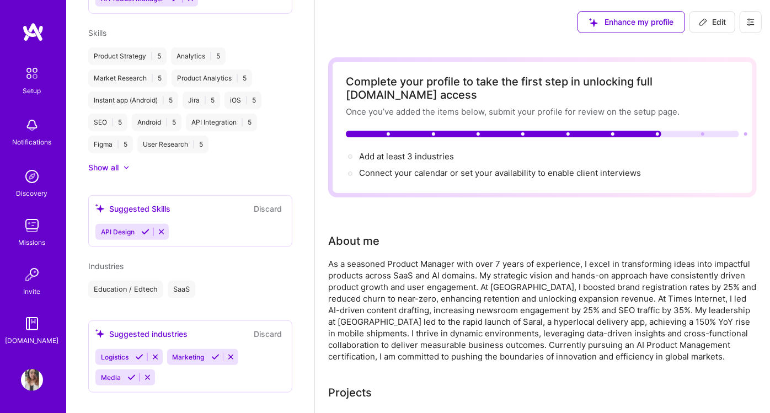
click at [133, 373] on icon at bounding box center [131, 377] width 8 height 8
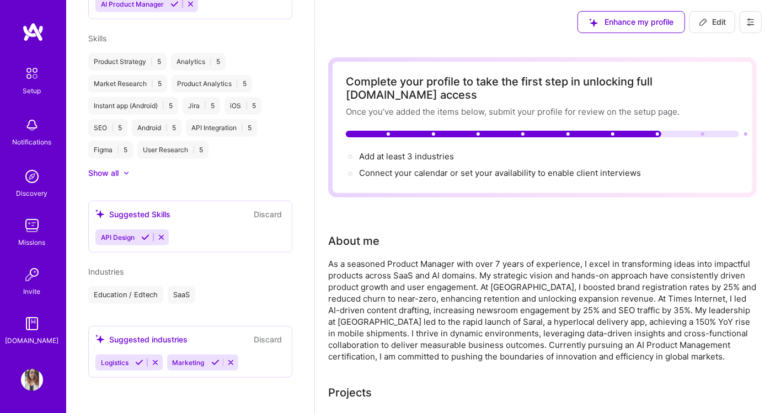
scroll to position [466, 0]
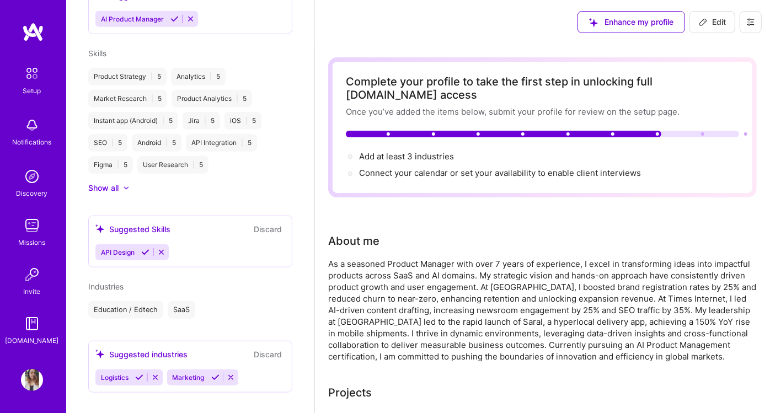
click at [140, 373] on icon at bounding box center [139, 377] width 8 height 8
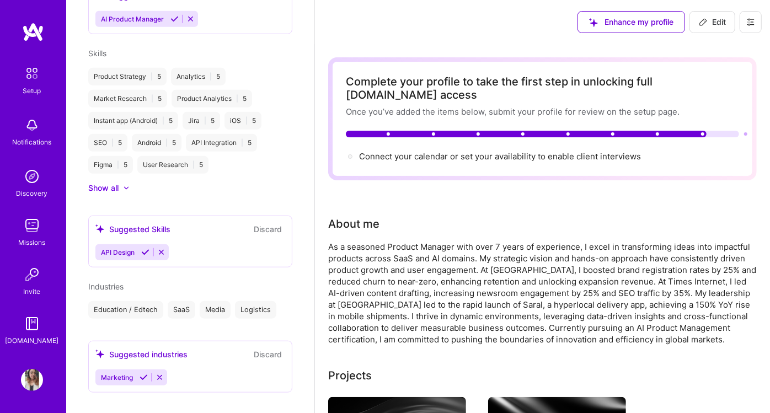
click at [160, 373] on icon at bounding box center [160, 377] width 8 height 8
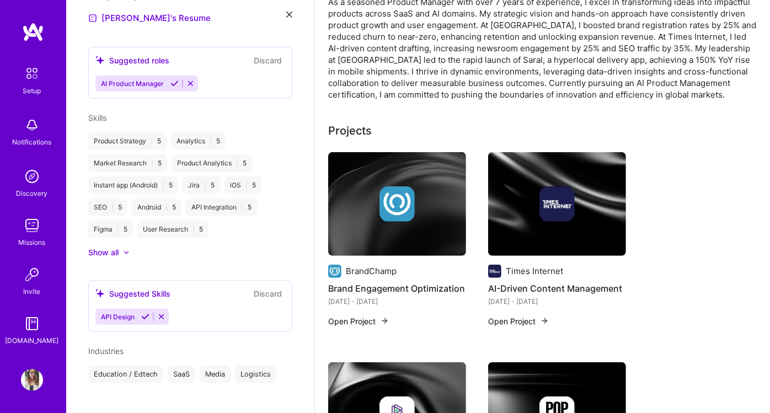
scroll to position [0, 0]
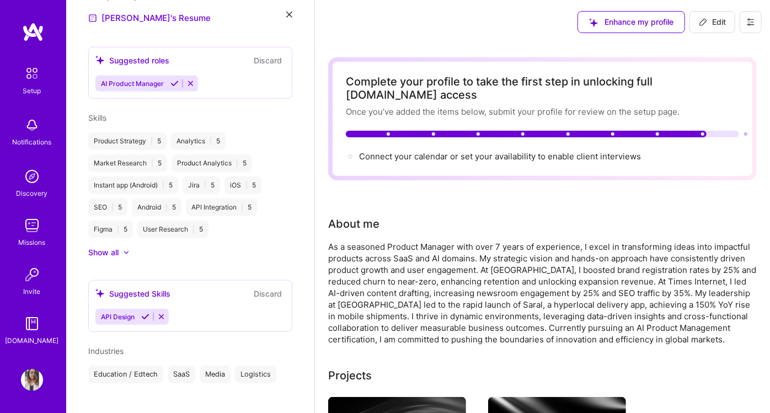
click at [720, 13] on button "Edit" at bounding box center [712, 22] width 46 height 22
select select "US"
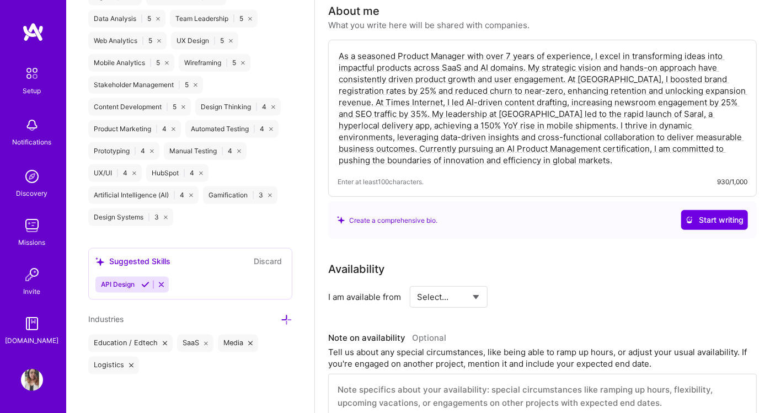
scroll to position [367, 0]
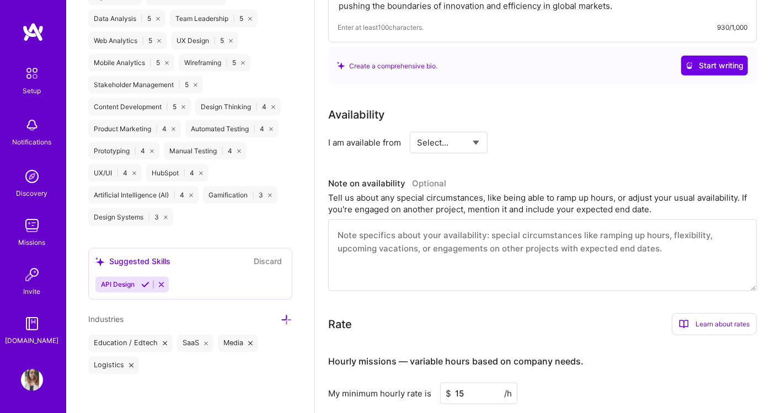
click at [281, 315] on icon at bounding box center [287, 320] width 12 height 12
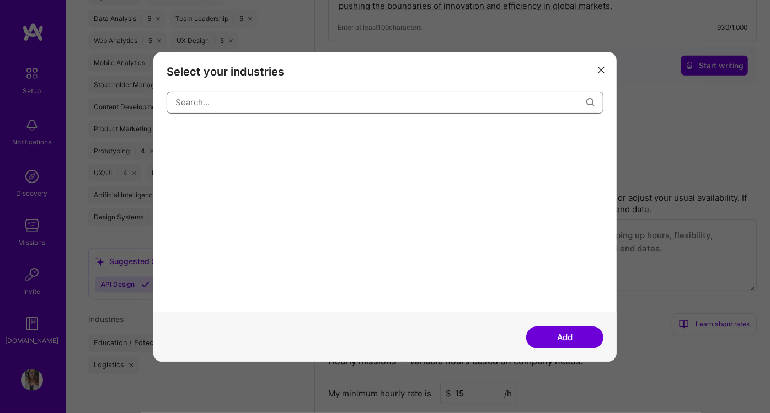
click at [245, 100] on input "modal" at bounding box center [380, 102] width 411 height 28
type input "a"
type input "i"
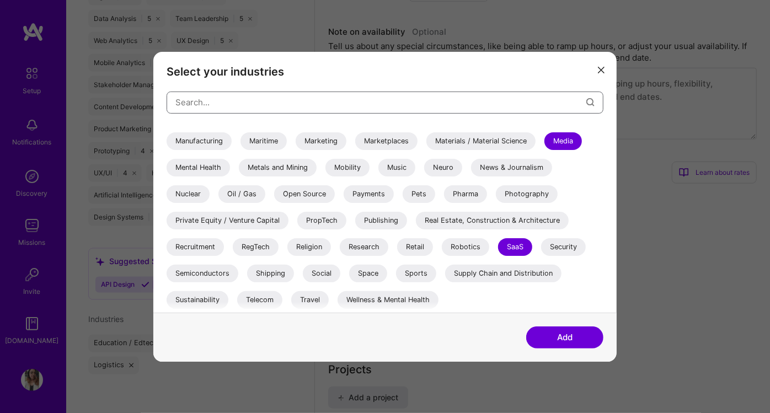
scroll to position [551, 0]
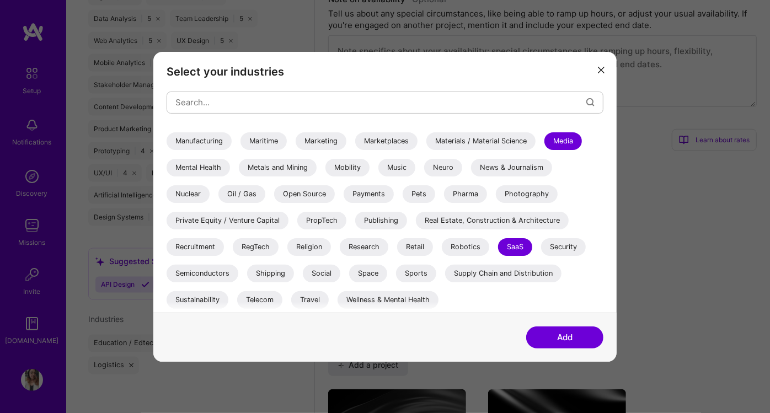
click at [333, 140] on div "Marketing" at bounding box center [321, 141] width 51 height 18
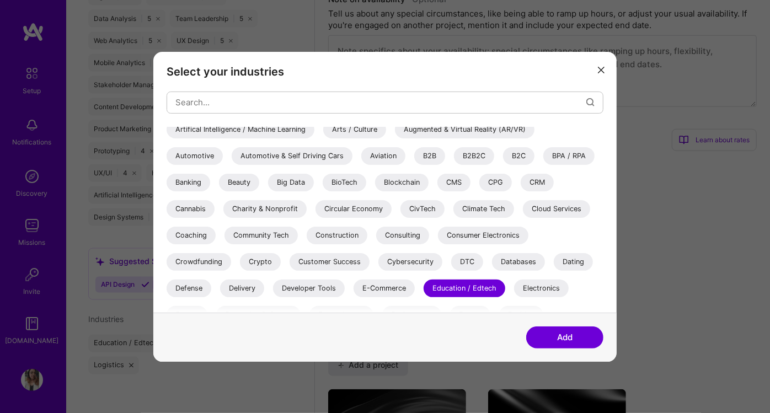
scroll to position [0, 0]
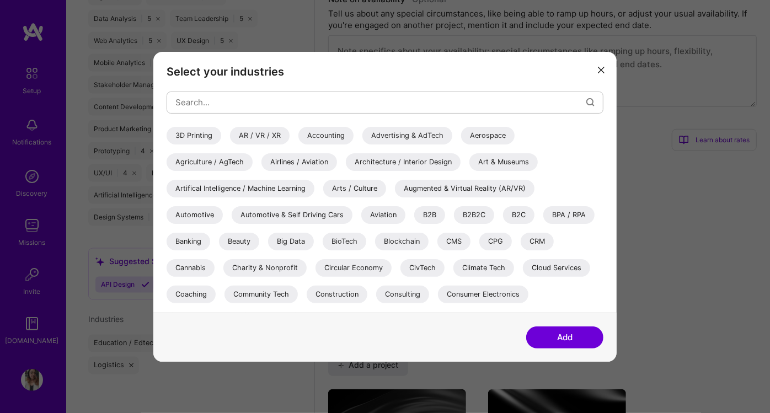
click at [435, 213] on div "B2B" at bounding box center [429, 215] width 31 height 18
click at [486, 221] on div "B2B2C" at bounding box center [474, 215] width 40 height 18
click at [515, 217] on div "B2C" at bounding box center [518, 215] width 31 height 18
click at [558, 328] on button "Add" at bounding box center [564, 337] width 77 height 22
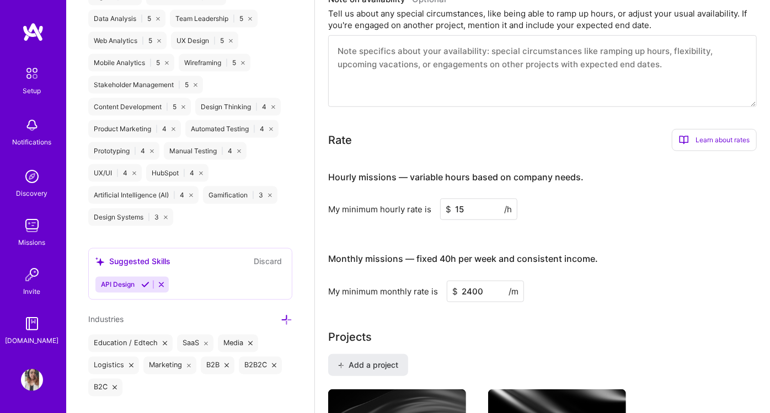
click at [143, 281] on icon at bounding box center [145, 285] width 8 height 8
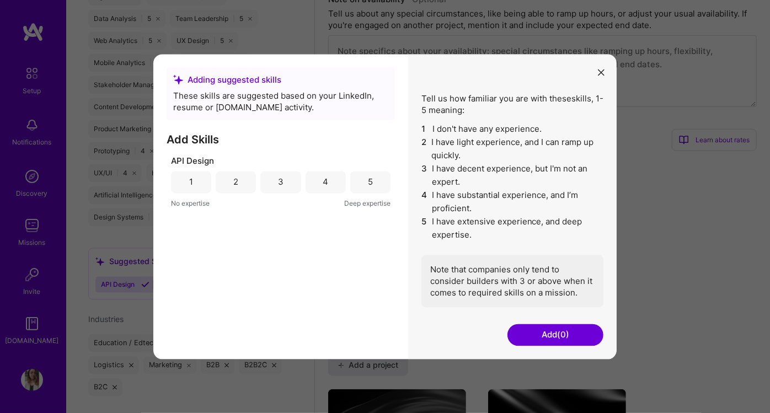
click at [550, 339] on button "Add (0)" at bounding box center [555, 335] width 96 height 22
click at [340, 179] on div "4" at bounding box center [326, 182] width 40 height 22
click at [568, 335] on button "Add (1)" at bounding box center [555, 335] width 96 height 22
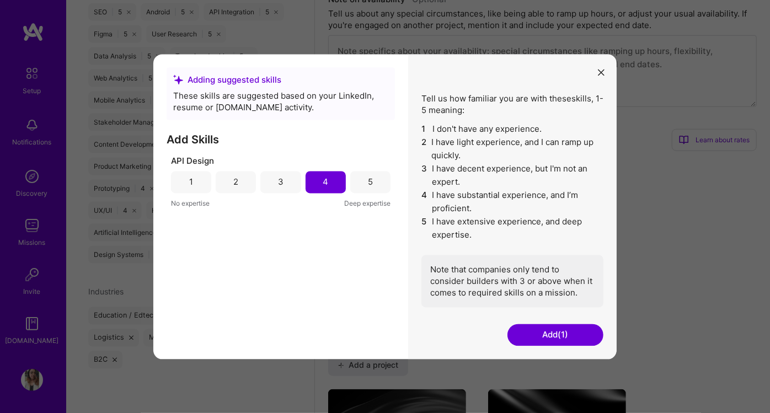
scroll to position [1008, 0]
click at [602, 69] on icon "modal" at bounding box center [601, 72] width 7 height 7
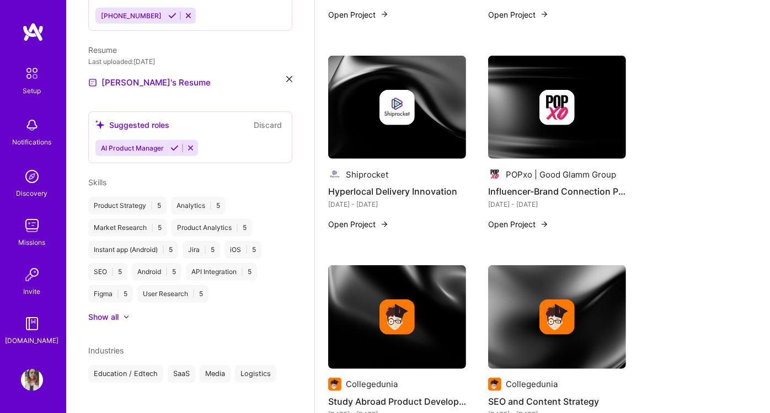
scroll to position [276, 0]
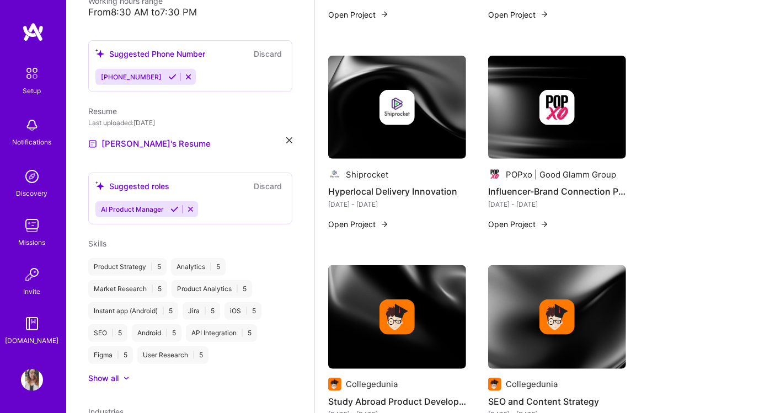
click at [173, 205] on icon at bounding box center [174, 209] width 8 height 8
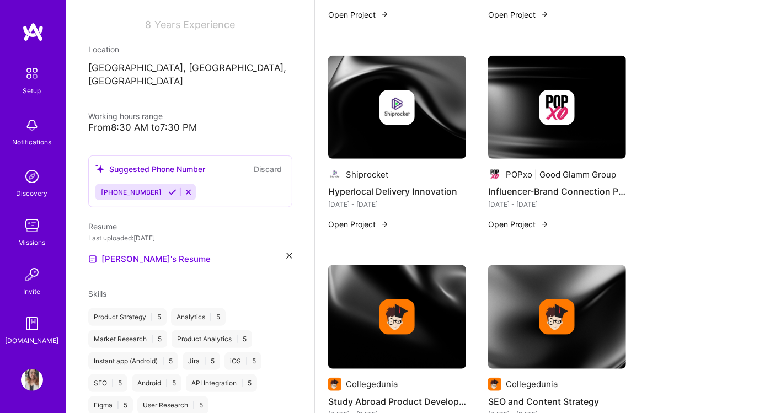
scroll to position [149, 0]
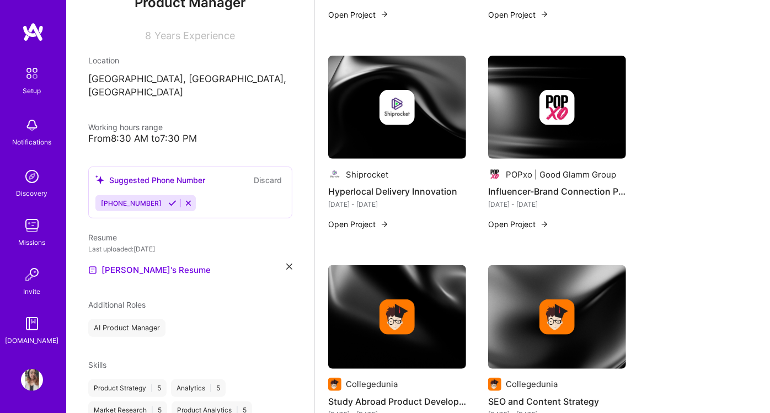
click at [168, 199] on icon at bounding box center [172, 203] width 8 height 8
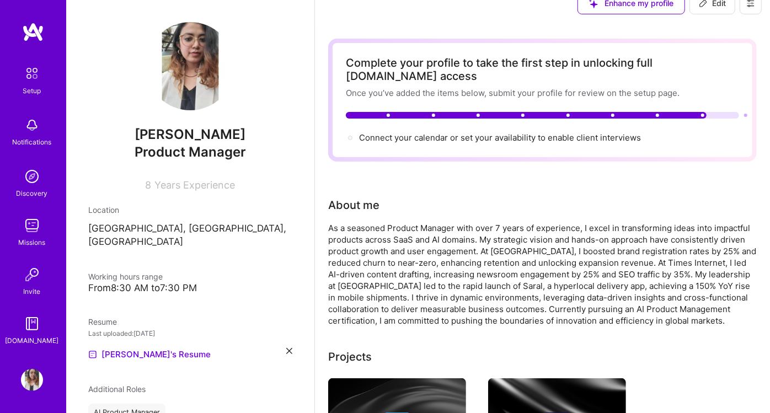
scroll to position [0, 0]
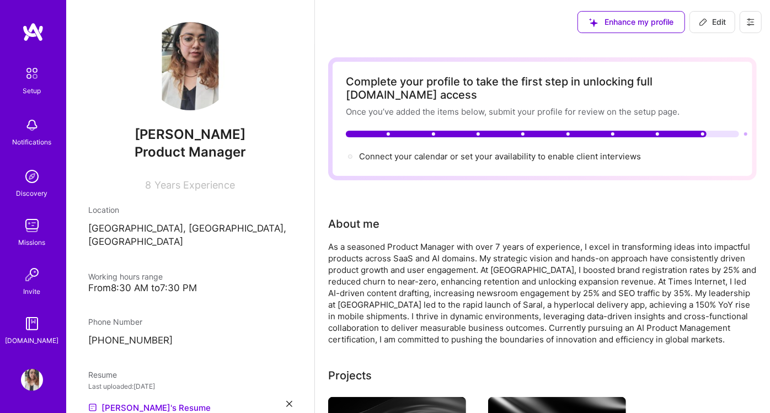
click at [703, 24] on icon at bounding box center [703, 22] width 9 height 9
select select "IN"
click at [449, 151] on span "Connect your calendar or set your availability to enable client interviews →" at bounding box center [505, 156] width 292 height 10
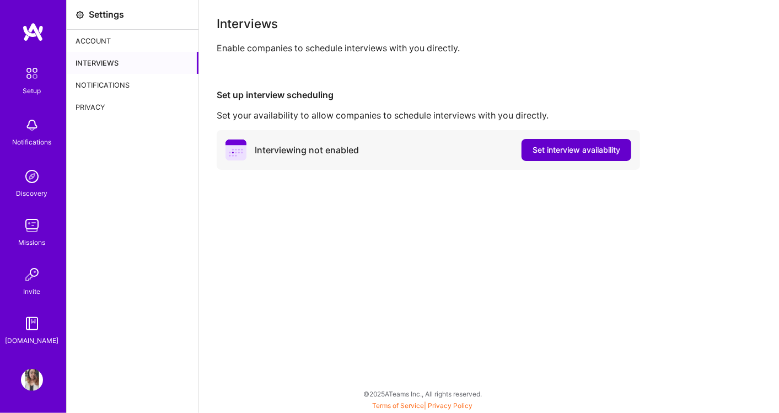
click at [544, 144] on span "Set interview availability" at bounding box center [577, 149] width 88 height 11
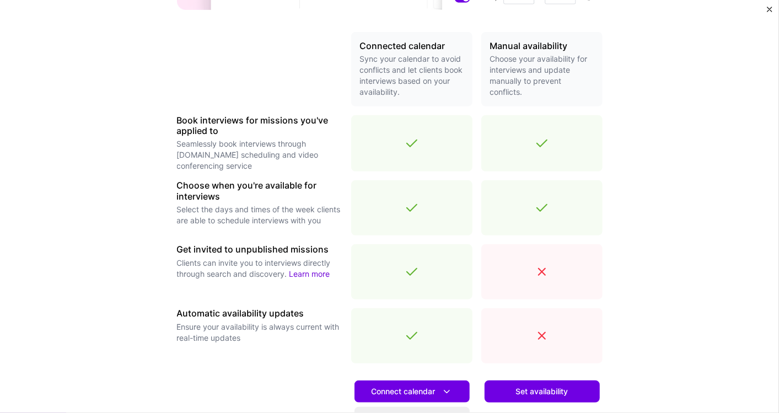
scroll to position [306, 0]
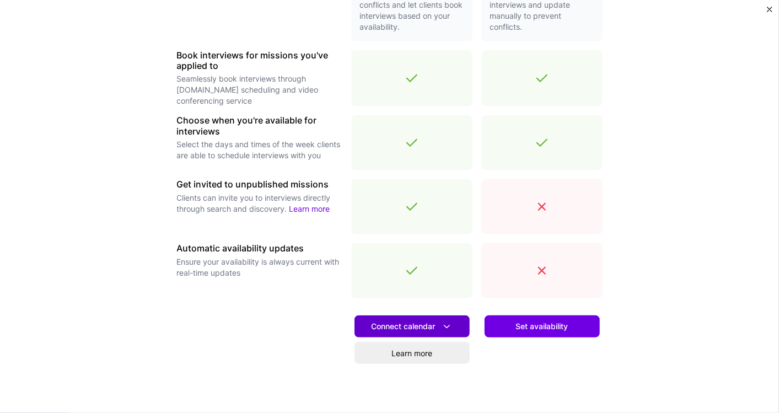
click at [398, 324] on span "Connect calendar" at bounding box center [412, 327] width 81 height 12
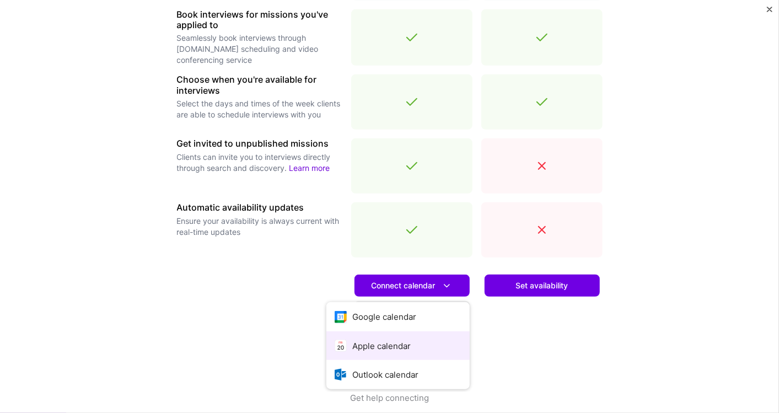
scroll to position [358, 0]
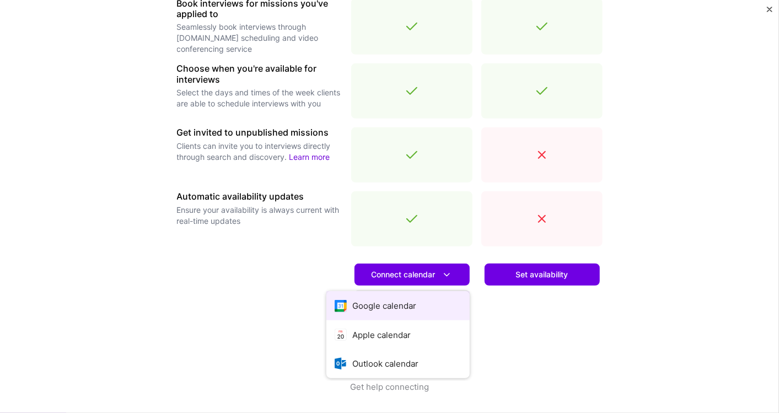
click at [397, 307] on button "Google calendar" at bounding box center [397, 305] width 143 height 29
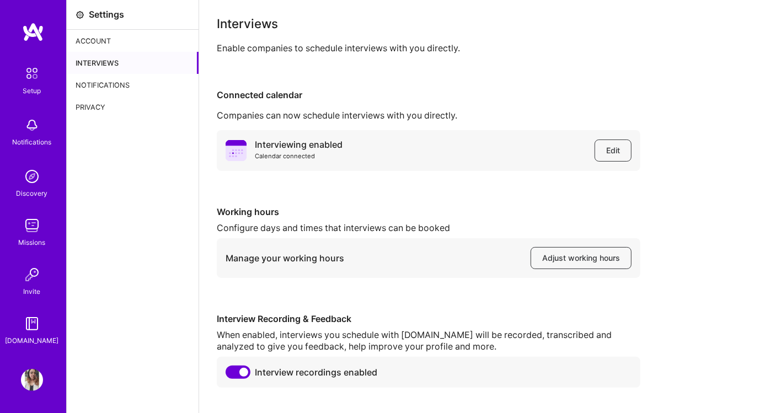
click at [33, 189] on div "Discovery" at bounding box center [32, 193] width 31 height 12
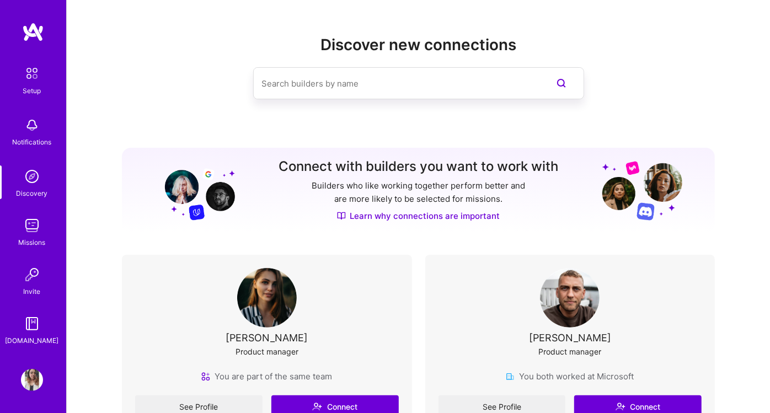
click at [31, 221] on img at bounding box center [32, 226] width 22 height 22
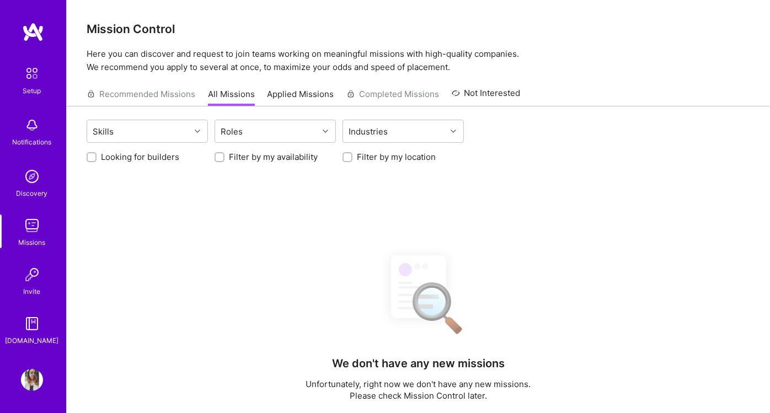
click at [42, 78] on img at bounding box center [31, 73] width 23 height 23
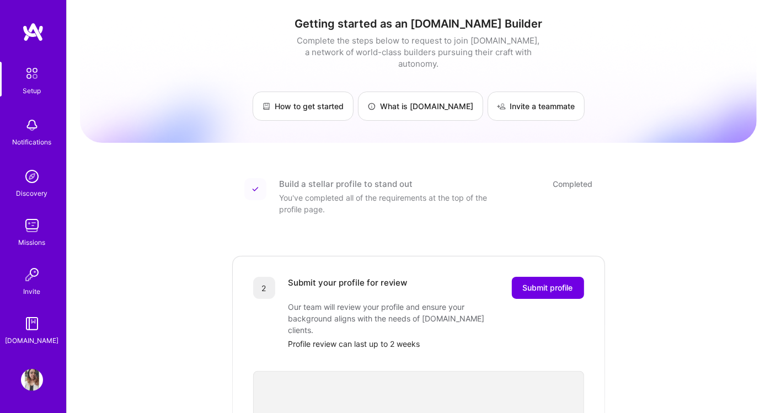
scroll to position [122, 0]
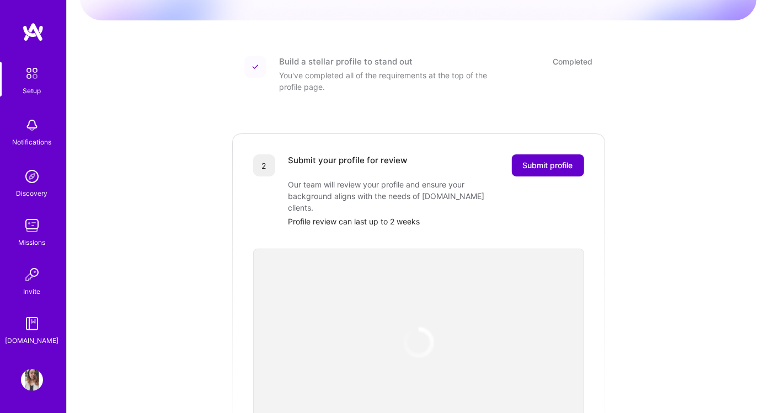
click at [546, 160] on span "Submit profile" at bounding box center [548, 165] width 50 height 11
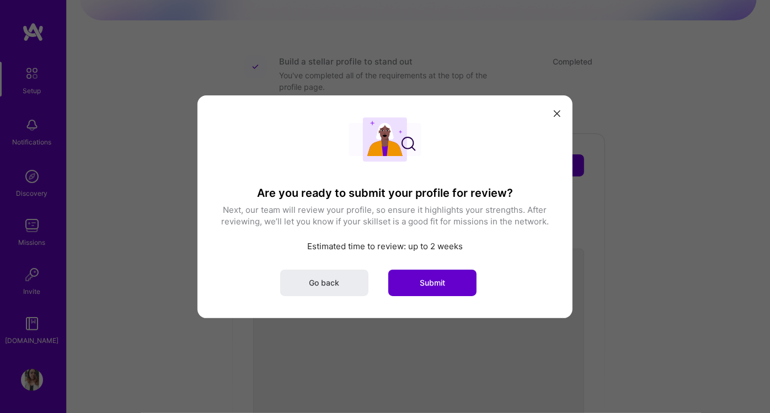
click at [435, 281] on span "Submit" at bounding box center [432, 282] width 25 height 11
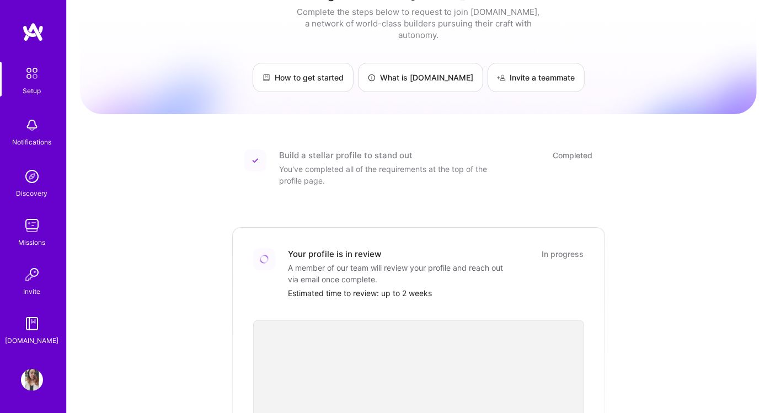
scroll to position [0, 0]
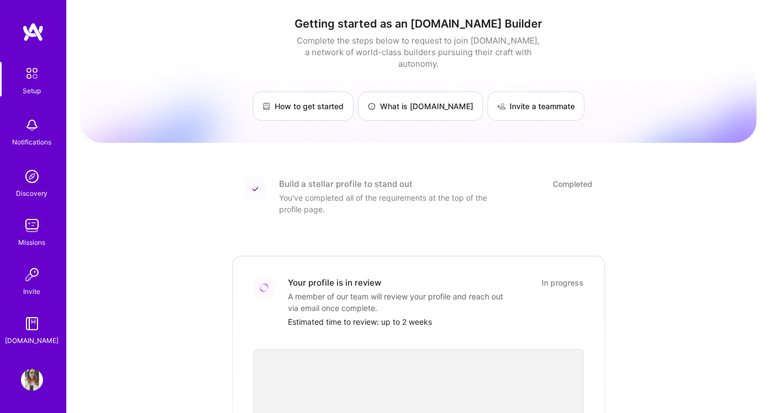
click at [30, 243] on div "Missions" at bounding box center [32, 243] width 27 height 12
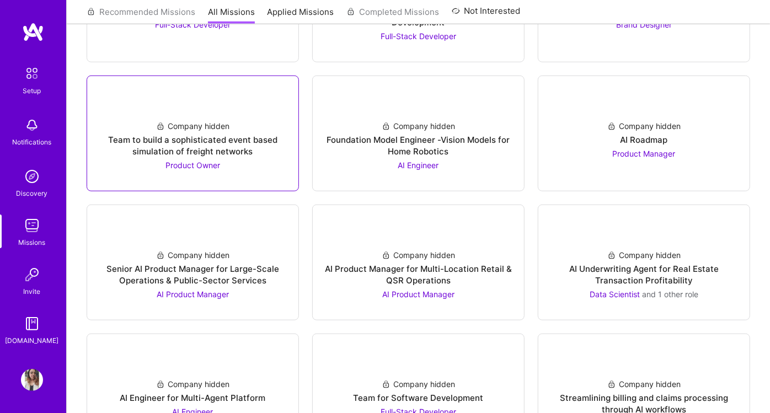
scroll to position [490, 0]
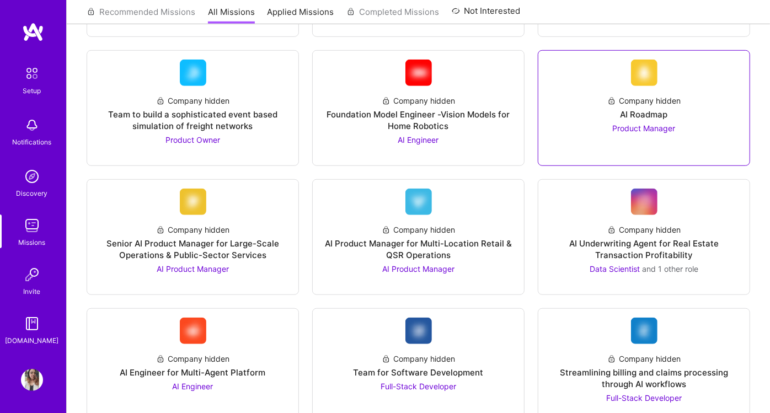
click at [578, 105] on div "Company hidden AI Roadmap Product Manager" at bounding box center [644, 110] width 194 height 48
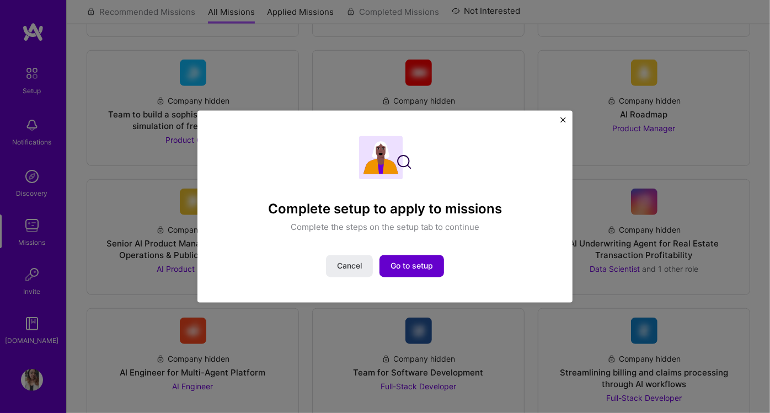
click at [403, 260] on button "Go to setup" at bounding box center [411, 266] width 65 height 22
